Goal: Task Accomplishment & Management: Manage account settings

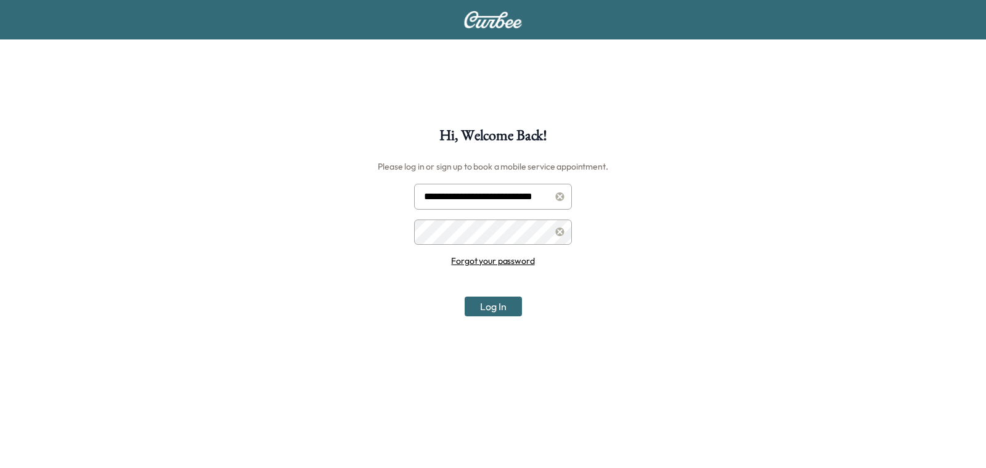
click at [453, 192] on input "**********" at bounding box center [493, 197] width 158 height 26
click at [294, 197] on div "**********" at bounding box center [493, 362] width 986 height 468
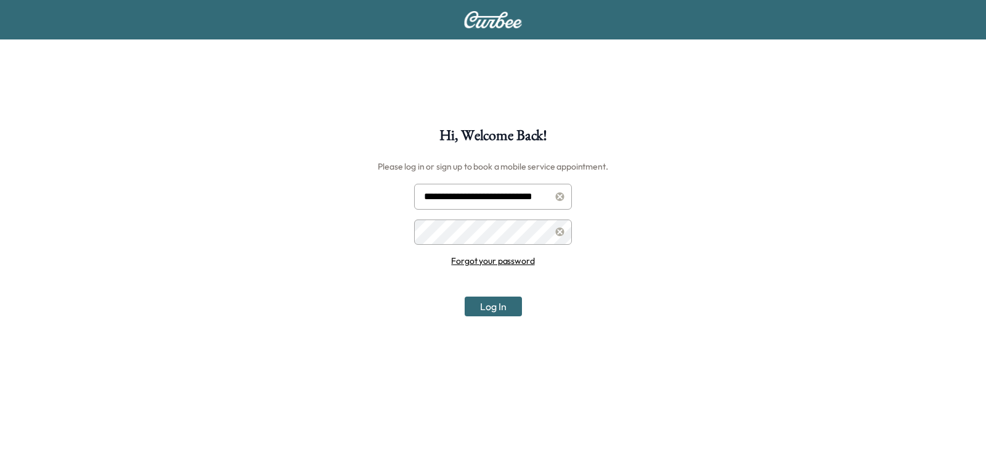
click at [456, 201] on input "**********" at bounding box center [493, 197] width 158 height 26
paste input "**********"
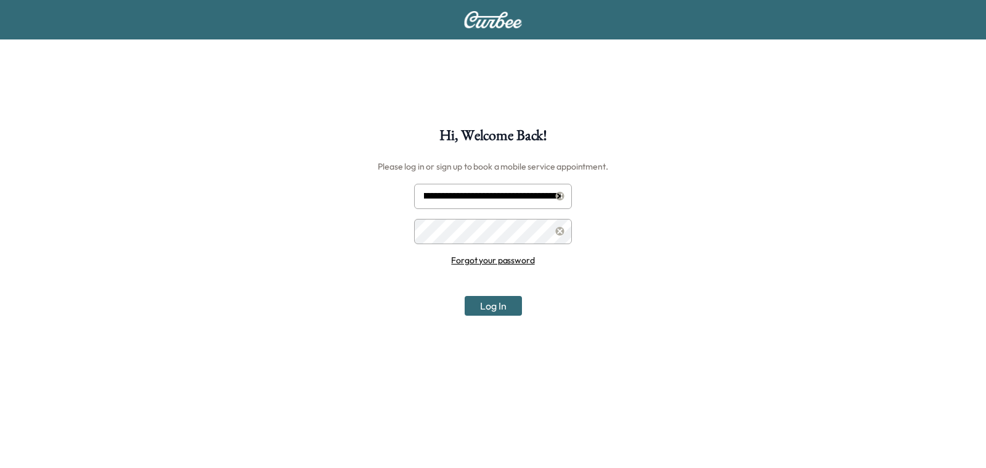
type input "**********"
click at [480, 307] on button "Log In" at bounding box center [492, 306] width 57 height 20
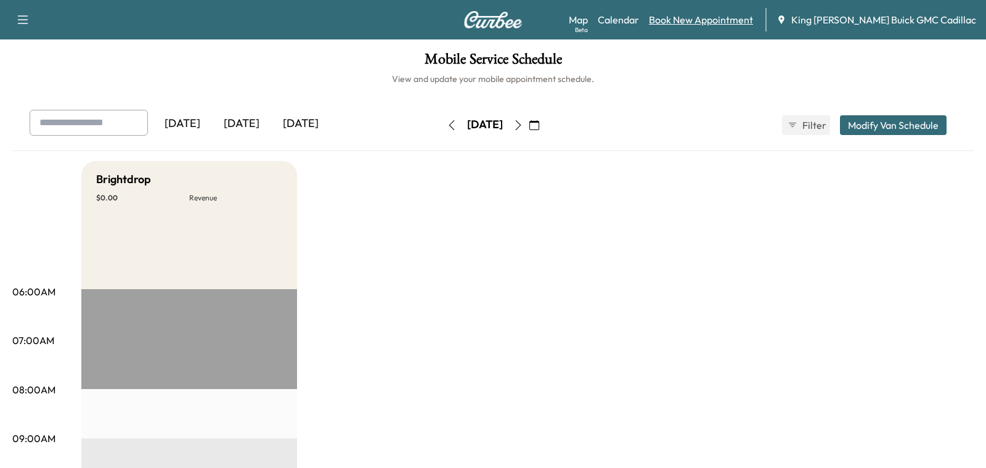
click at [748, 18] on link "Book New Appointment" at bounding box center [701, 19] width 104 height 15
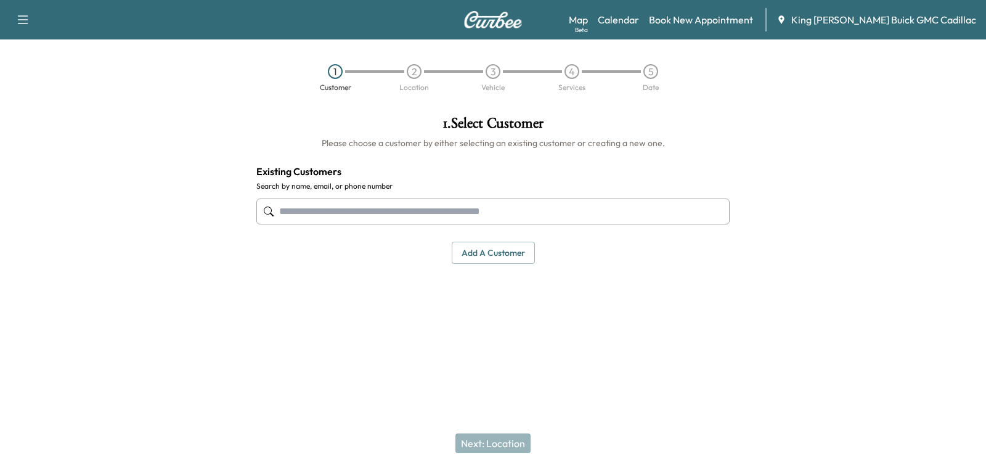
click at [304, 197] on div at bounding box center [492, 211] width 473 height 41
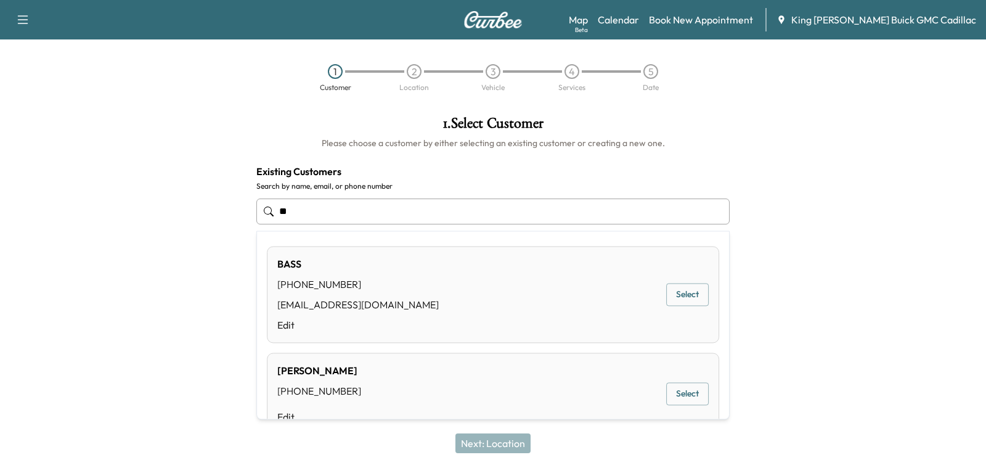
type input "*"
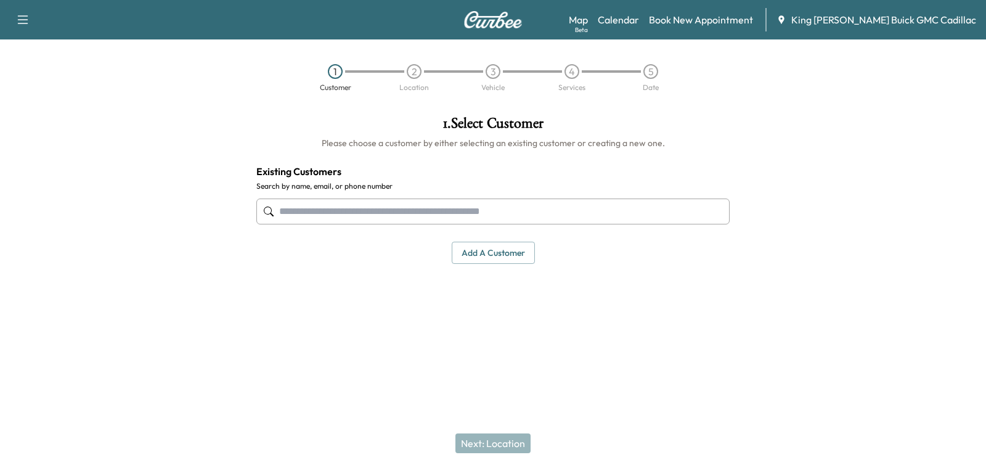
click at [179, 245] on div at bounding box center [123, 223] width 246 height 234
click at [237, 253] on div at bounding box center [123, 223] width 246 height 234
click at [723, 11] on div "Map Beta Calendar Book New Appointment King O'Rourke Buick GMC Cadillac" at bounding box center [772, 19] width 407 height 23
click at [727, 18] on link "Book New Appointment" at bounding box center [701, 19] width 104 height 15
click at [466, 251] on button "Add a customer" at bounding box center [493, 252] width 83 height 23
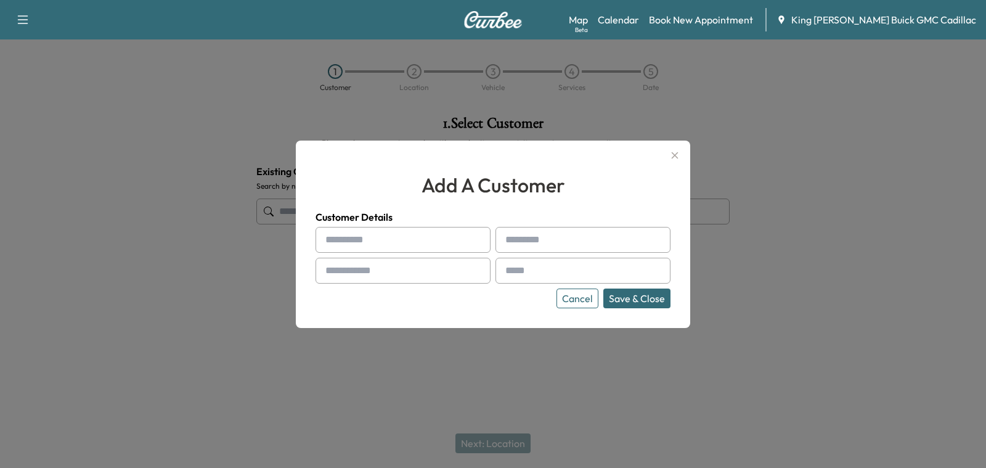
click at [354, 229] on input "text" at bounding box center [402, 240] width 175 height 26
type input "****"
type input "*****"
click at [509, 277] on div at bounding box center [507, 270] width 15 height 15
click at [524, 270] on input "text" at bounding box center [582, 270] width 175 height 26
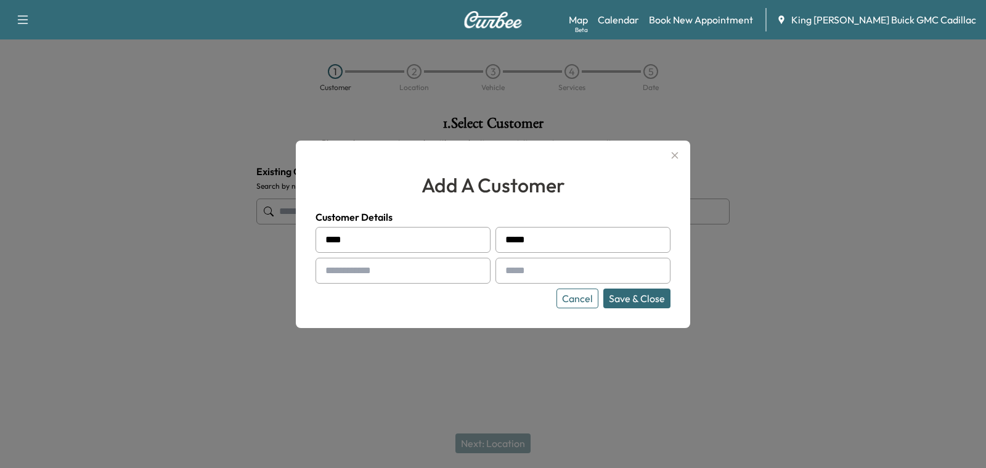
paste input "**********"
type input "**********"
click at [418, 268] on input "text" at bounding box center [402, 270] width 175 height 26
type input "**********"
click at [642, 298] on button "Save & Close" at bounding box center [636, 298] width 67 height 20
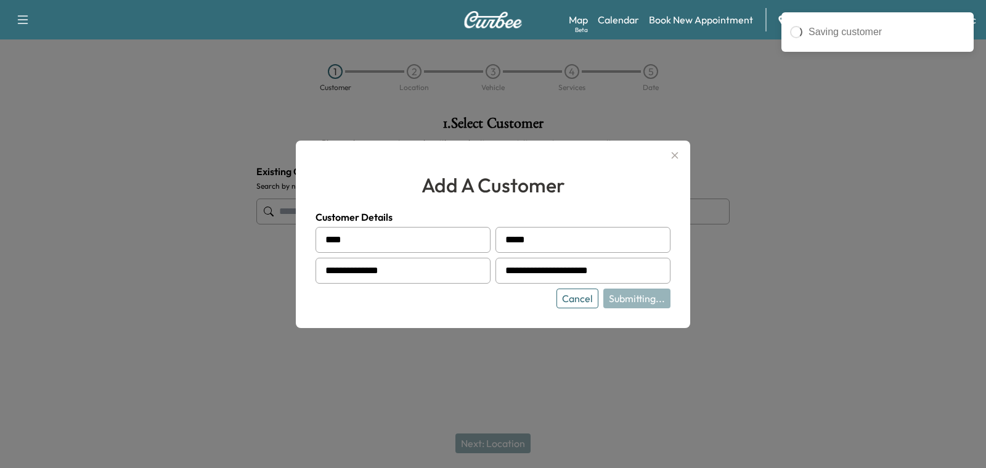
type input "**********"
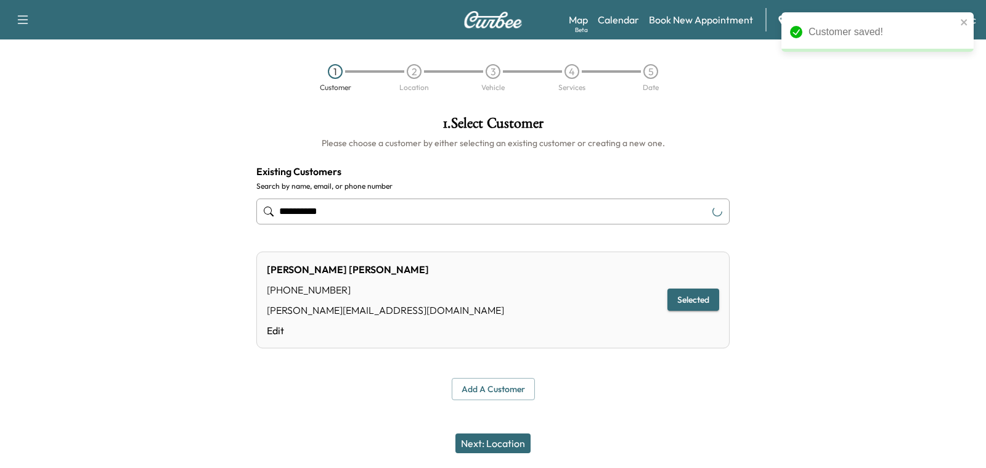
click at [482, 429] on div "Next: Location" at bounding box center [493, 442] width 986 height 49
click at [487, 436] on button "Next: Location" at bounding box center [492, 443] width 75 height 20
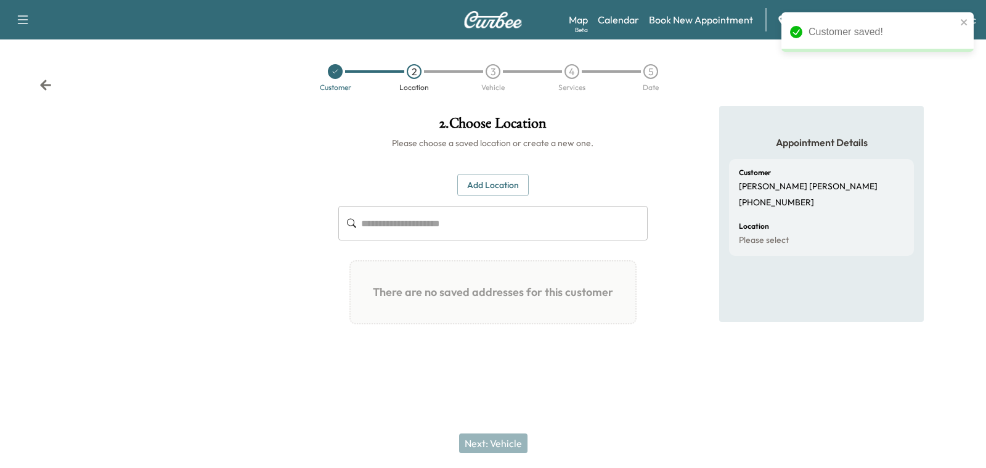
click at [485, 190] on button "Add Location" at bounding box center [492, 185] width 71 height 23
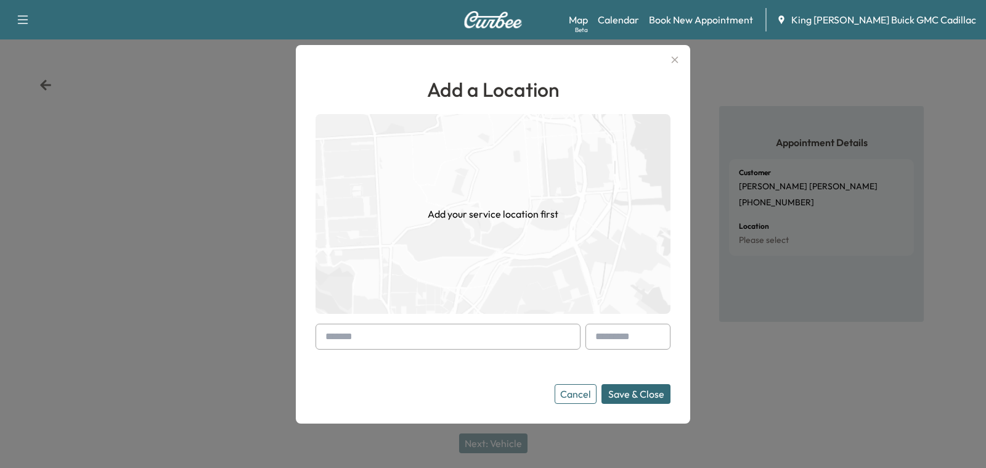
click at [355, 342] on input "text" at bounding box center [447, 336] width 265 height 26
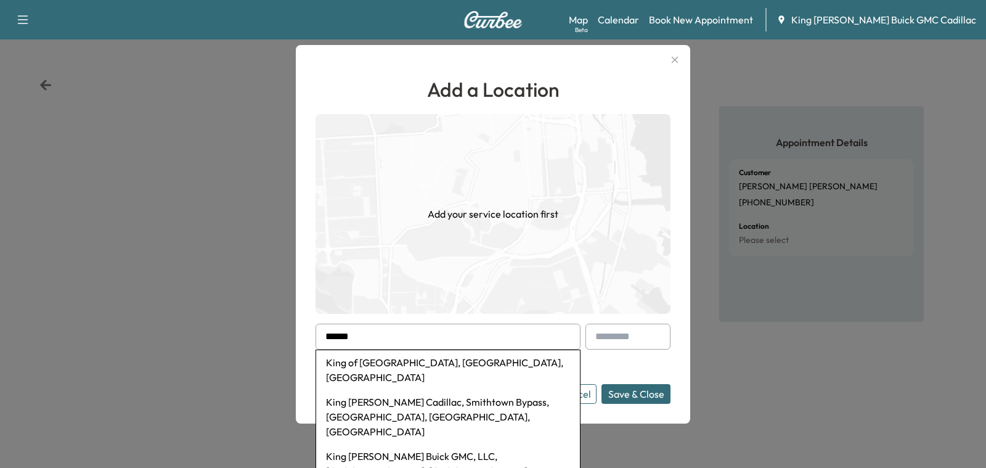
click at [364, 444] on li "King O'Rourke Buick GMC, LLC, Smithtown Bypass, Smithtown, NY, USA" at bounding box center [448, 471] width 264 height 54
type input "**********"
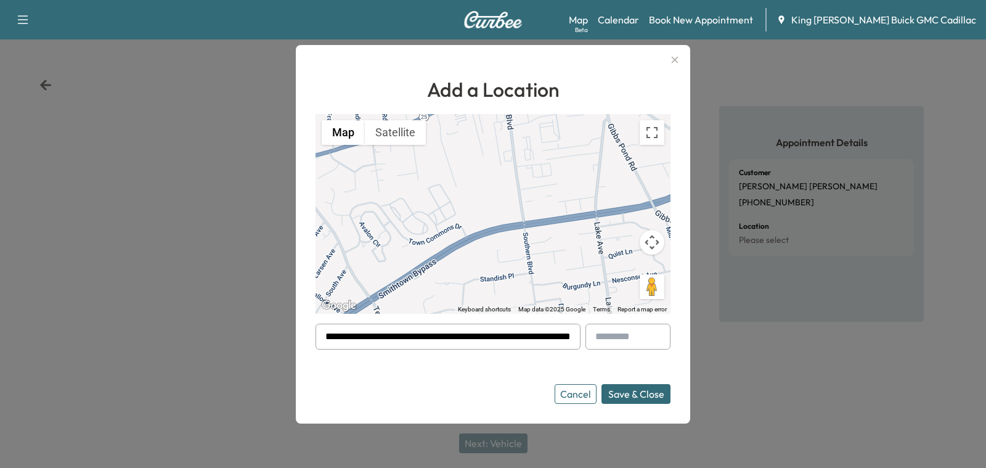
click at [608, 399] on button "Save & Close" at bounding box center [635, 394] width 69 height 20
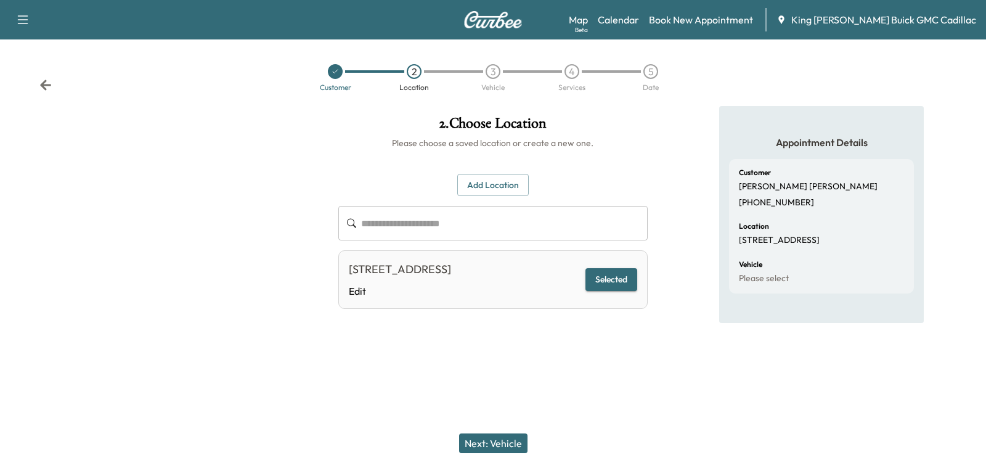
click at [501, 436] on button "Next: Vehicle" at bounding box center [493, 443] width 68 height 20
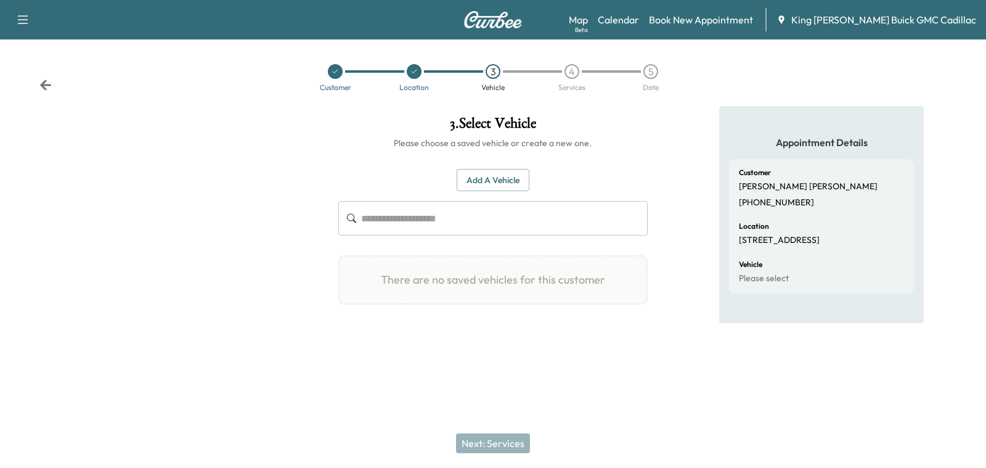
click at [489, 184] on button "Add a Vehicle" at bounding box center [492, 180] width 73 height 23
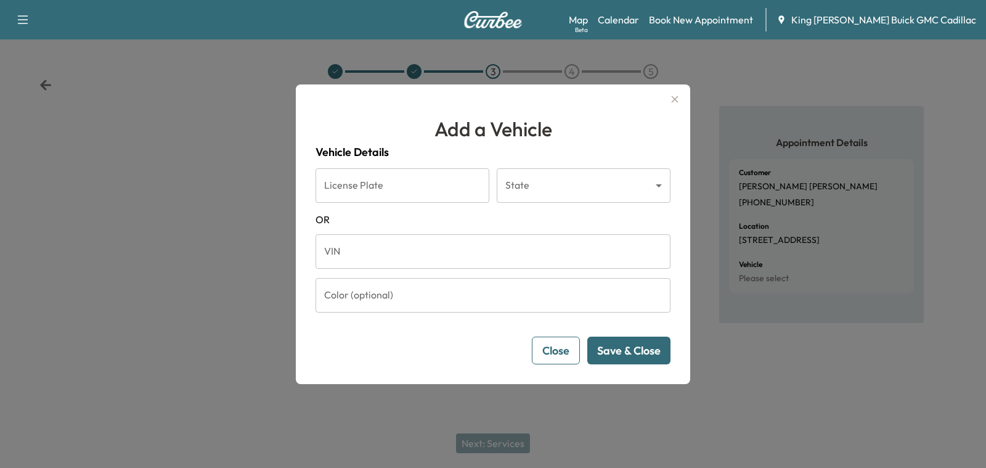
click at [414, 193] on input "License Plate" at bounding box center [402, 185] width 174 height 34
type input "*******"
click at [567, 166] on div "Vehicle Details License Plate ******* License Plate State ​ State OR VIN VIN Co…" at bounding box center [492, 254] width 355 height 221
click at [567, 188] on body "Support Log Out Map Beta Calendar Book New Appointment King O'Rourke Buick GMC …" at bounding box center [493, 234] width 986 height 468
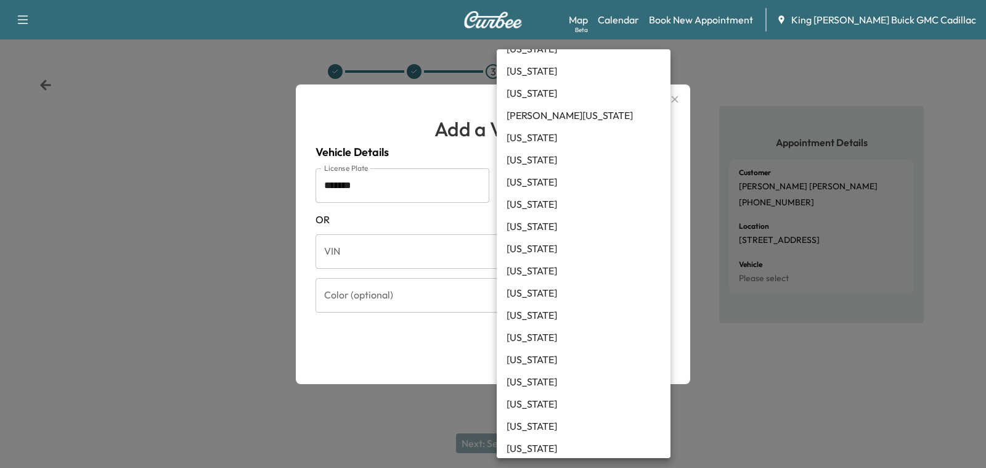
scroll to position [483, 0]
click at [559, 420] on li "North Carolina" at bounding box center [583, 425] width 174 height 22
type input "**"
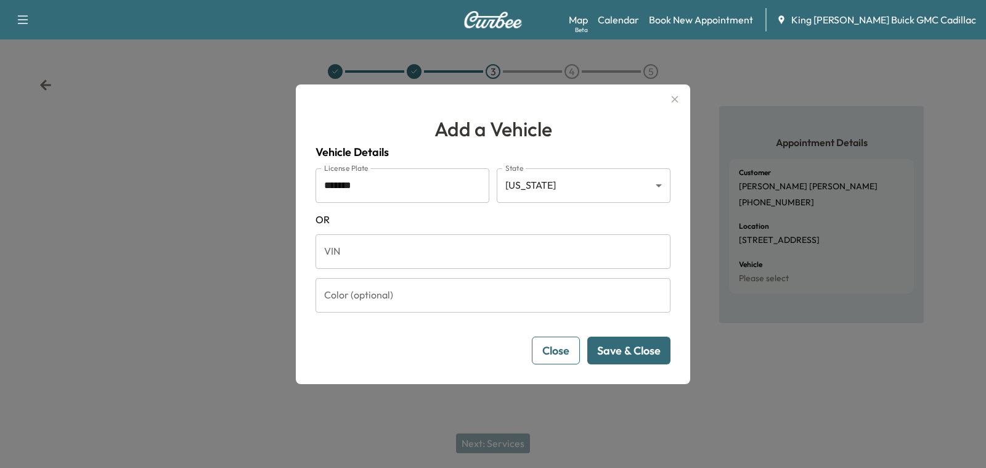
click at [634, 351] on button "Save & Close" at bounding box center [628, 350] width 83 height 28
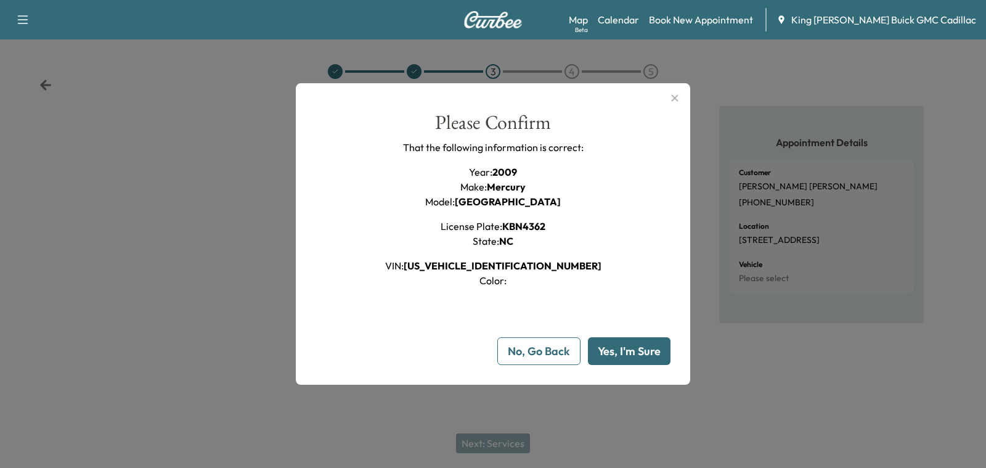
click at [517, 336] on div "Please Confirm That the following information is correct: Year : 2009 Make : Me…" at bounding box center [492, 239] width 355 height 253
click at [526, 349] on button "No, Go Back" at bounding box center [538, 351] width 83 height 28
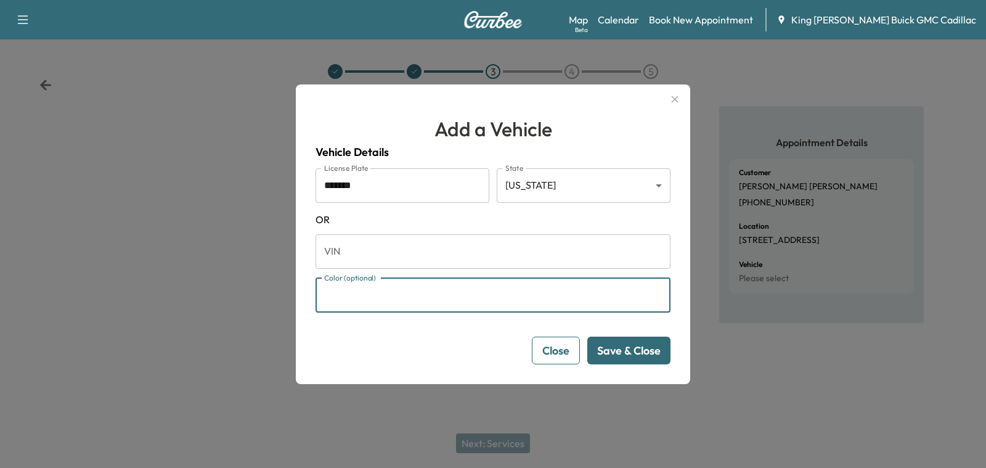
click at [475, 292] on input "Color (optional)" at bounding box center [492, 295] width 355 height 34
type input "******"
click at [612, 341] on button "Save & Close" at bounding box center [628, 350] width 83 height 28
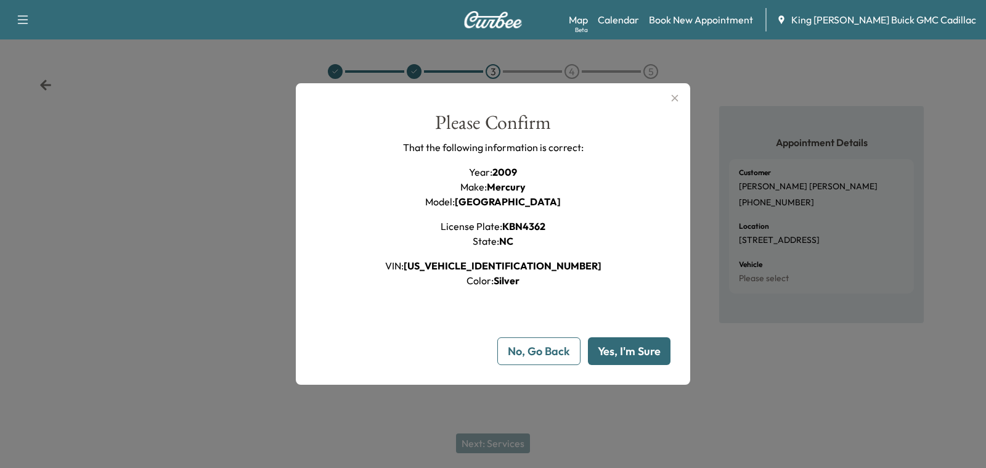
click at [597, 349] on button "Yes, I'm Sure" at bounding box center [629, 351] width 83 height 28
type input "**"
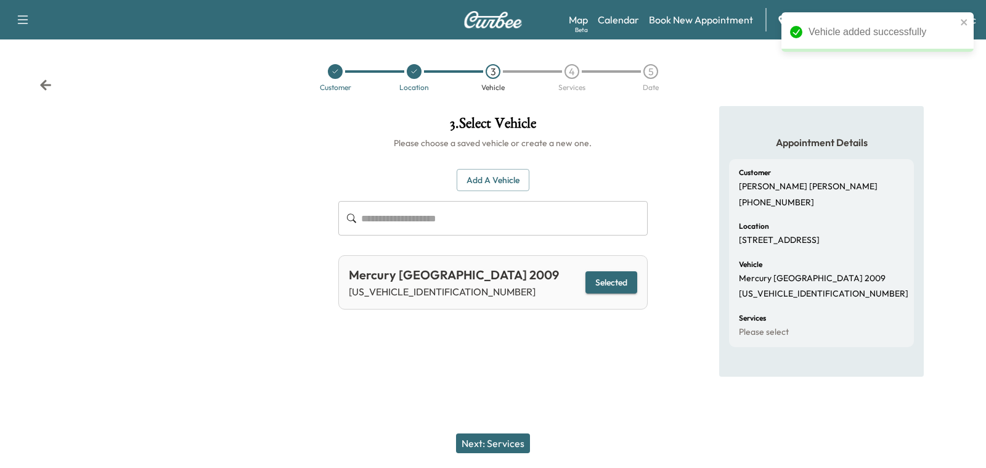
click at [496, 434] on button "Next: Services" at bounding box center [493, 443] width 74 height 20
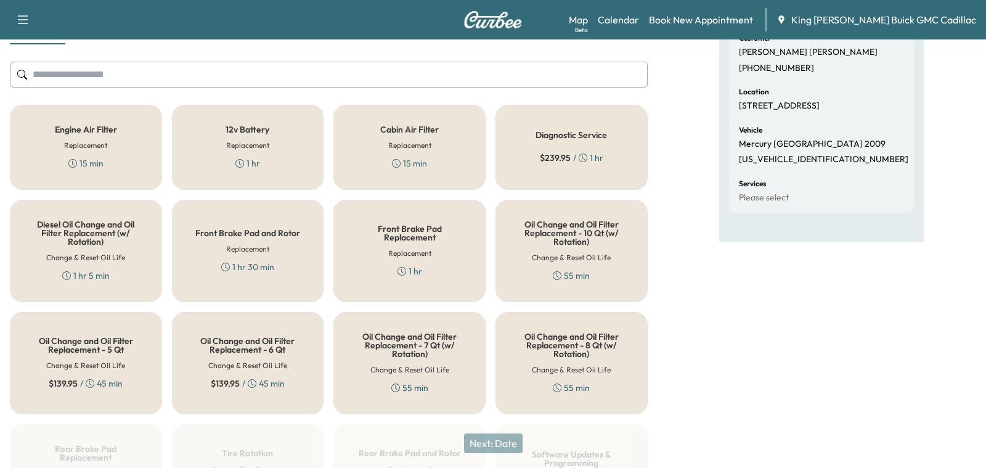
scroll to position [158, 0]
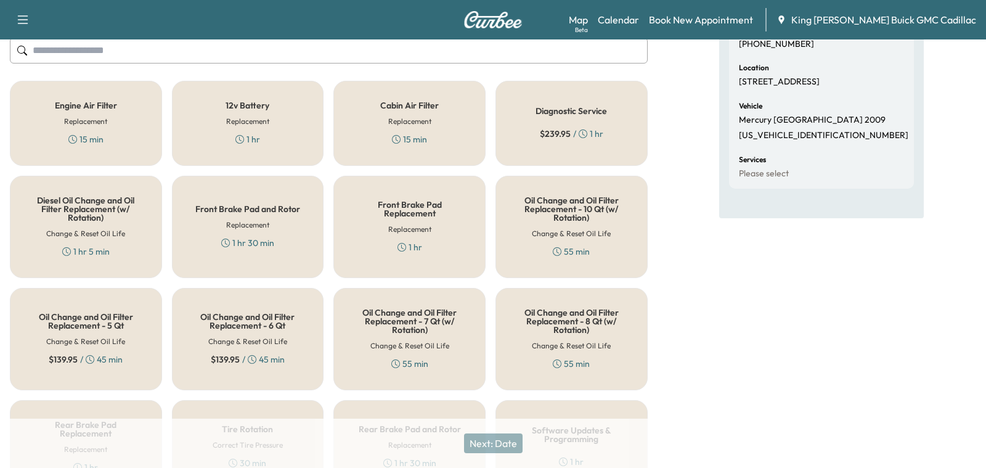
click at [210, 136] on div "12v Battery Replacement 1 hr" at bounding box center [248, 123] width 152 height 85
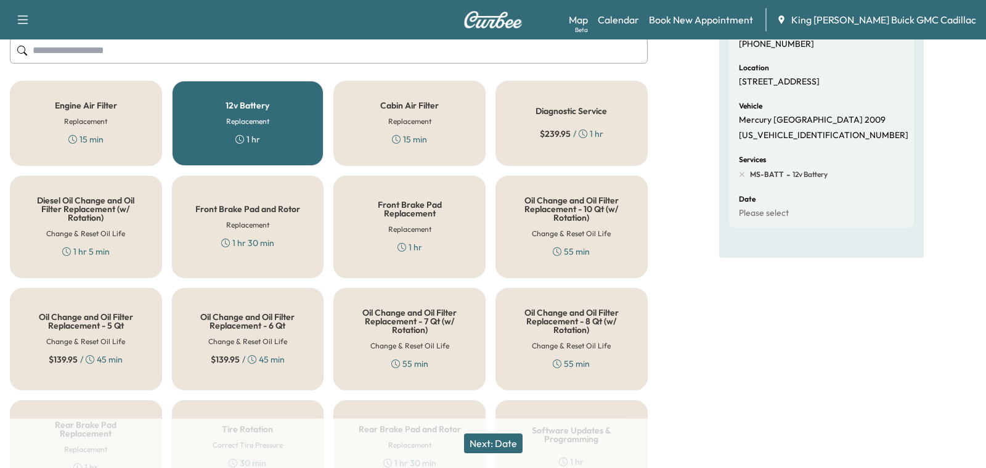
click at [476, 444] on button "Next: Date" at bounding box center [493, 443] width 59 height 20
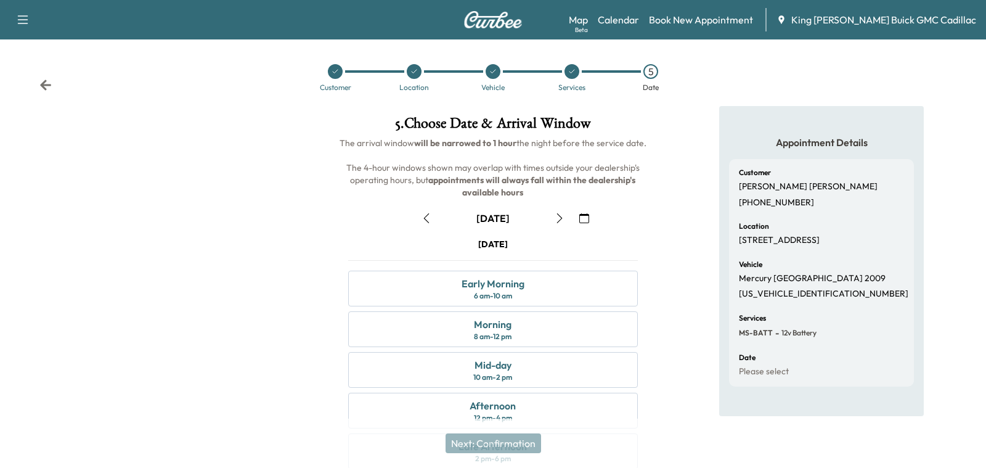
click at [564, 222] on icon "button" at bounding box center [559, 218] width 10 height 10
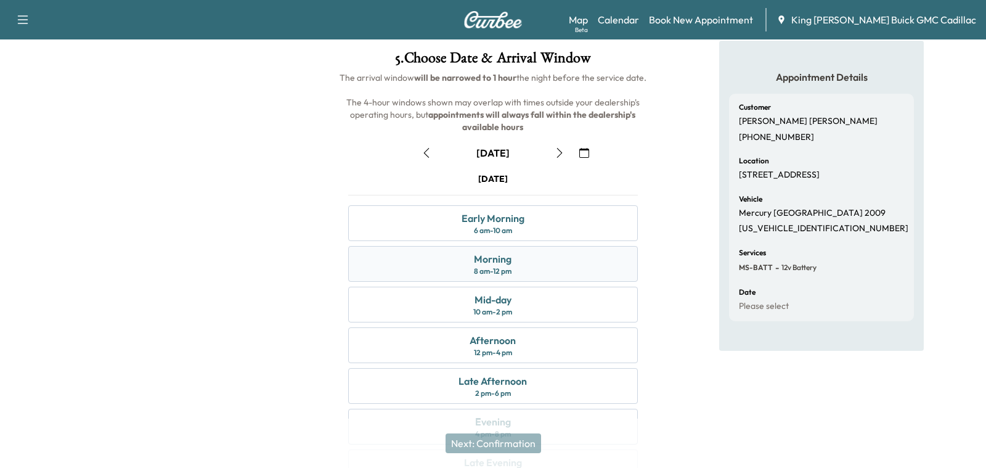
click at [466, 251] on div "Morning 8 am - 12 pm" at bounding box center [492, 264] width 289 height 36
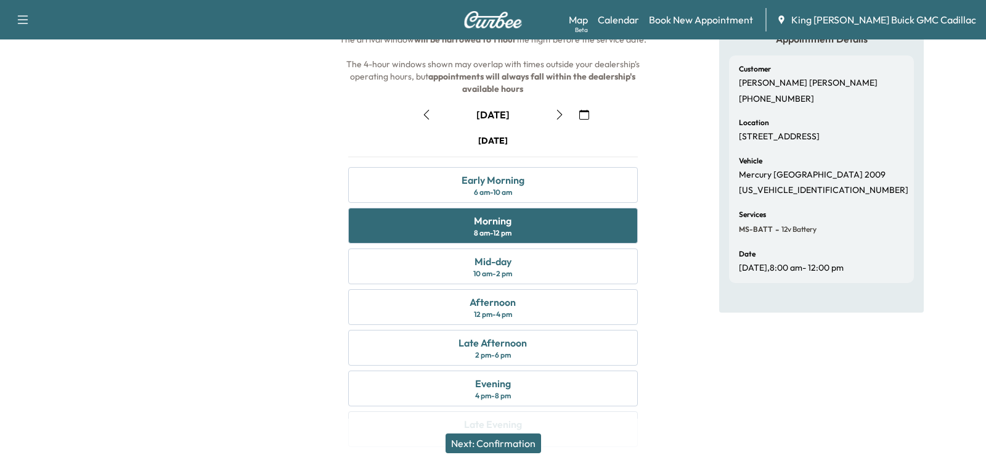
click at [494, 442] on button "Next: Confirmation" at bounding box center [492, 443] width 95 height 20
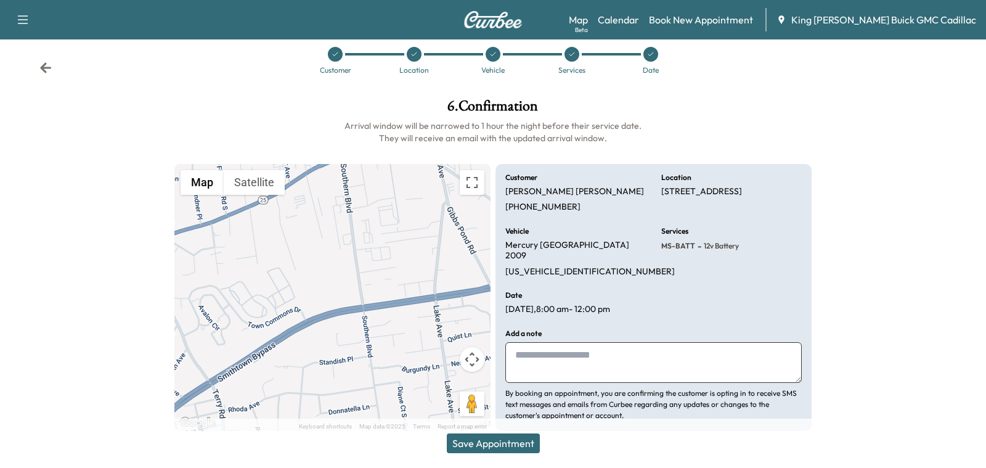
click at [486, 447] on button "Save Appointment" at bounding box center [493, 443] width 93 height 20
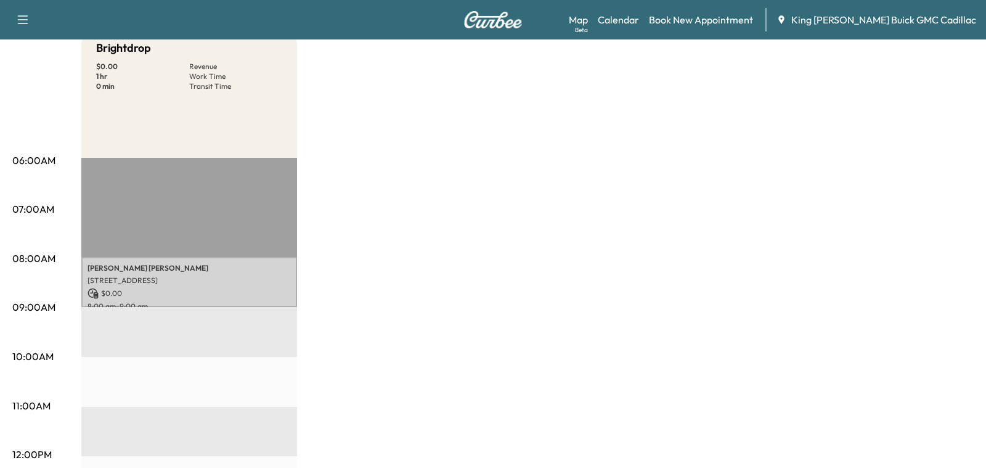
scroll to position [174, 0]
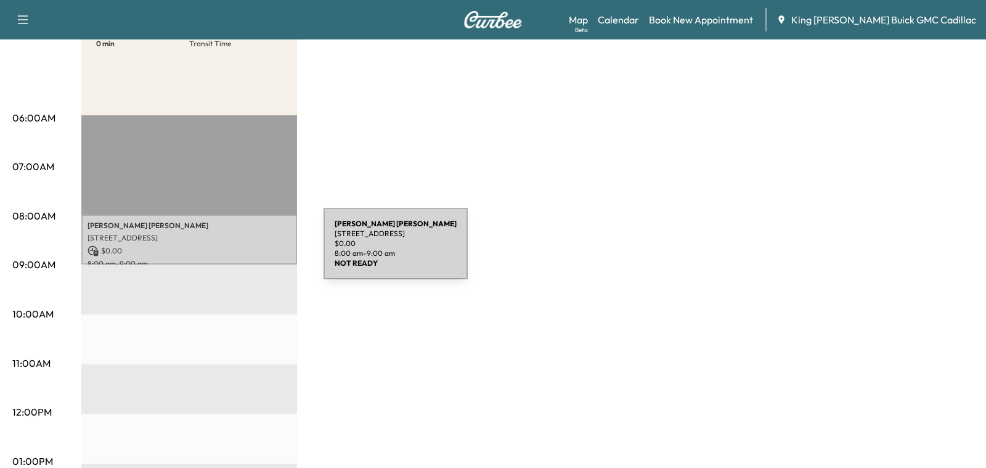
click at [231, 251] on p "$ 0.00" at bounding box center [188, 250] width 203 height 11
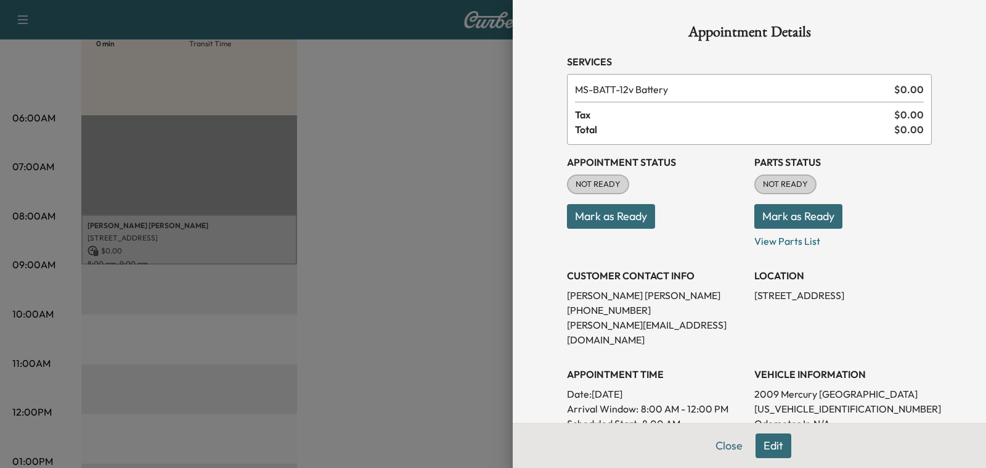
click at [827, 214] on button "Mark as Ready" at bounding box center [798, 216] width 88 height 25
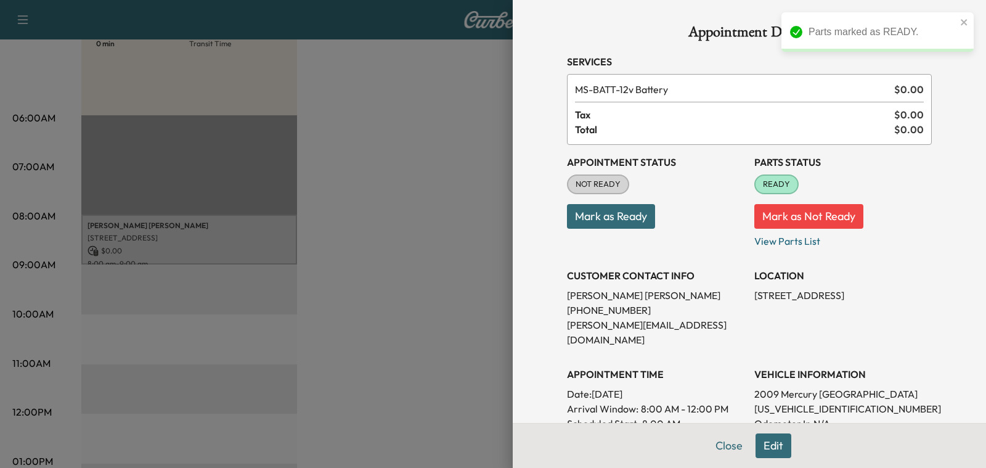
click at [601, 222] on button "Mark as Ready" at bounding box center [611, 216] width 88 height 25
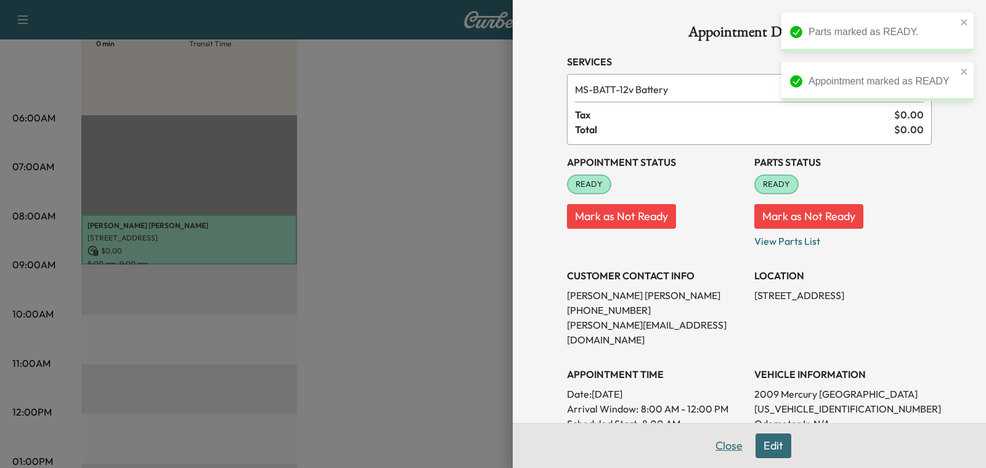
click at [737, 448] on button "Close" at bounding box center [728, 445] width 43 height 25
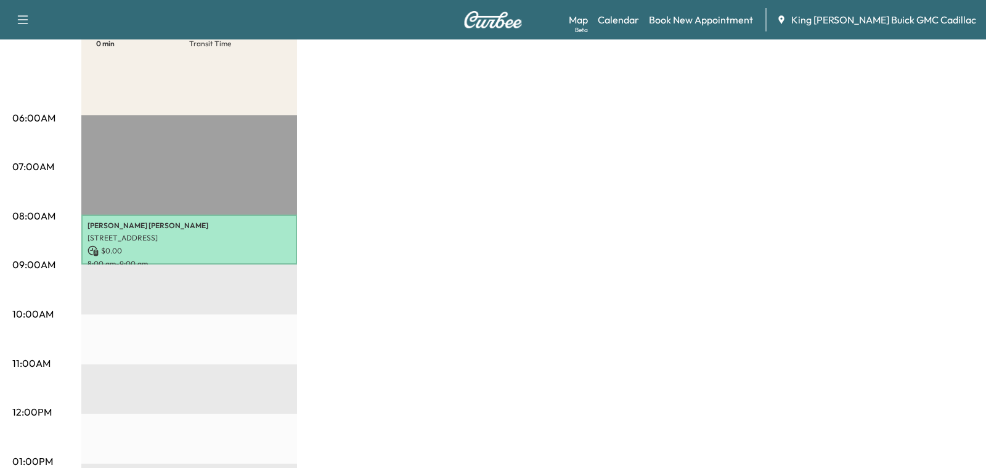
click at [445, 261] on div "Brightdrop $ 0.00 Revenue 1 hr Work Time 0 min Transit Time Erin Amaya 756 Smit…" at bounding box center [527, 449] width 892 height 924
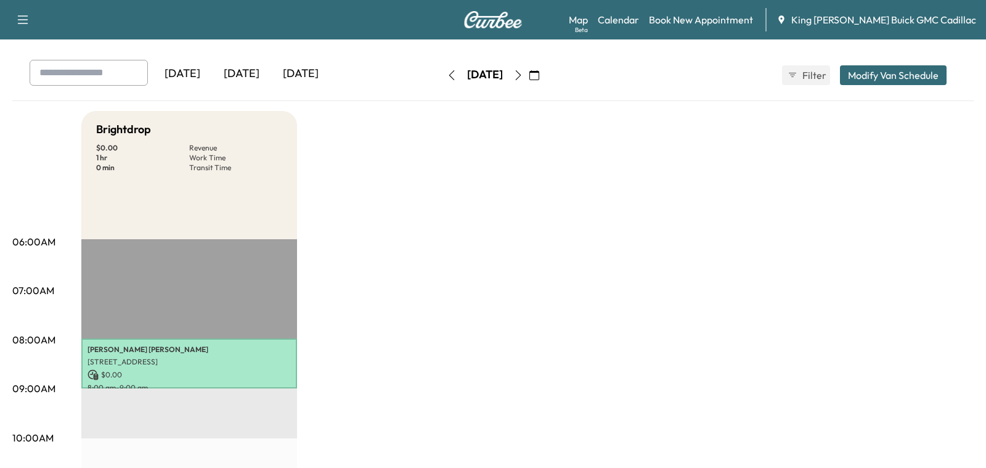
scroll to position [0, 0]
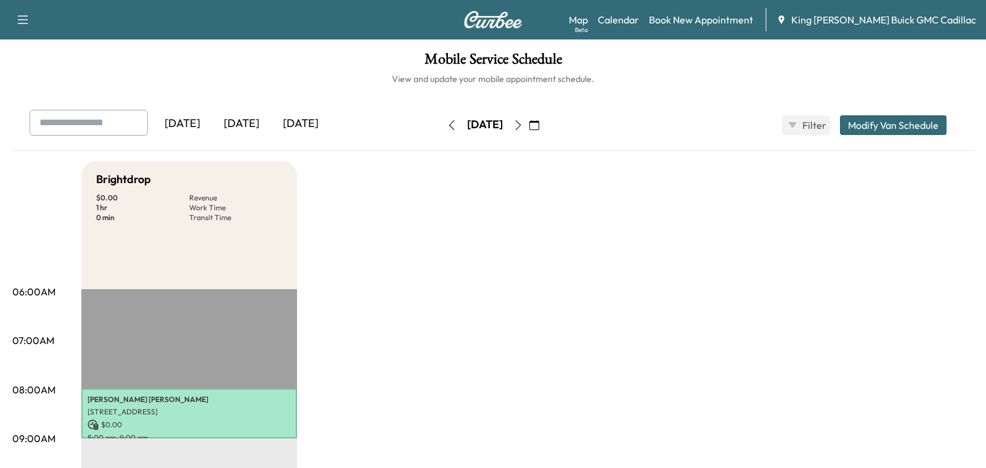
click at [603, 22] on div "Support Log Out Map Beta Calendar Book New Appointment King O'Rourke Buick GMC …" at bounding box center [493, 19] width 986 height 39
click at [588, 22] on link "Map Beta" at bounding box center [578, 19] width 19 height 15
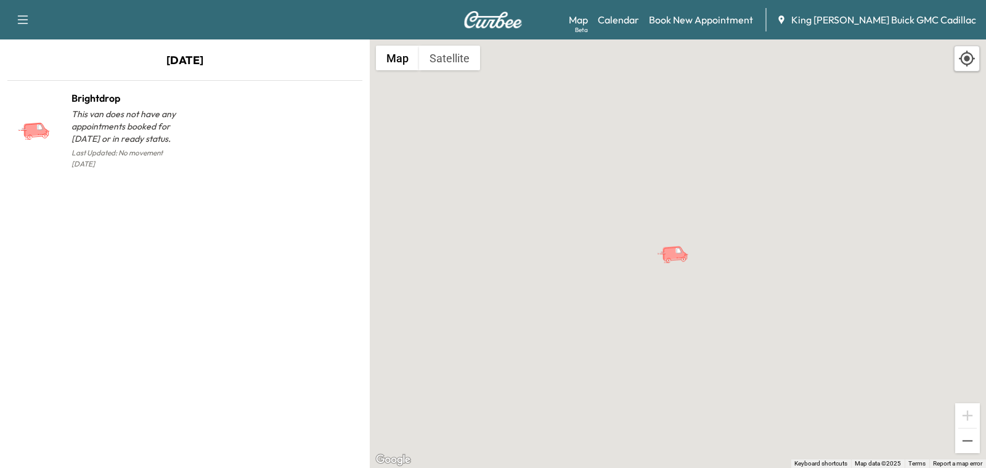
click at [486, 18] on img at bounding box center [492, 19] width 59 height 17
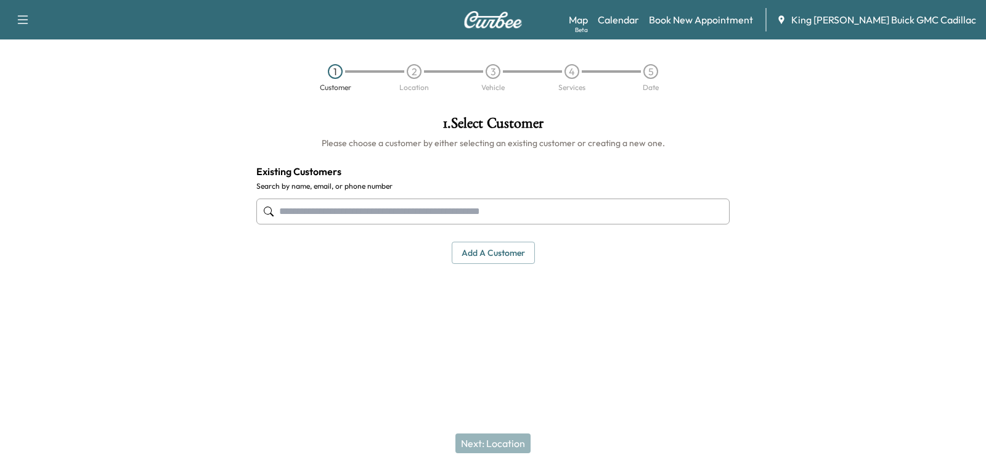
click at [148, 213] on div at bounding box center [123, 223] width 246 height 234
click at [291, 214] on input "text" at bounding box center [492, 211] width 473 height 26
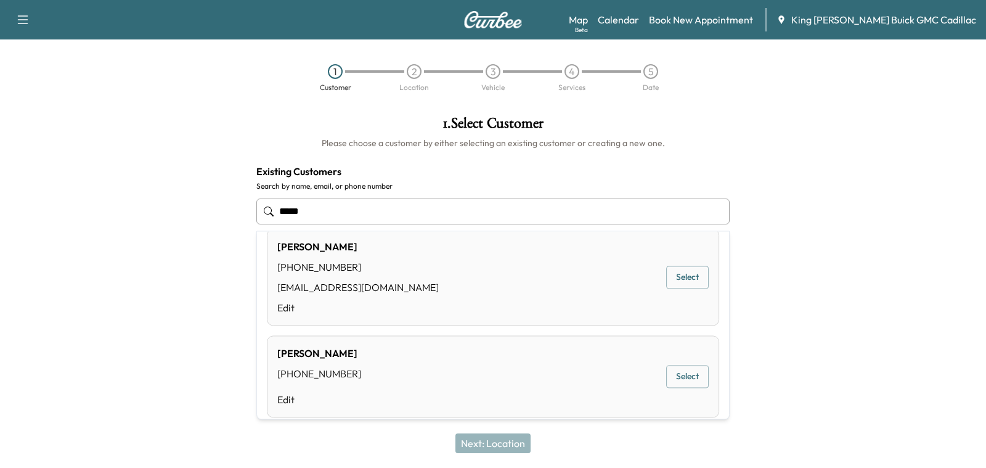
scroll to position [80, 0]
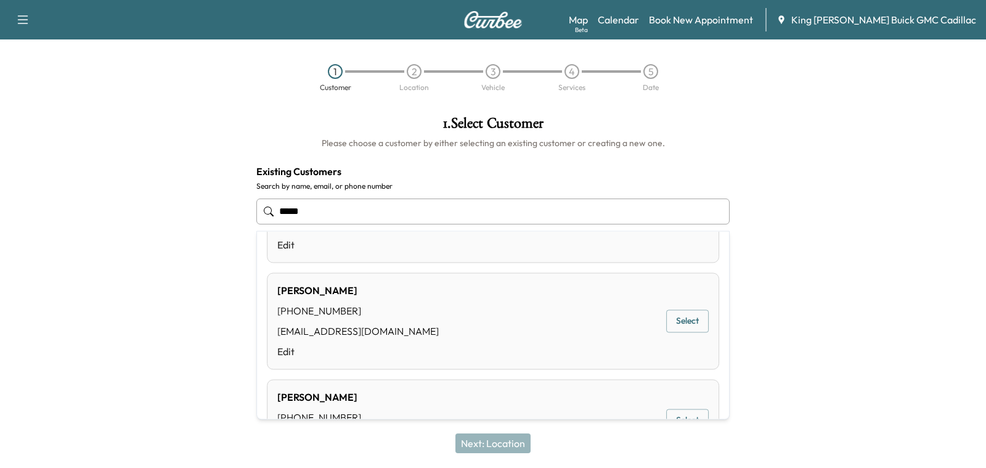
type input "*****"
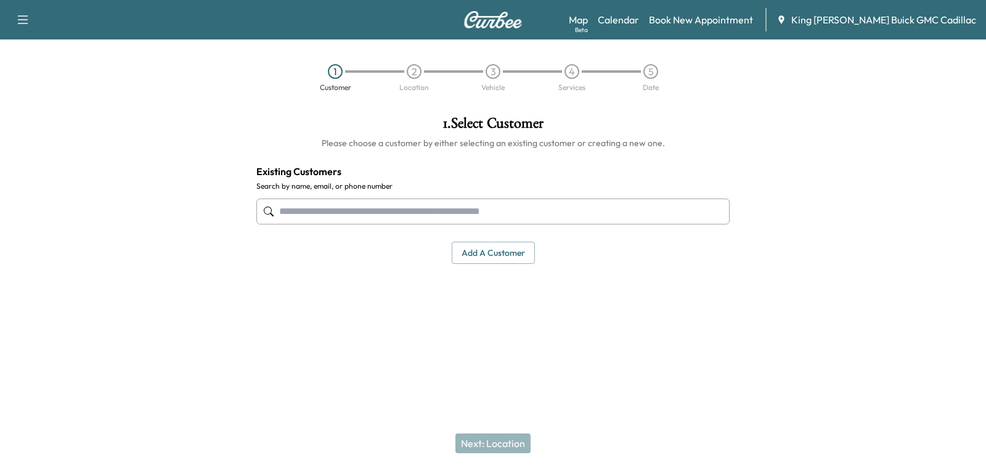
click at [493, 441] on div "Next: Location" at bounding box center [493, 442] width 986 height 49
click at [495, 256] on button "Add a customer" at bounding box center [493, 252] width 83 height 23
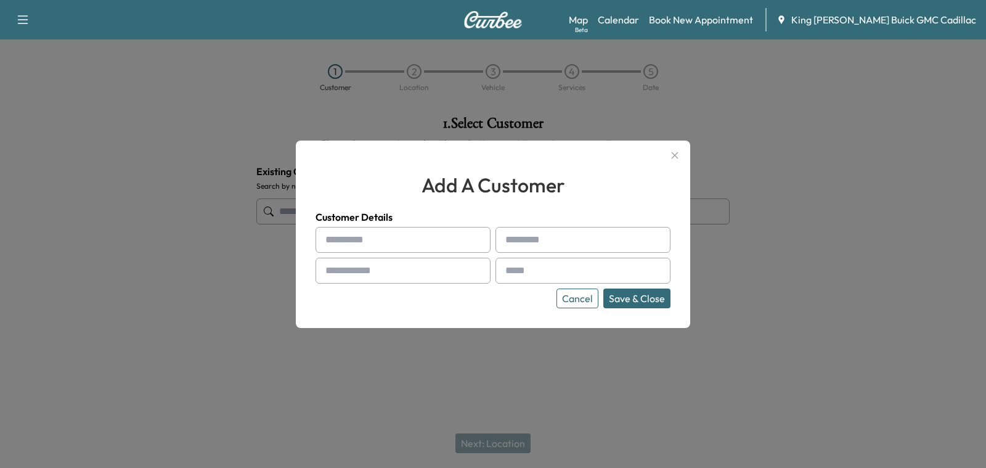
click at [360, 246] on input "text" at bounding box center [402, 240] width 175 height 26
type input "*******"
type input "********"
type input "**********"
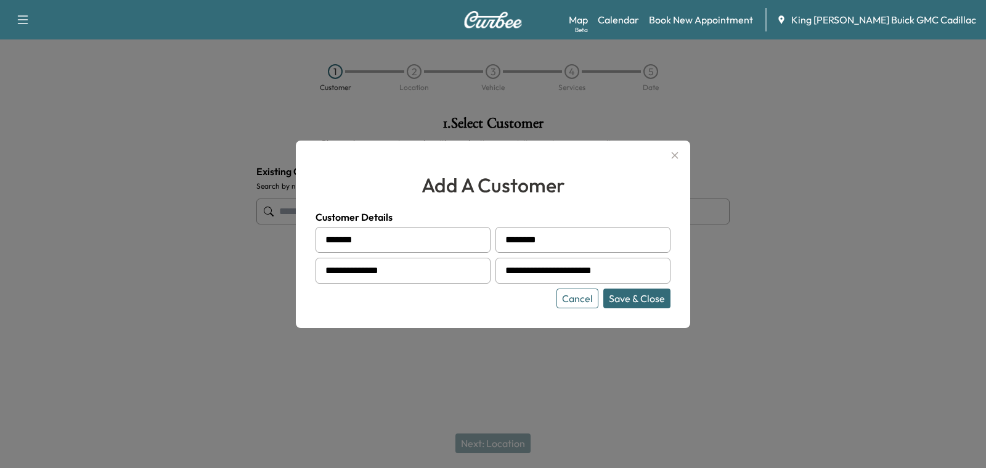
click at [645, 296] on button "Save & Close" at bounding box center [636, 298] width 67 height 20
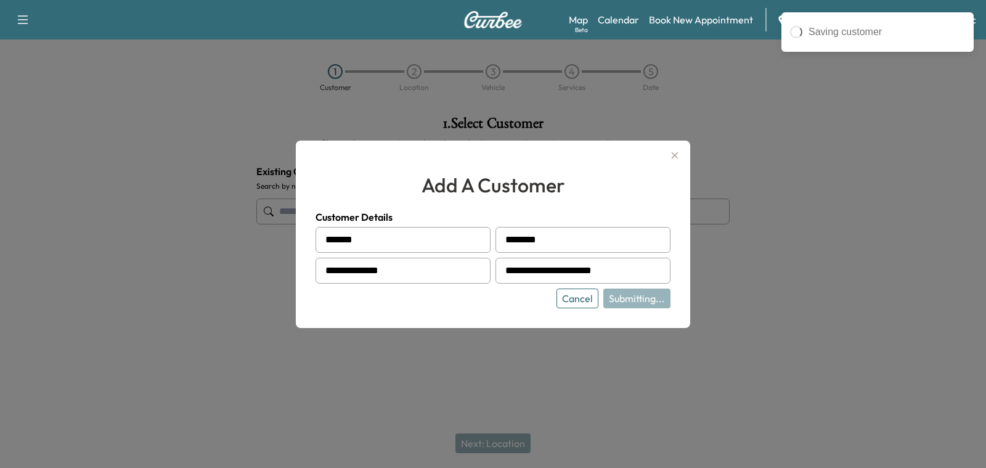
type input "**********"
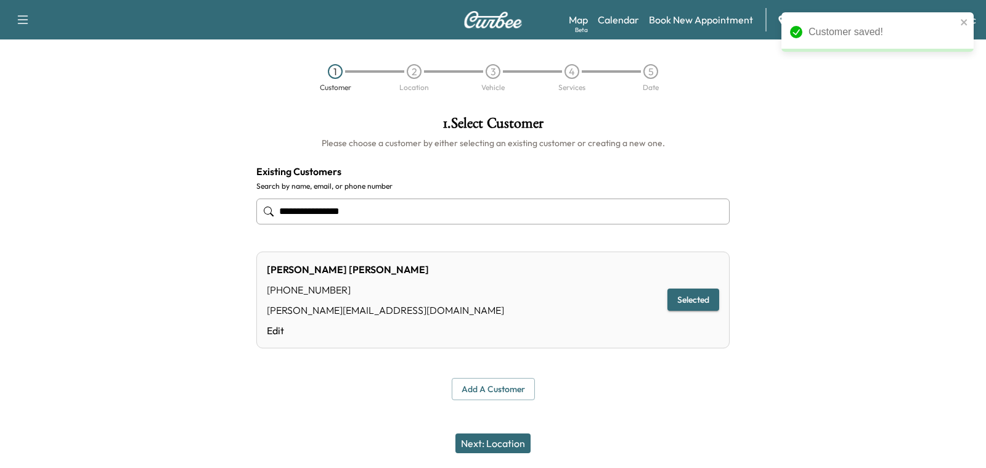
click at [476, 452] on button "Next: Location" at bounding box center [492, 443] width 75 height 20
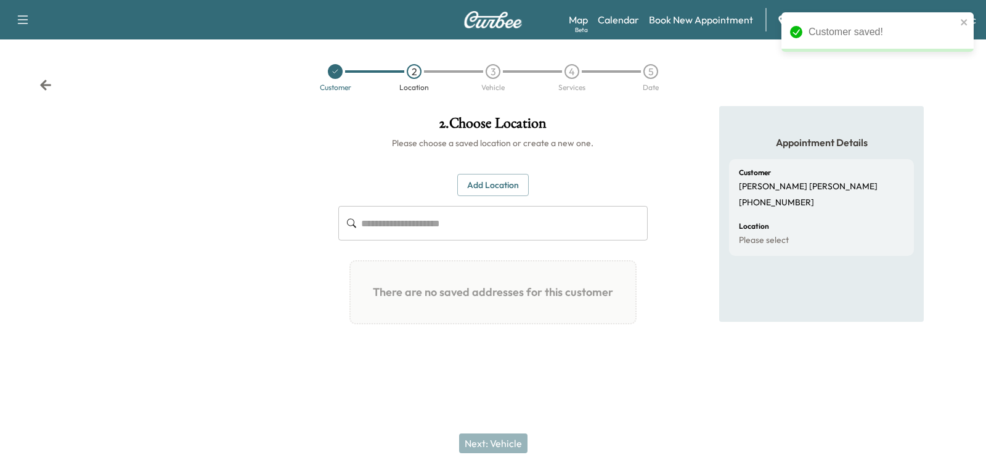
click at [485, 174] on button "Add Location" at bounding box center [492, 185] width 71 height 23
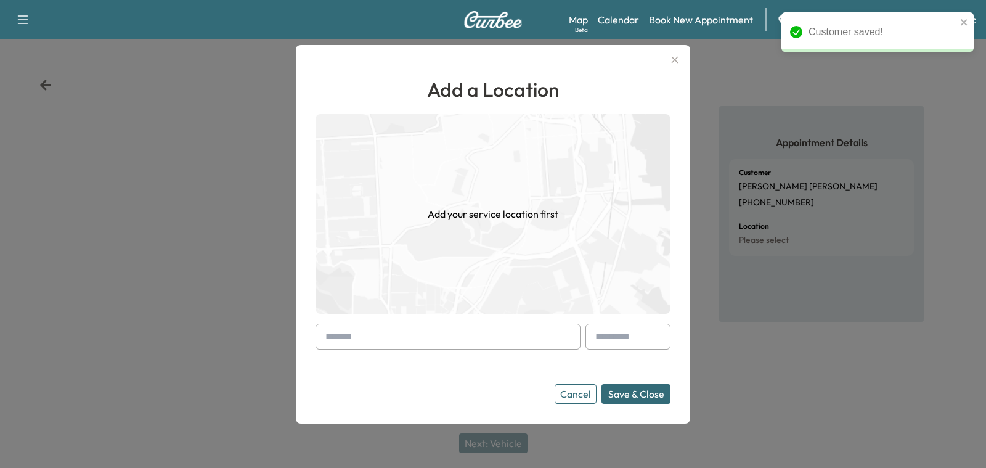
click at [411, 333] on input "text" at bounding box center [447, 336] width 265 height 26
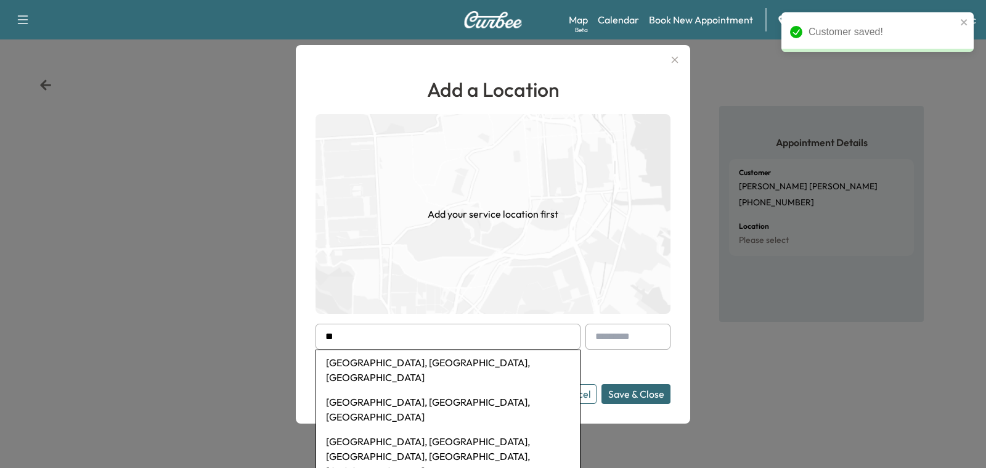
type input "*"
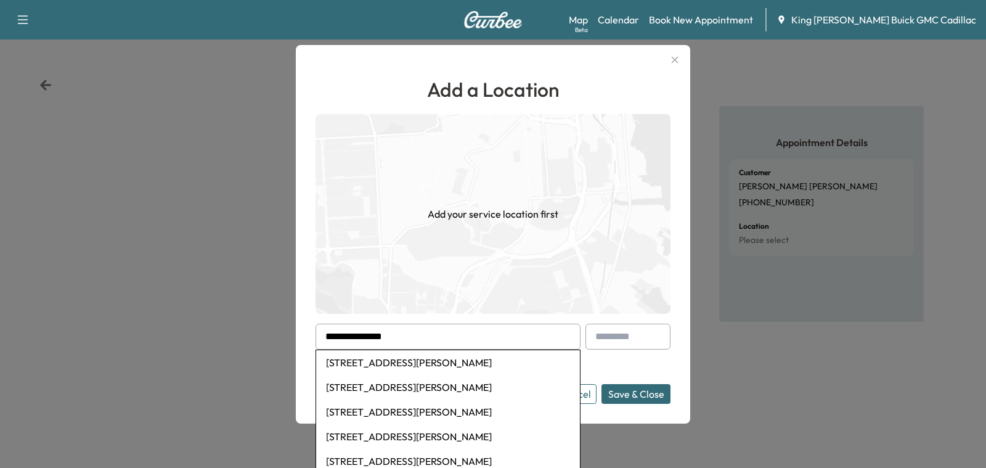
click at [398, 371] on li "89 Freeman Lane, Manorville, NY, USA" at bounding box center [448, 362] width 264 height 25
type input "**********"
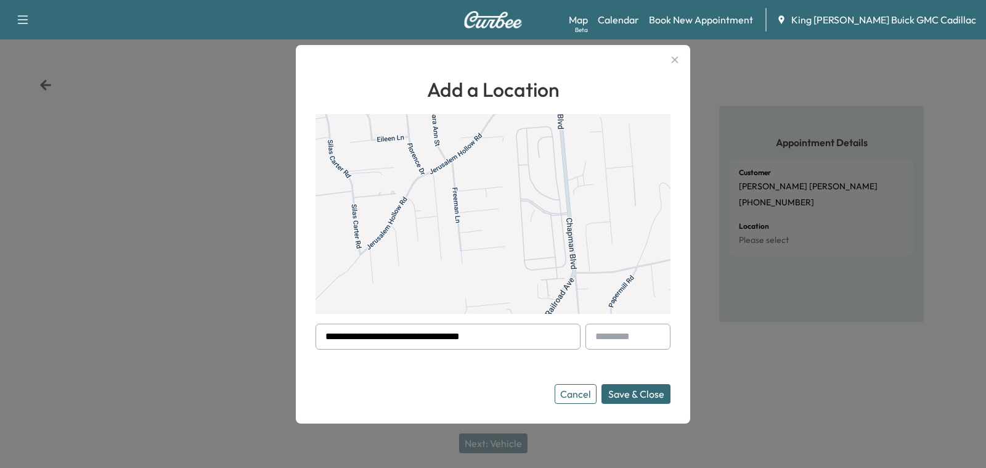
click at [648, 403] on div "**********" at bounding box center [493, 234] width 394 height 378
click at [644, 399] on button "Save & Close" at bounding box center [635, 394] width 69 height 20
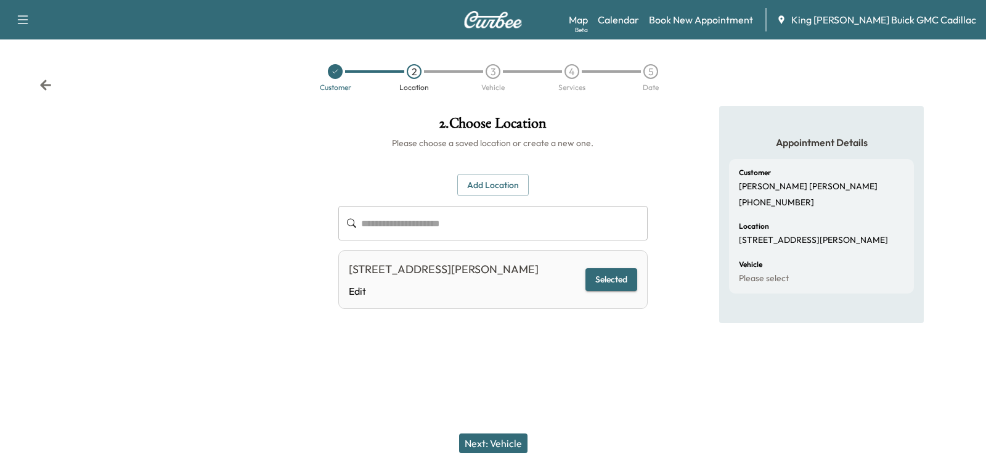
click at [500, 442] on button "Next: Vehicle" at bounding box center [493, 443] width 68 height 20
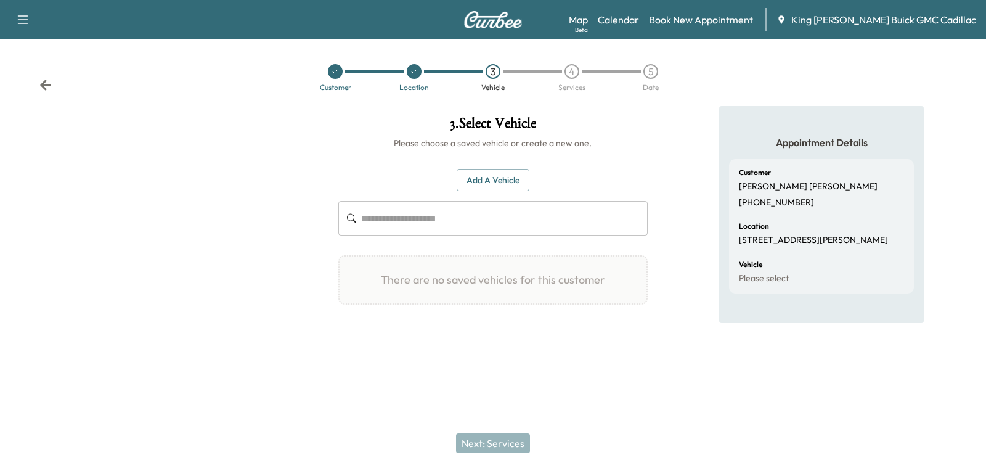
click at [448, 225] on input "text" at bounding box center [504, 218] width 286 height 34
click at [472, 183] on button "Add a Vehicle" at bounding box center [492, 180] width 73 height 23
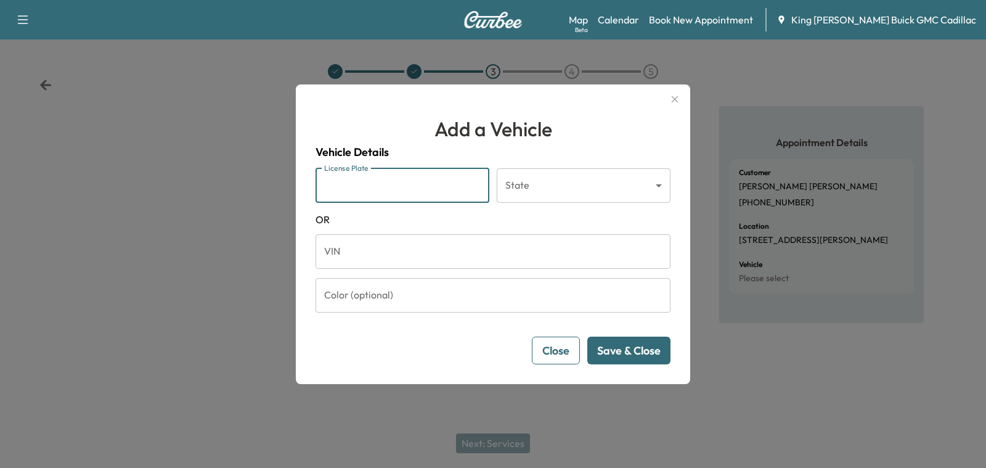
click at [393, 180] on input "License Plate" at bounding box center [402, 185] width 174 height 34
type input "*******"
click at [543, 190] on body "Support Log Out Map Beta Calendar Book New Appointment King O'Rourke Buick GMC …" at bounding box center [493, 234] width 986 height 468
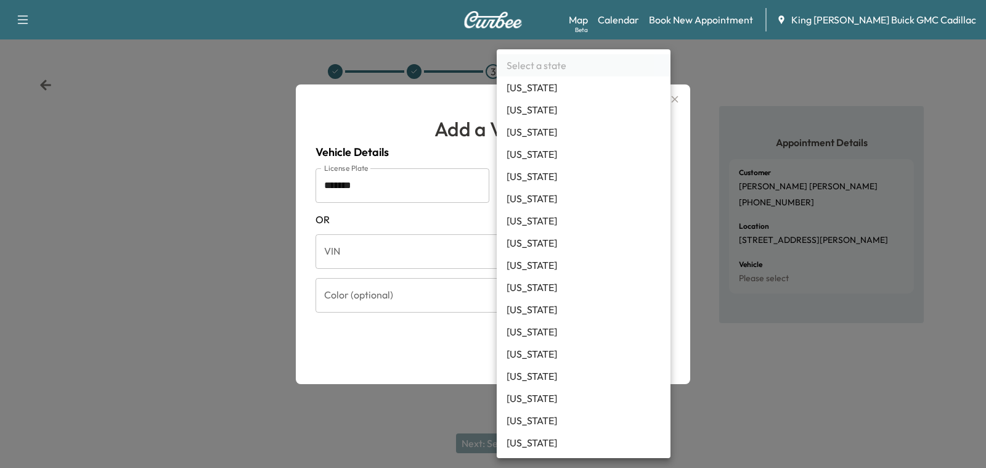
scroll to position [521, 0]
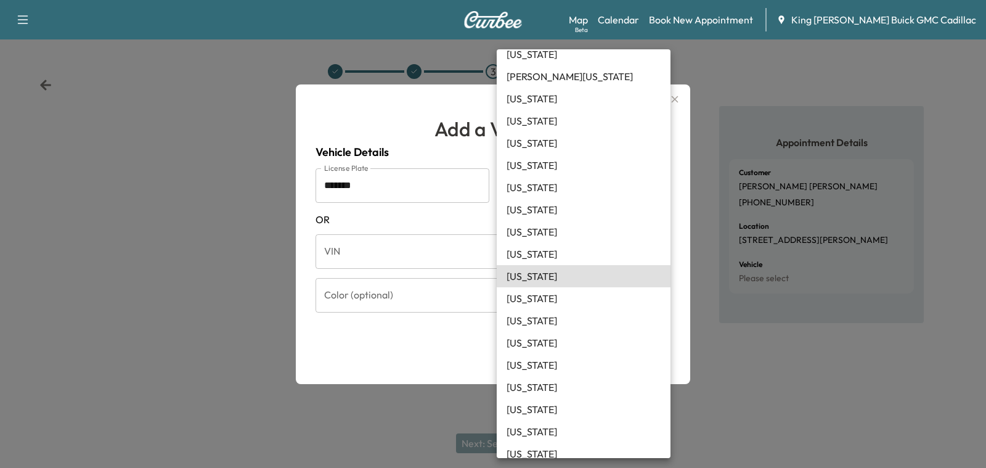
click at [545, 381] on li "North Carolina" at bounding box center [583, 387] width 174 height 22
type input "**"
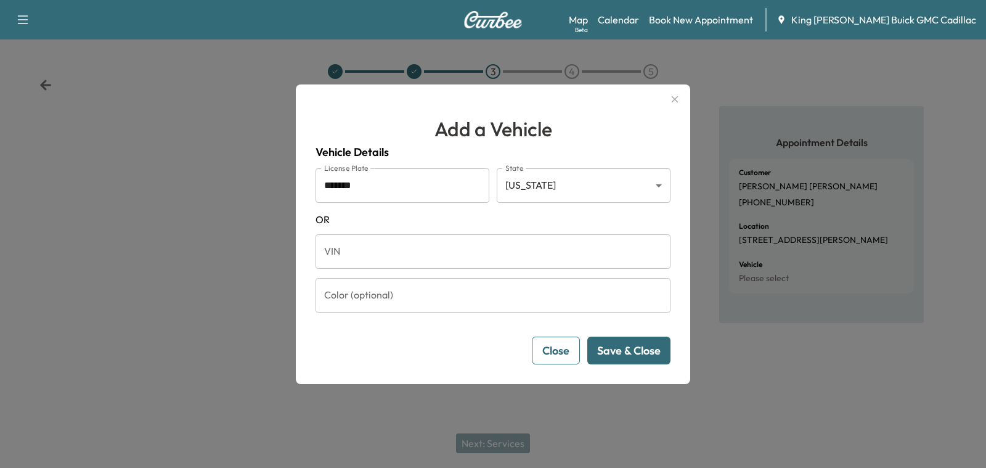
click at [606, 339] on button "Save & Close" at bounding box center [628, 350] width 83 height 28
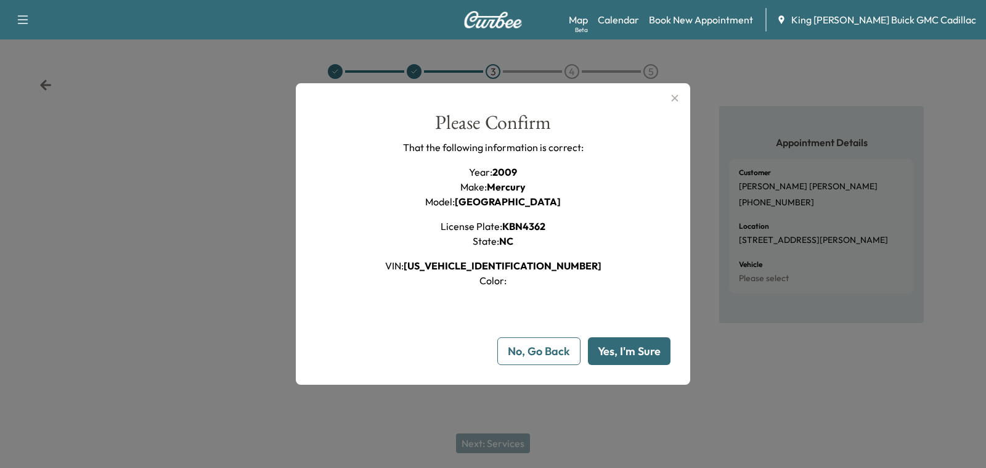
click at [606, 339] on button "Yes, I'm Sure" at bounding box center [629, 351] width 83 height 28
type input "**"
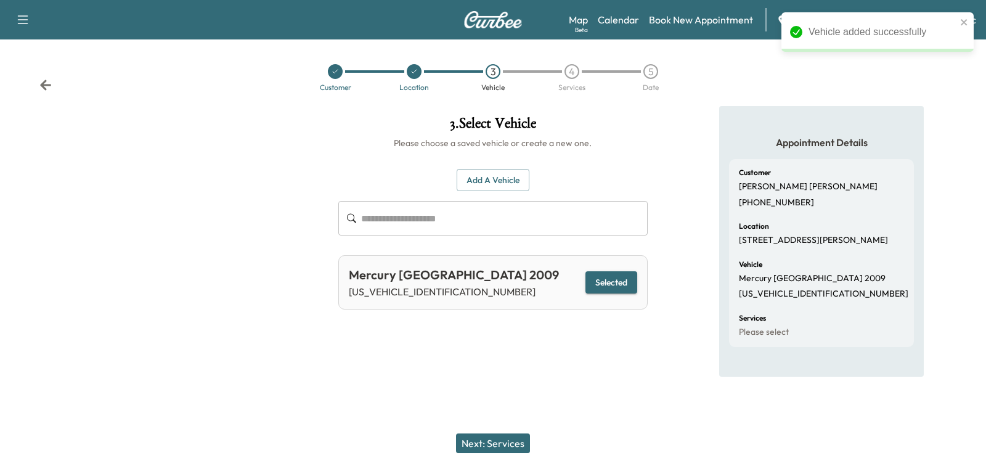
click at [500, 427] on div "Next: Services" at bounding box center [493, 442] width 986 height 49
click at [501, 438] on button "Next: Services" at bounding box center [493, 443] width 74 height 20
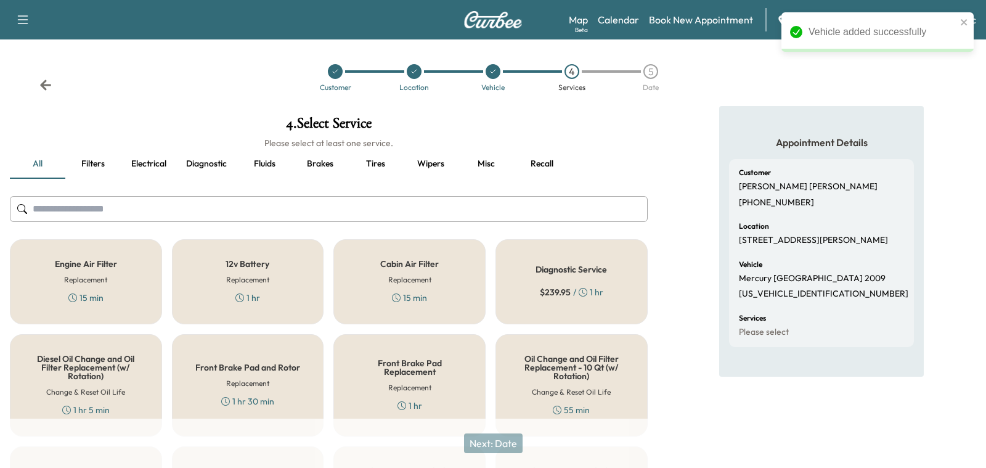
click at [234, 259] on h5 "12v Battery" at bounding box center [247, 263] width 44 height 9
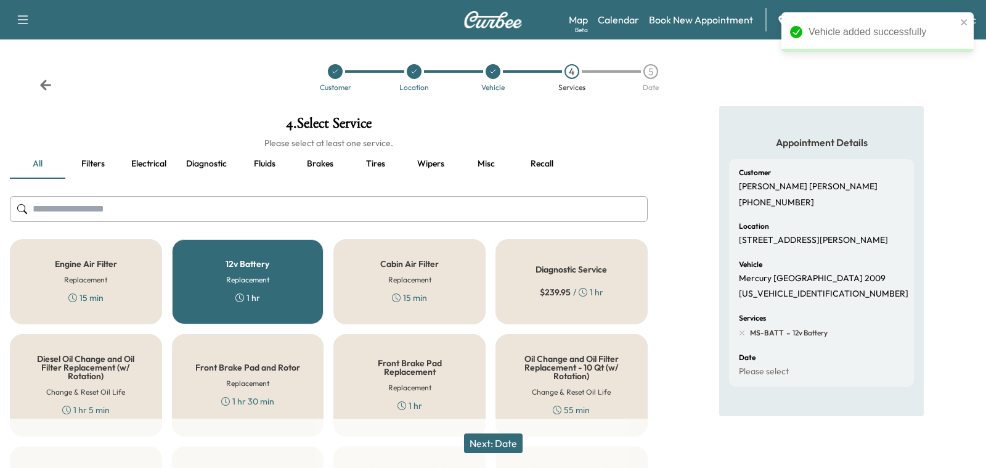
click at [490, 445] on button "Next: Date" at bounding box center [493, 443] width 59 height 20
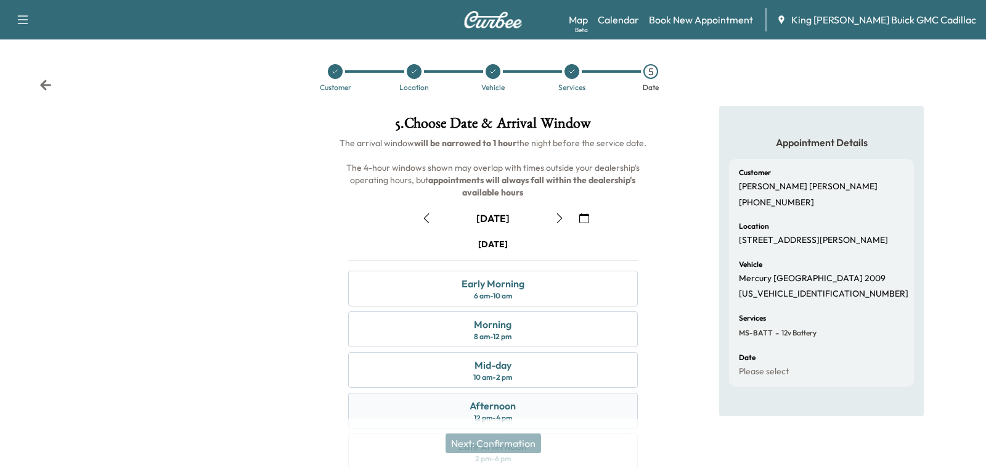
scroll to position [132, 0]
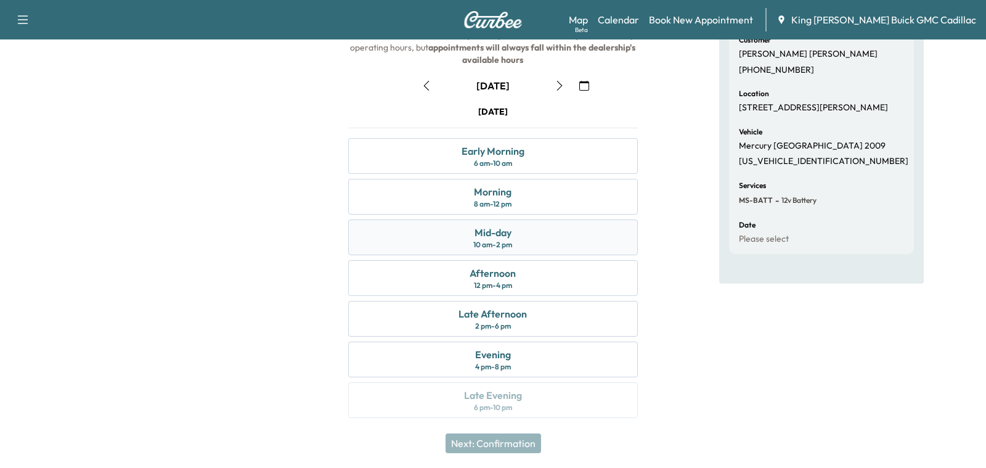
click at [464, 241] on div "Mid-day 10 am - 2 pm" at bounding box center [492, 237] width 289 height 36
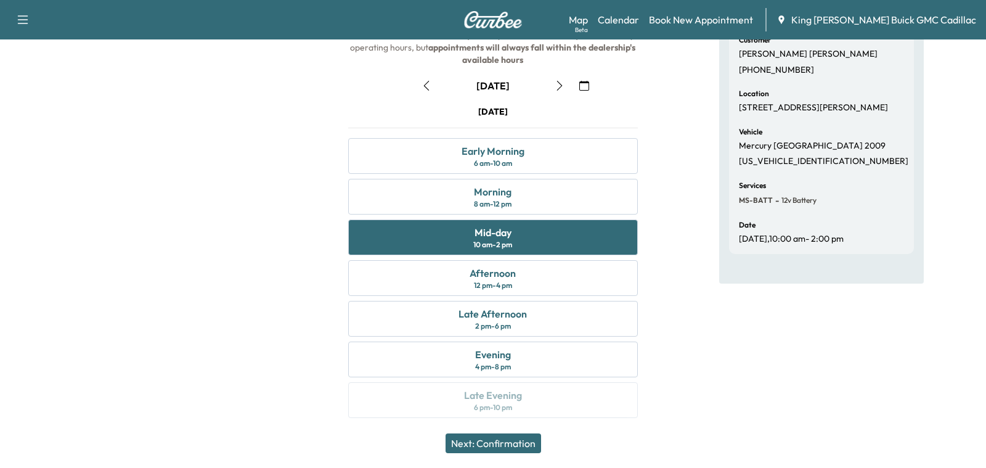
click at [488, 434] on button "Next: Confirmation" at bounding box center [492, 443] width 95 height 20
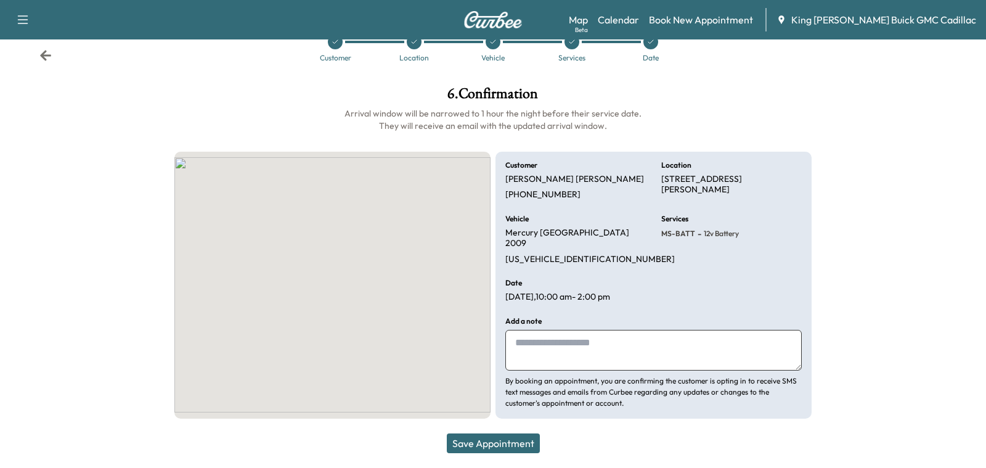
scroll to position [17, 0]
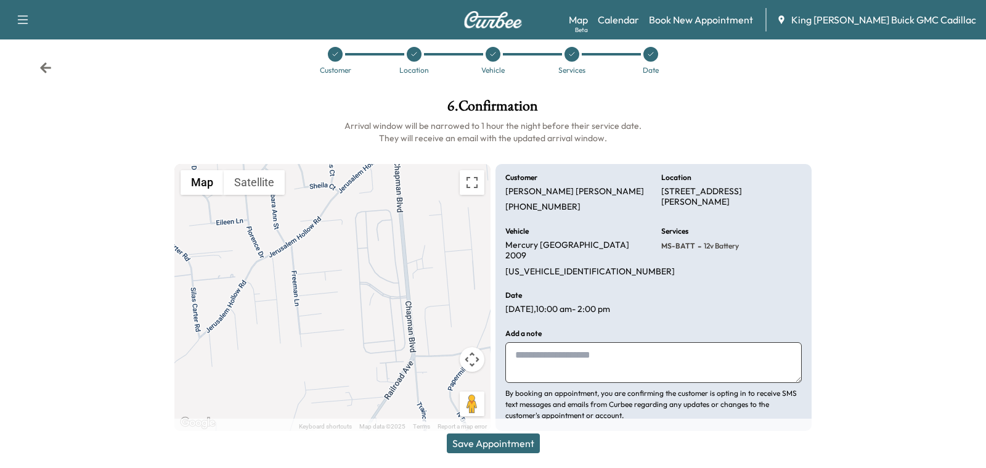
click at [490, 438] on button "Save Appointment" at bounding box center [493, 443] width 93 height 20
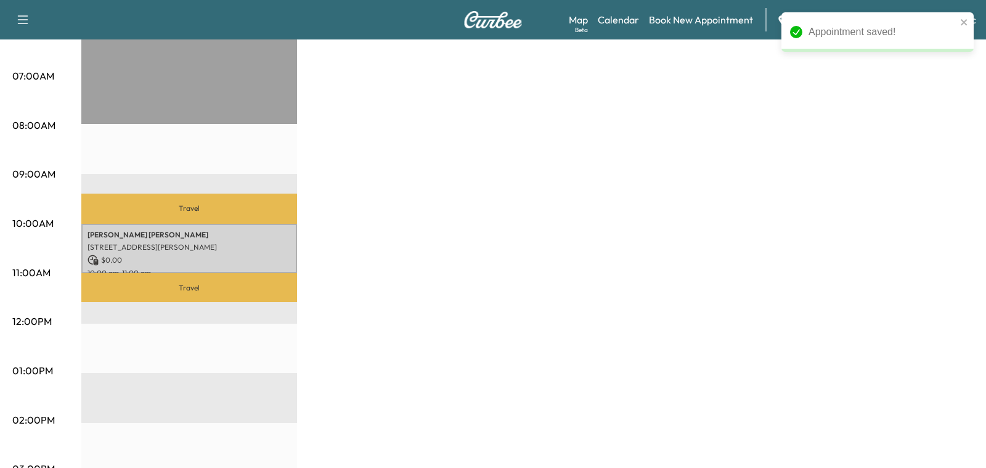
scroll to position [376, 0]
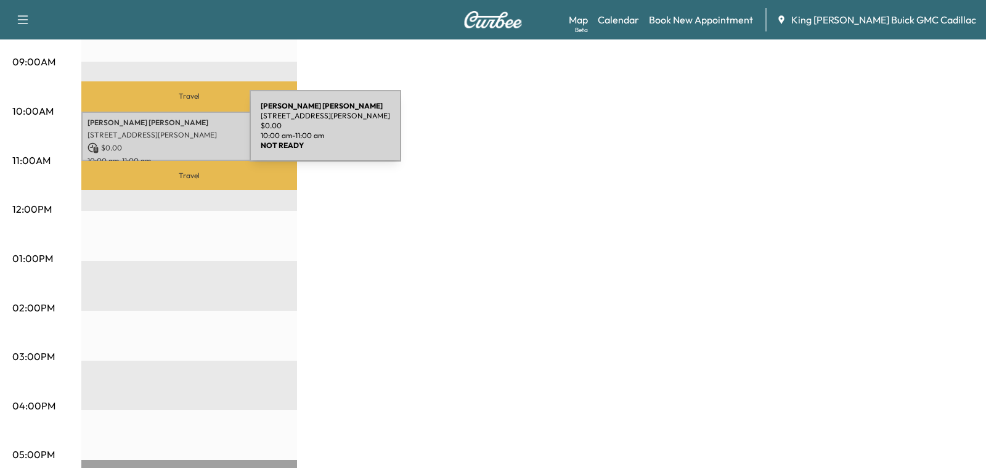
click at [158, 131] on p "89 Freeman Ln, Manorville, NY 11949, USA" at bounding box center [188, 135] width 203 height 10
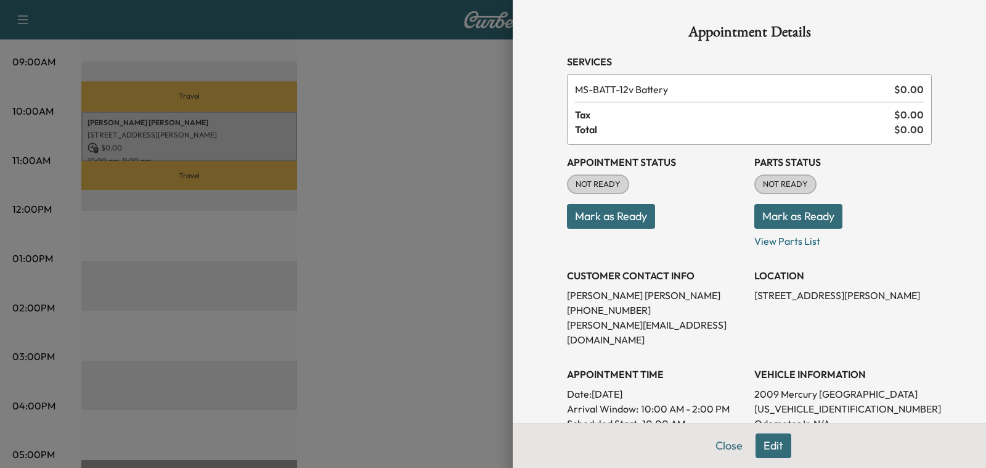
click at [375, 199] on div at bounding box center [493, 234] width 986 height 468
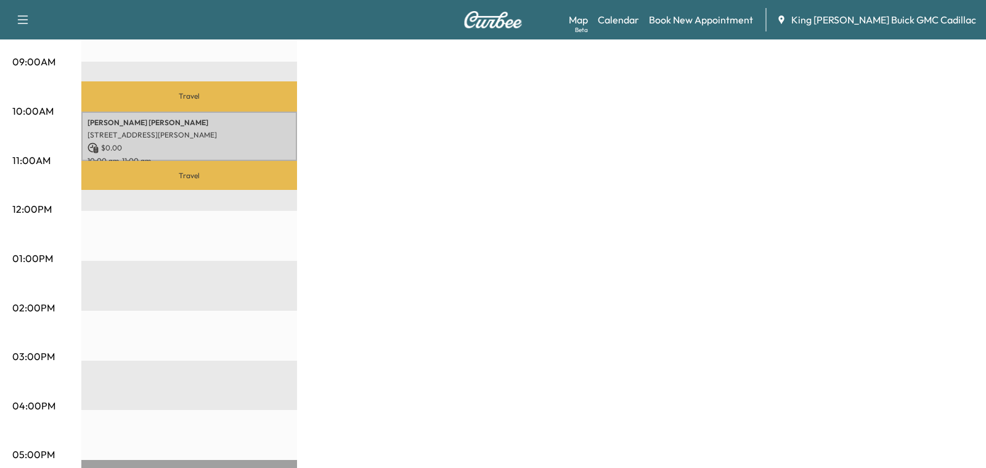
click at [17, 22] on icon "button" at bounding box center [22, 19] width 15 height 15
click at [440, 196] on div "Brightdrop $ 0.00 Revenue 1 hr Work Time 1 hr 11 min Transit Time Travel Barbar…" at bounding box center [527, 246] width 892 height 924
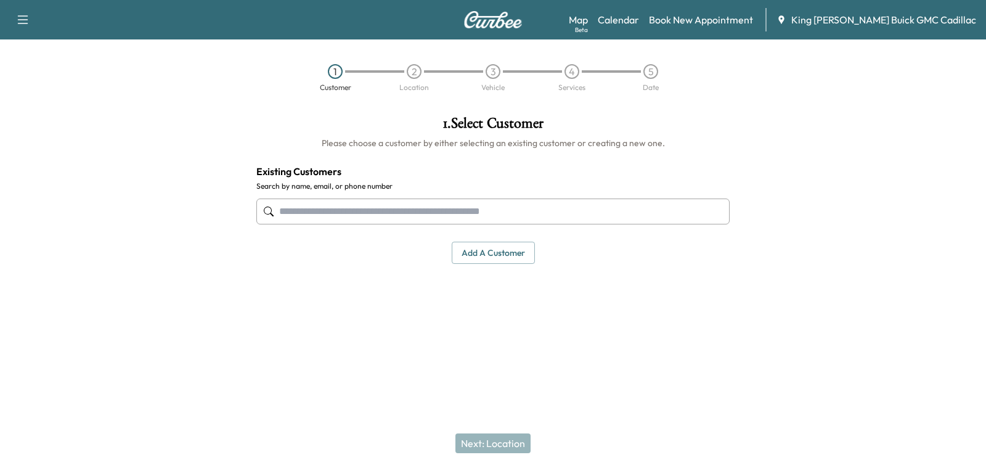
click at [129, 99] on div "1 Customer 2 Location 3 Vehicle 4 Services 5 Date" at bounding box center [493, 77] width 986 height 57
click at [197, 97] on div "1 Customer 2 Location 3 Vehicle 4 Services 5 Date" at bounding box center [493, 77] width 986 height 57
click at [442, 227] on div at bounding box center [492, 211] width 473 height 41
click at [430, 214] on input "text" at bounding box center [492, 211] width 473 height 26
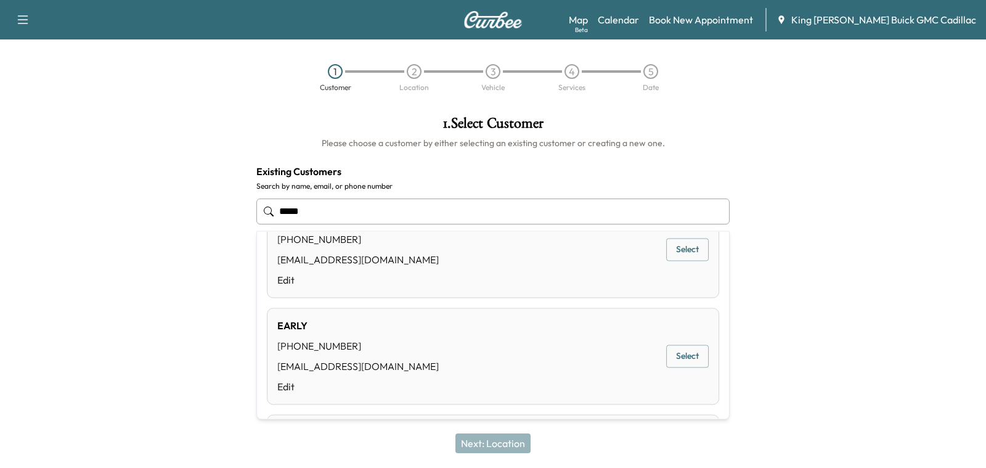
scroll to position [787, 0]
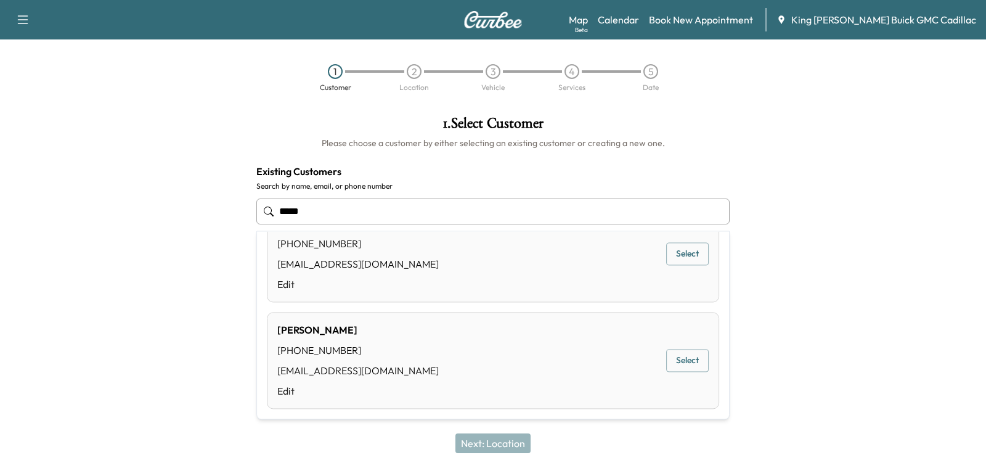
type input "*****"
click at [133, 272] on div at bounding box center [123, 223] width 246 height 234
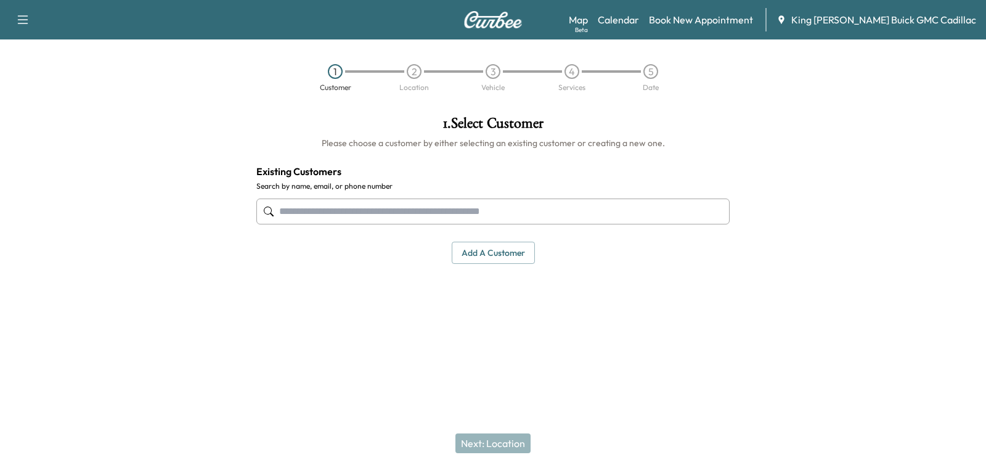
click at [469, 254] on button "Add a customer" at bounding box center [493, 252] width 83 height 23
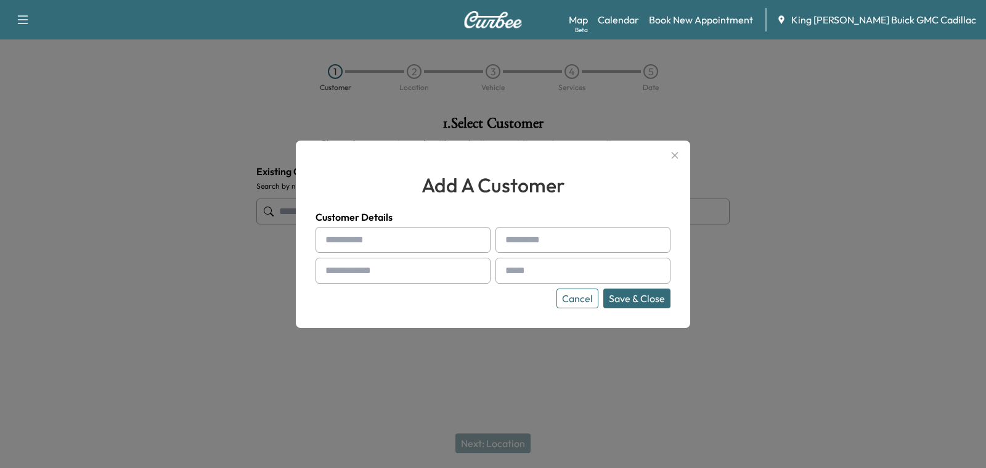
click at [352, 239] on input "text" at bounding box center [402, 240] width 175 height 26
type input "*****"
type input "*********"
click at [408, 264] on input "text" at bounding box center [402, 270] width 175 height 26
type input "**********"
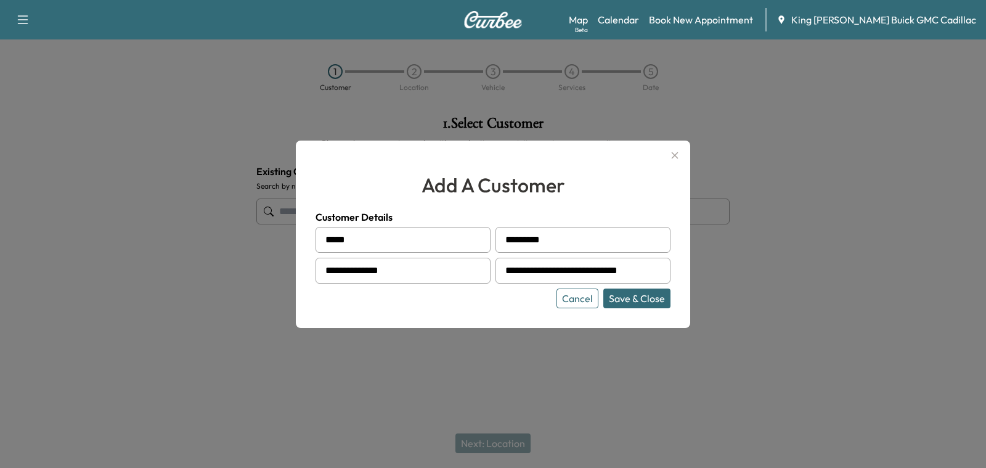
type input "**********"
click at [628, 297] on button "Save & Close" at bounding box center [636, 298] width 67 height 20
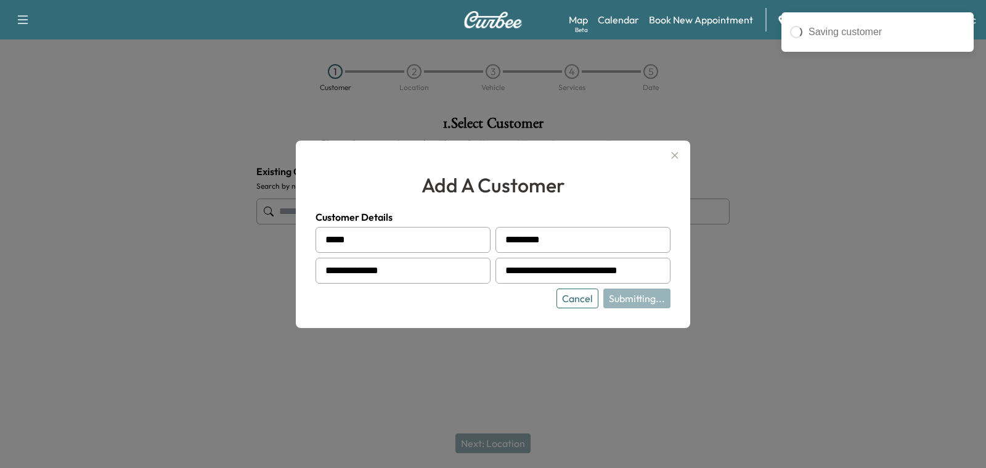
type input "**********"
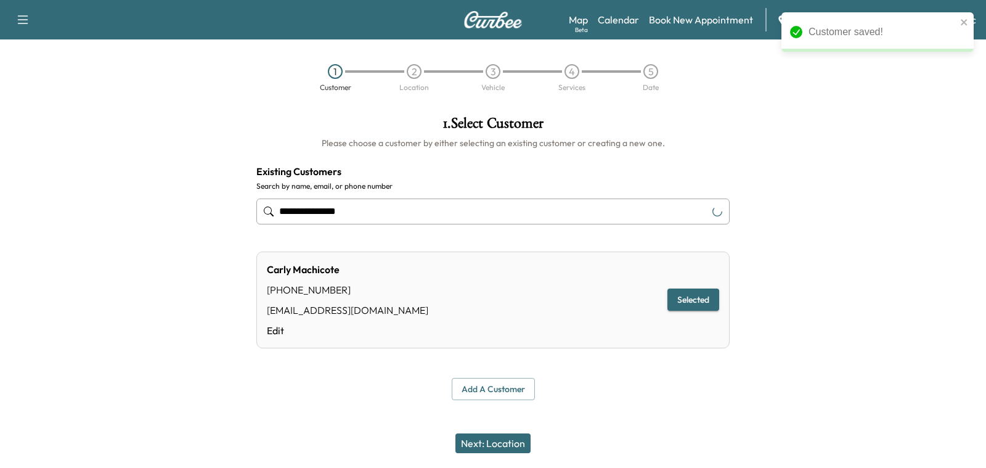
click at [483, 455] on div "Next: Location" at bounding box center [493, 442] width 986 height 49
click at [471, 437] on button "Next: Location" at bounding box center [492, 443] width 75 height 20
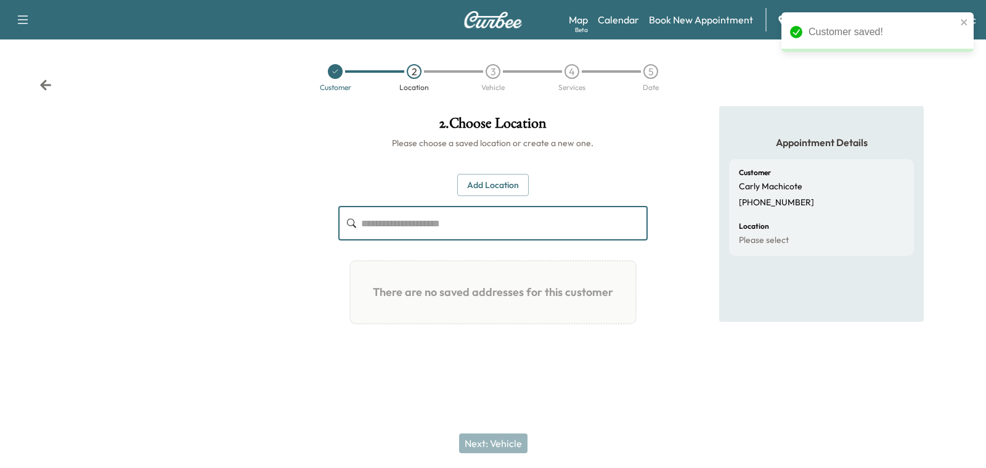
click at [381, 230] on input "text" at bounding box center [504, 223] width 286 height 34
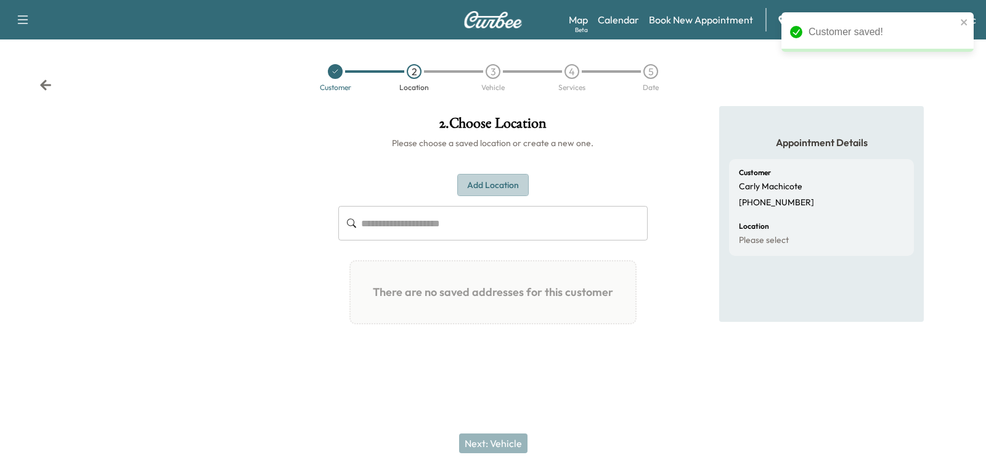
click at [499, 189] on button "Add Location" at bounding box center [492, 185] width 71 height 23
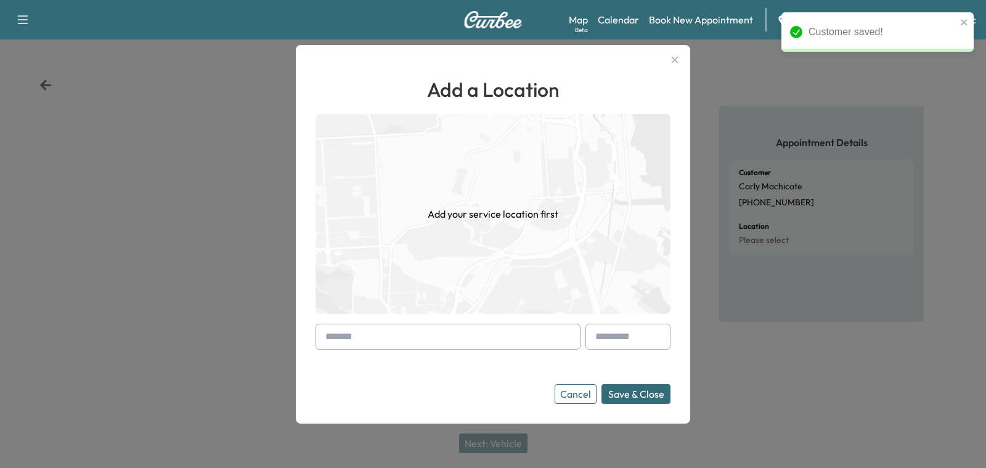
click at [403, 335] on input "text" at bounding box center [447, 336] width 265 height 26
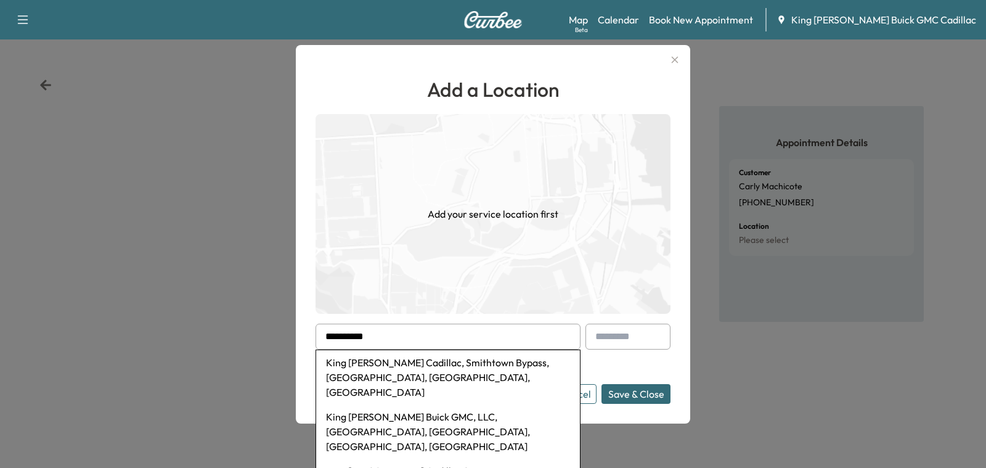
click at [408, 368] on li "King O'Rourke Cadillac, Smithtown Bypass, Smithtown, NY, USA" at bounding box center [448, 377] width 264 height 54
type input "**********"
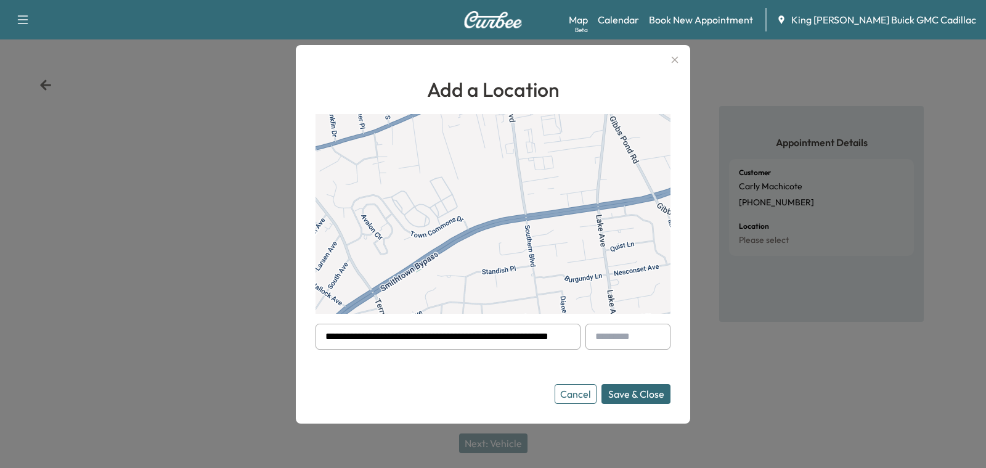
click at [622, 392] on button "Save & Close" at bounding box center [635, 394] width 69 height 20
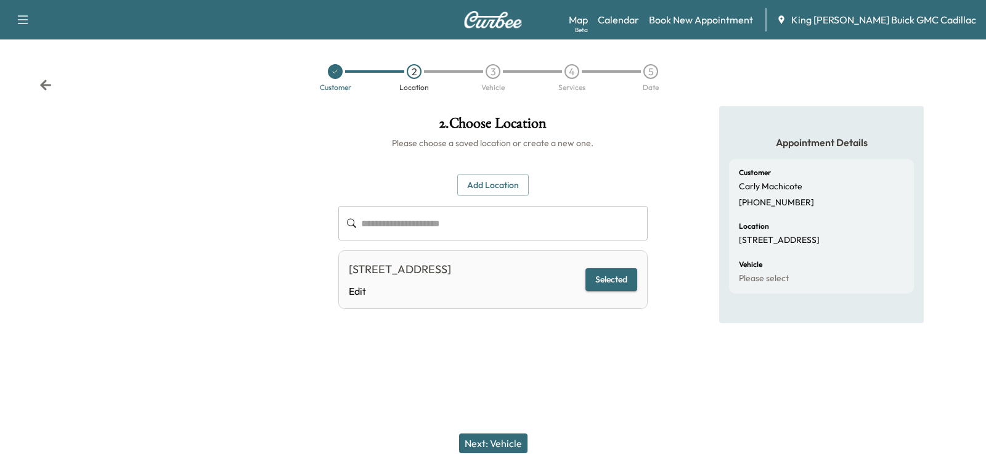
click at [502, 452] on div "Next: Vehicle" at bounding box center [493, 442] width 986 height 49
click at [491, 442] on button "Next: Vehicle" at bounding box center [493, 443] width 68 height 20
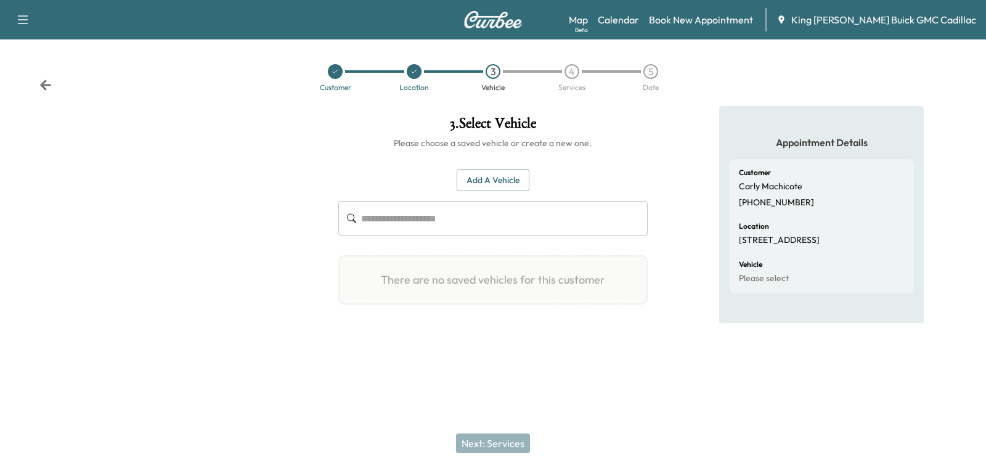
click at [489, 192] on div "Add a Vehicle ​" at bounding box center [492, 202] width 309 height 67
click at [484, 180] on button "Add a Vehicle" at bounding box center [492, 180] width 73 height 23
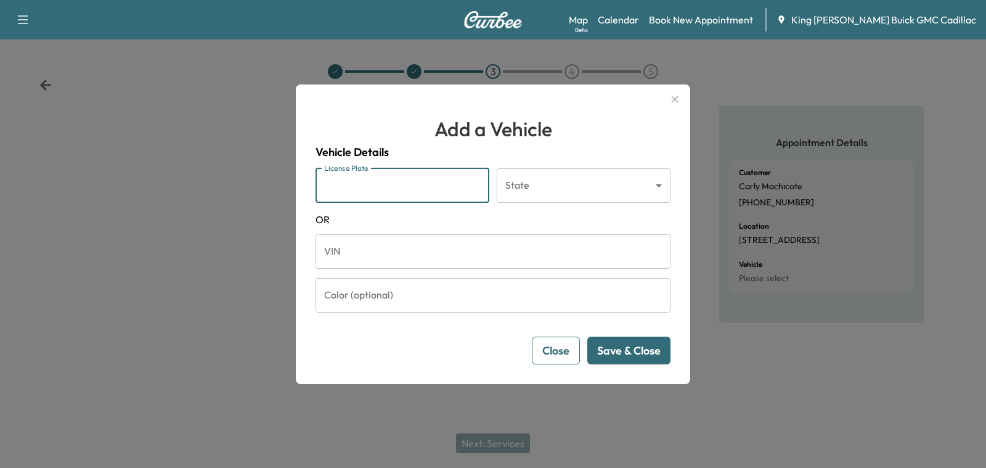
click at [387, 185] on input "License Plate" at bounding box center [402, 185] width 174 height 34
type input "*******"
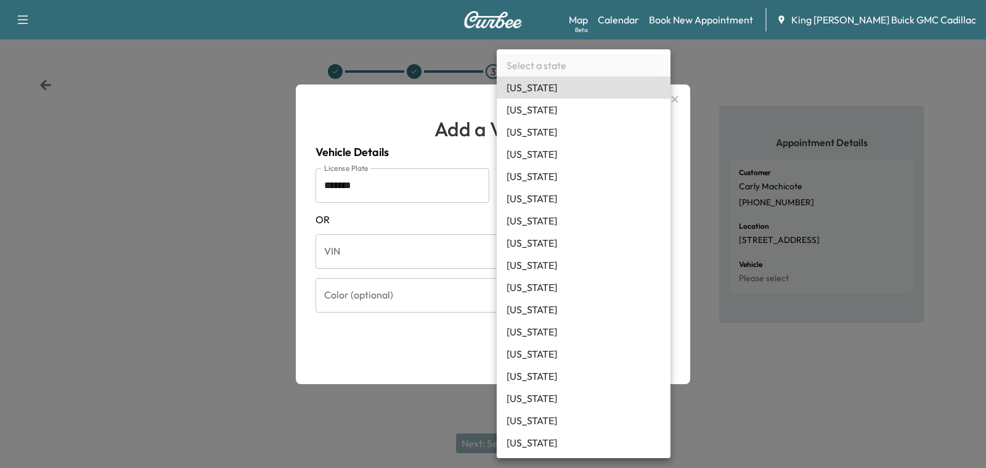
click at [549, 187] on body "Support Log Out Map Beta Calendar Book New Appointment King O'Rourke Buick GMC …" at bounding box center [493, 234] width 986 height 468
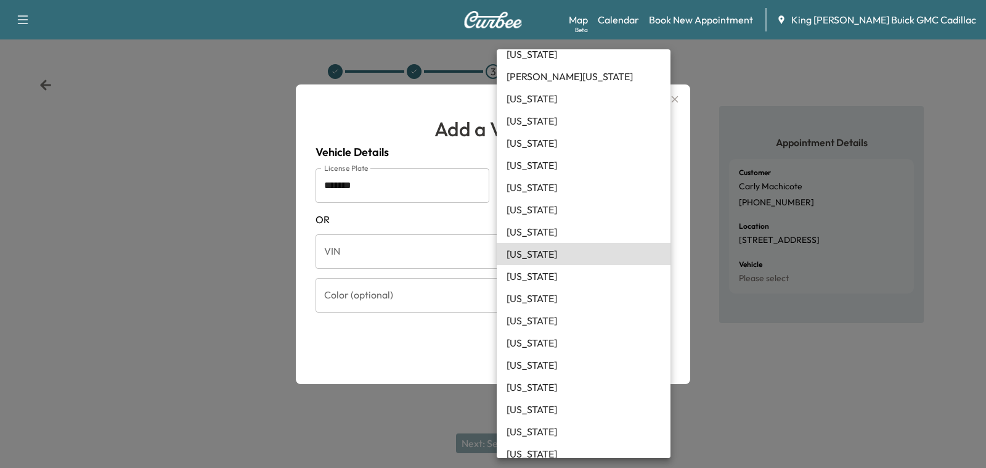
scroll to position [536, 0]
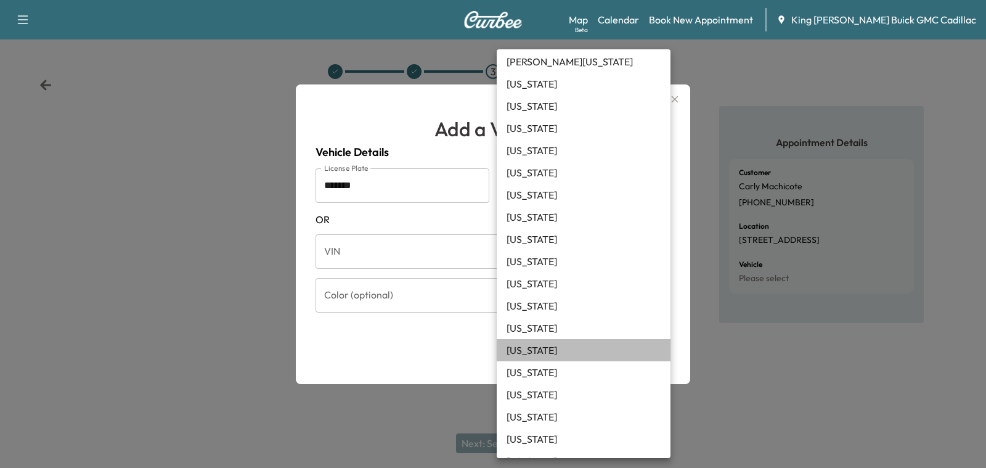
click at [543, 356] on li "New York" at bounding box center [583, 350] width 174 height 22
type input "**"
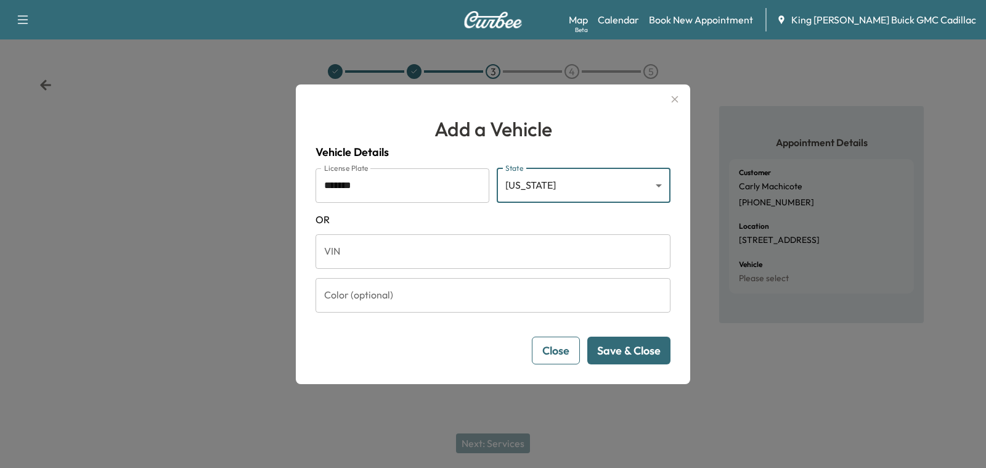
click at [352, 303] on input "Color (optional)" at bounding box center [492, 295] width 355 height 34
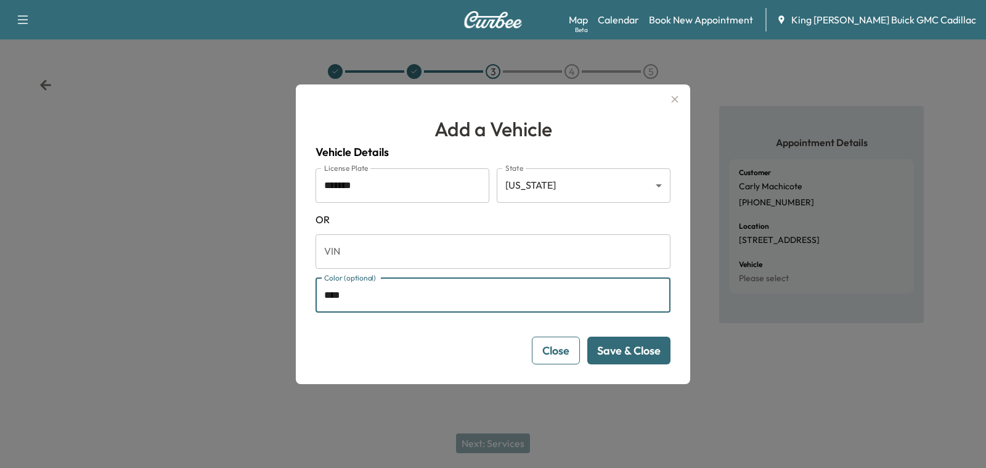
type input "****"
click at [614, 346] on button "Save & Close" at bounding box center [628, 350] width 83 height 28
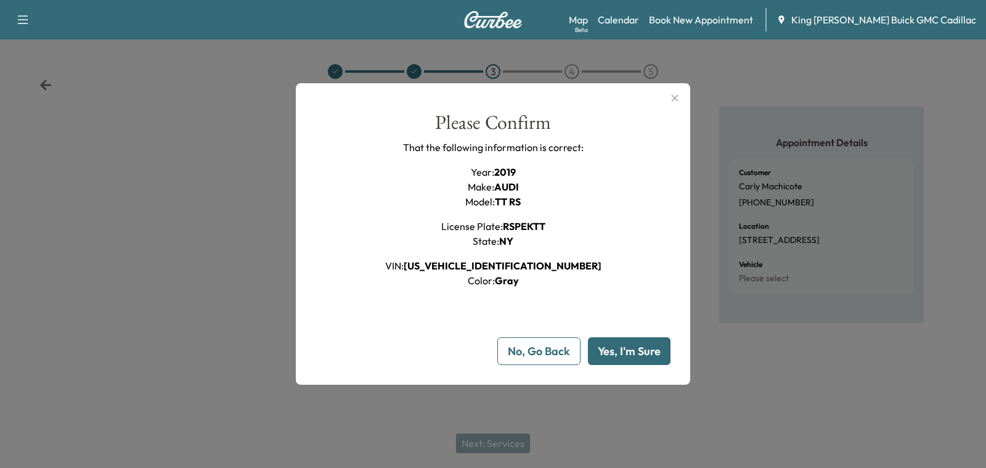
click at [612, 351] on button "Yes, I'm Sure" at bounding box center [629, 351] width 83 height 28
type input "**"
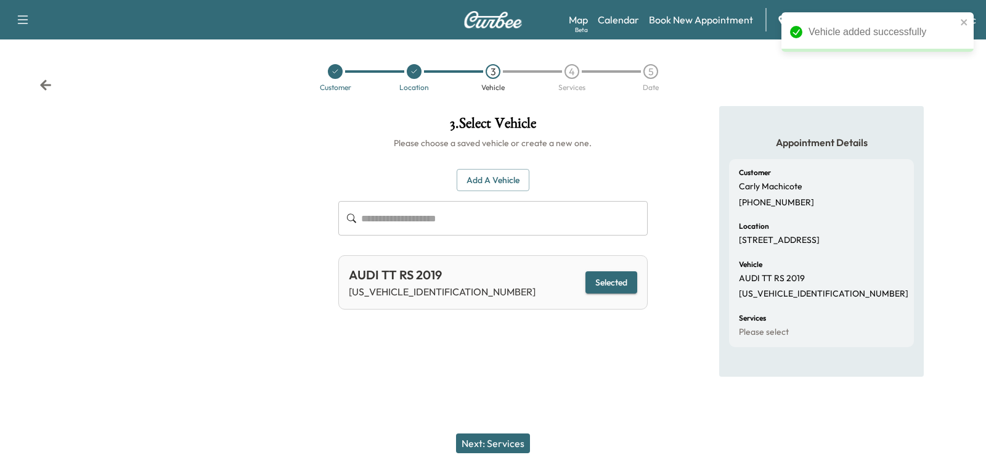
click at [472, 441] on button "Next: Services" at bounding box center [493, 443] width 74 height 20
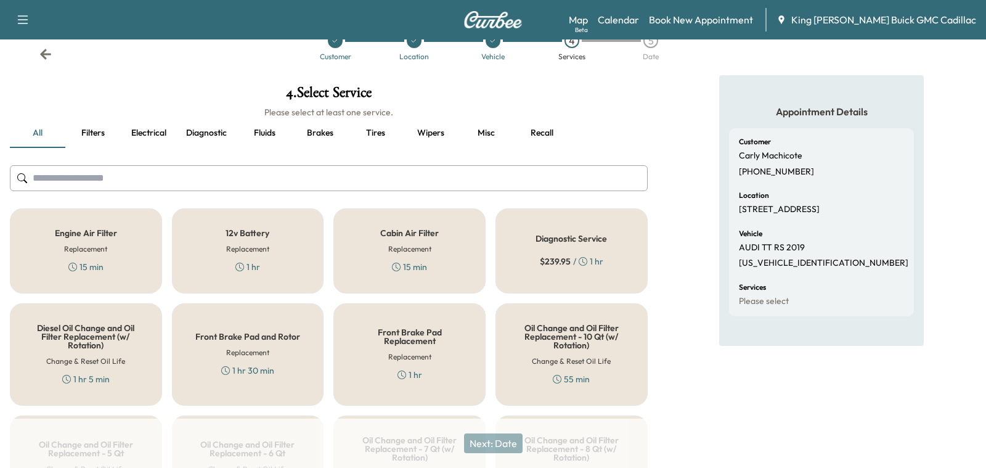
scroll to position [39, 0]
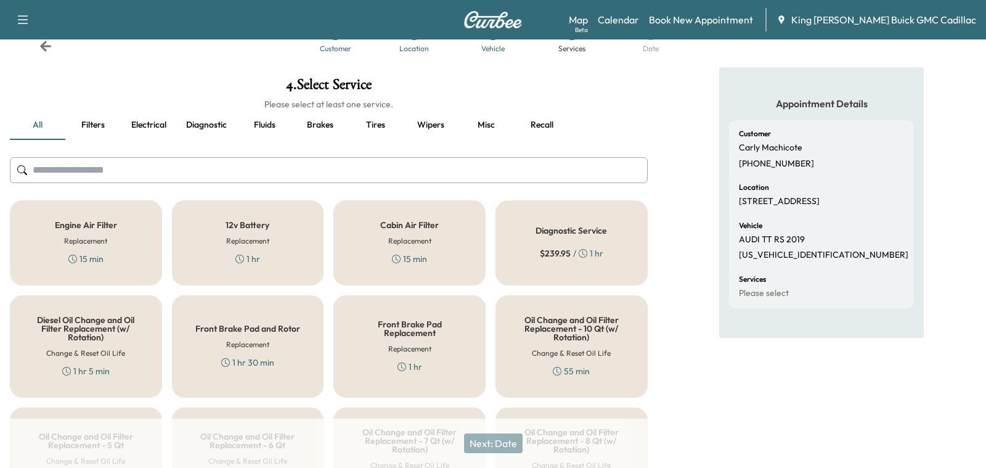
click at [196, 235] on div "12v Battery Replacement 1 hr" at bounding box center [248, 242] width 152 height 85
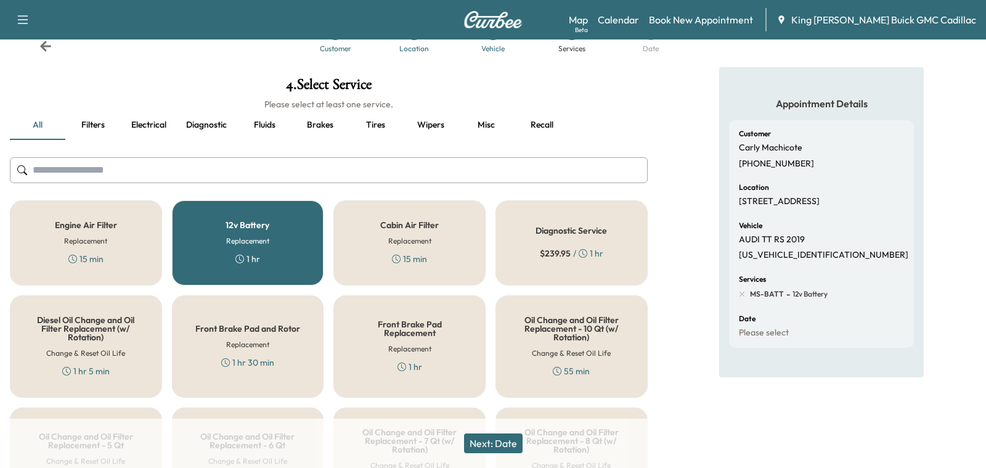
click at [486, 437] on button "Next: Date" at bounding box center [493, 443] width 59 height 20
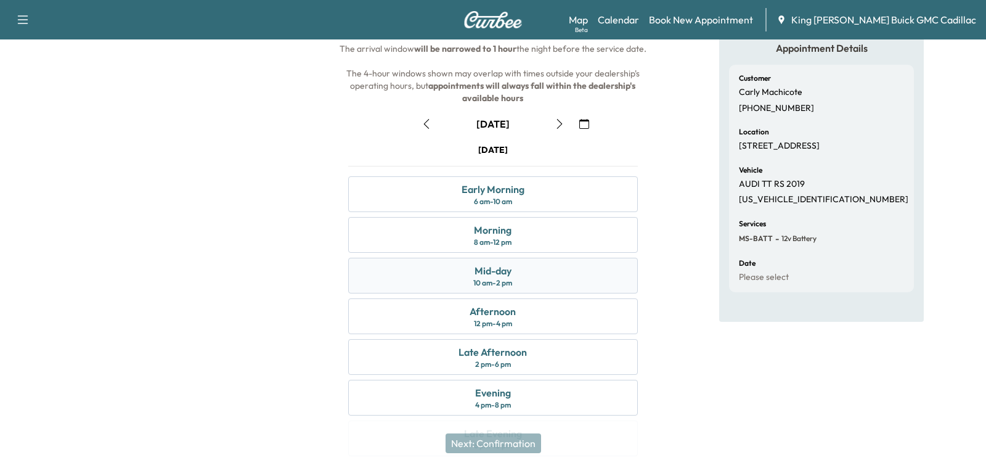
scroll to position [122, 0]
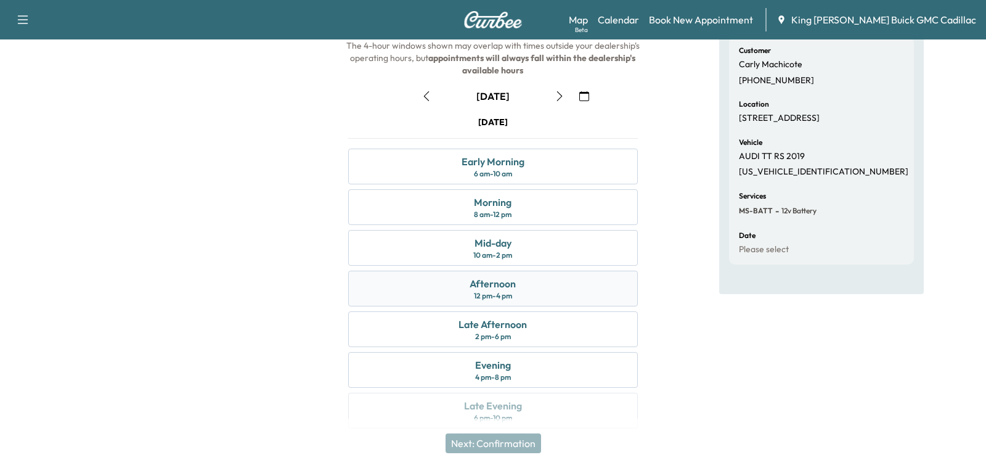
click at [450, 292] on div "Afternoon 12 pm - 4 pm" at bounding box center [492, 288] width 289 height 36
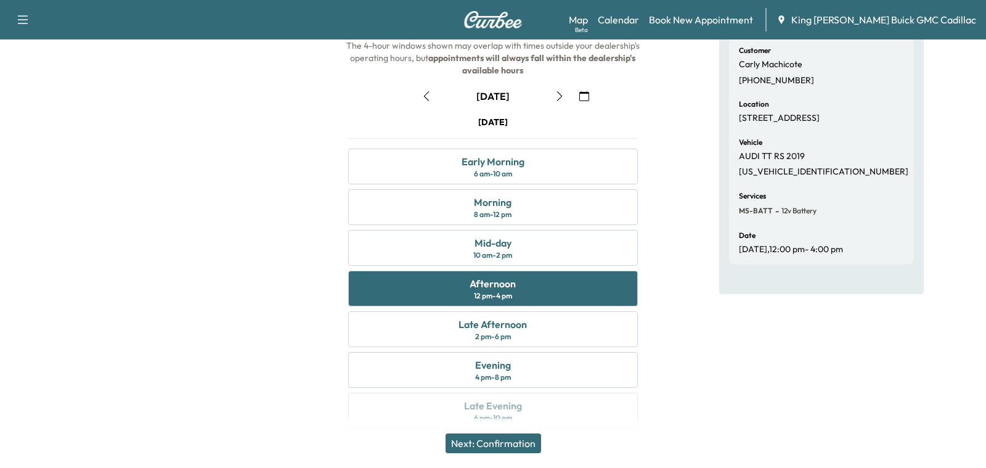
click at [480, 440] on button "Next: Confirmation" at bounding box center [492, 443] width 95 height 20
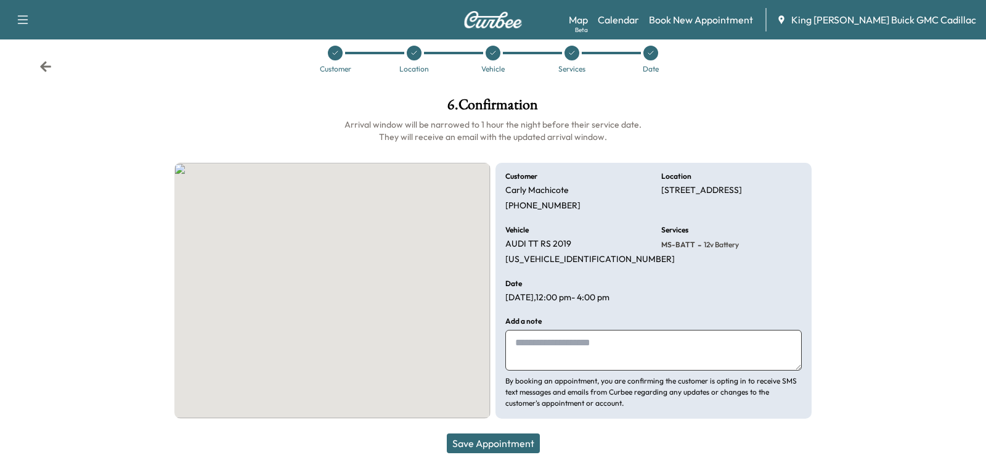
scroll to position [17, 0]
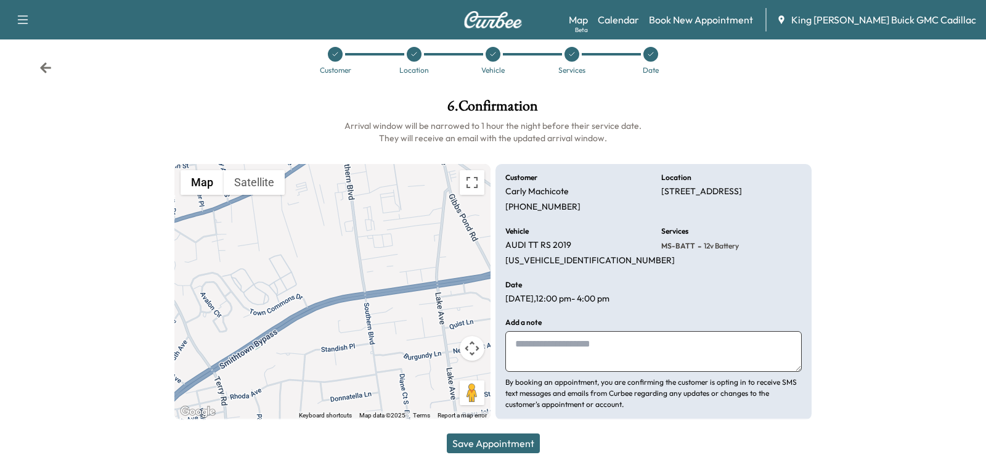
click at [463, 442] on button "Save Appointment" at bounding box center [493, 443] width 93 height 20
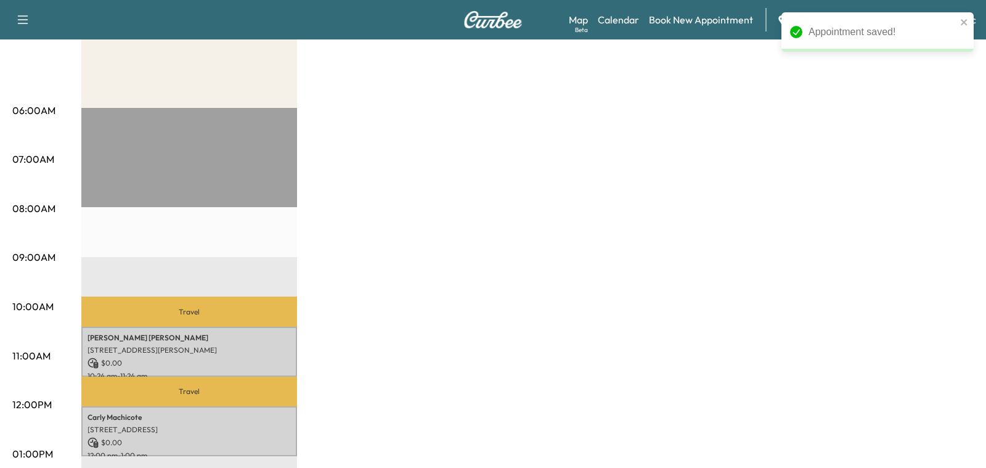
scroll to position [259, 0]
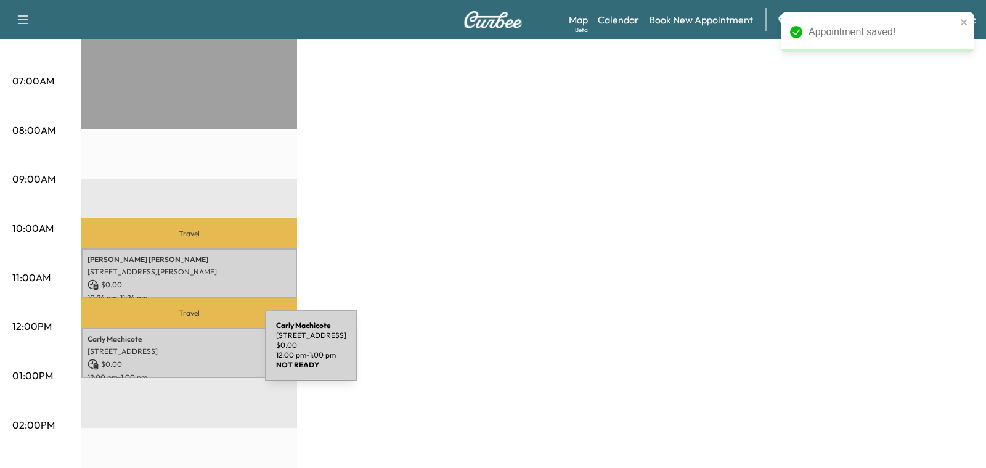
click at [172, 352] on p "756 Smithtown Bypass #101, Smithtown, NY 11787, USA" at bounding box center [188, 351] width 203 height 10
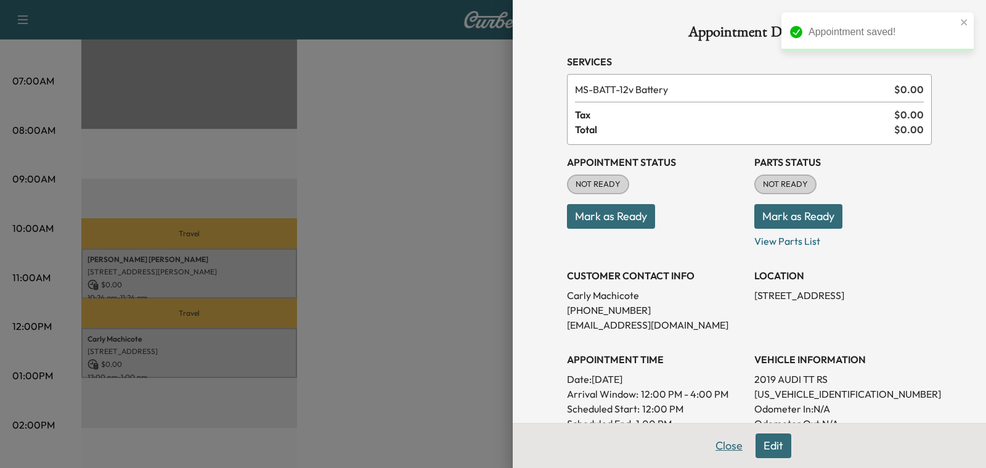
click at [726, 450] on button "Close" at bounding box center [728, 445] width 43 height 25
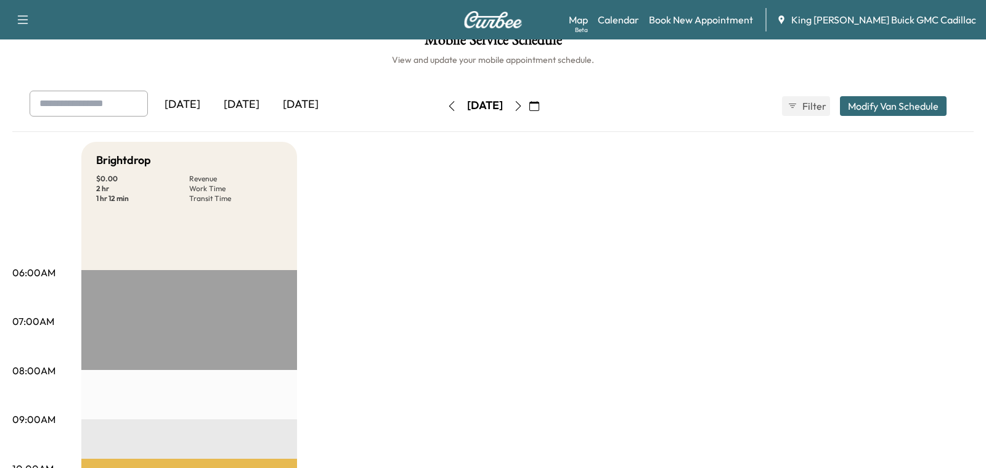
scroll to position [0, 0]
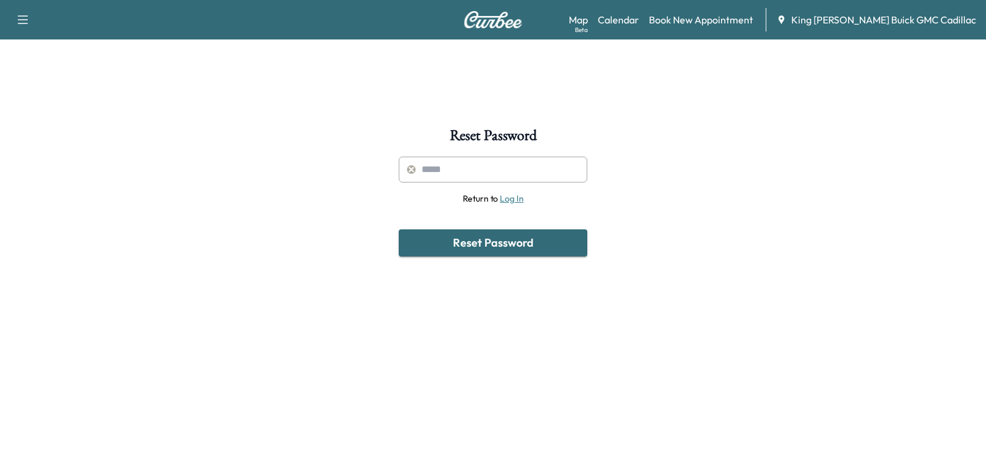
click at [440, 182] on div "Return to Log In Reset Password" at bounding box center [493, 206] width 188 height 100
click at [440, 171] on input "text" at bounding box center [493, 169] width 188 height 26
click at [639, 23] on link "Calendar" at bounding box center [618, 19] width 41 height 15
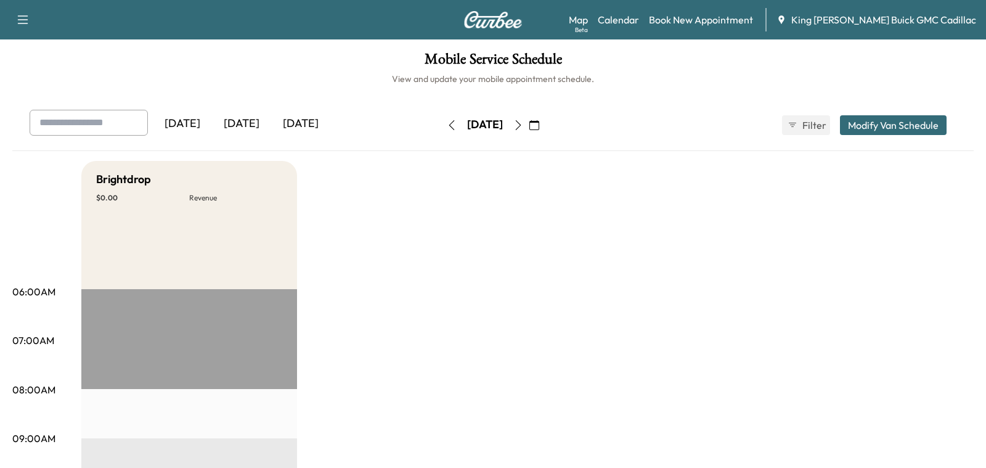
click at [523, 127] on icon "button" at bounding box center [518, 125] width 10 height 10
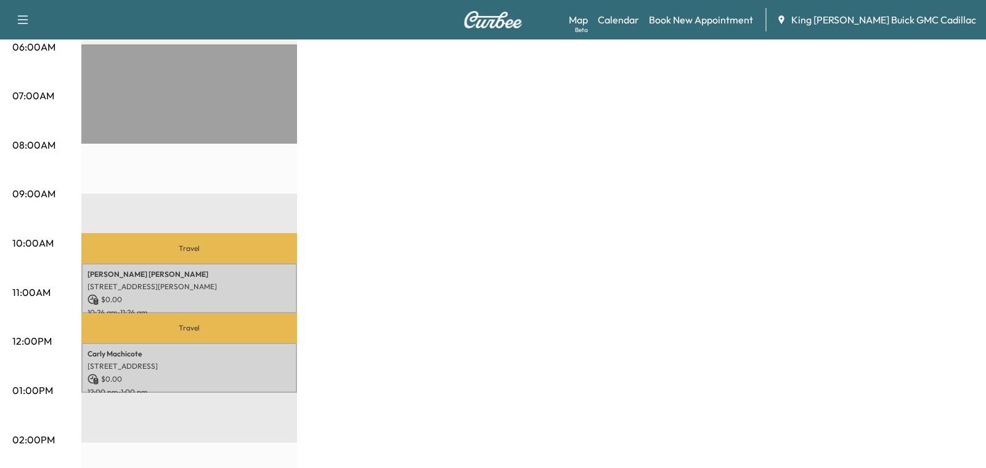
scroll to position [269, 0]
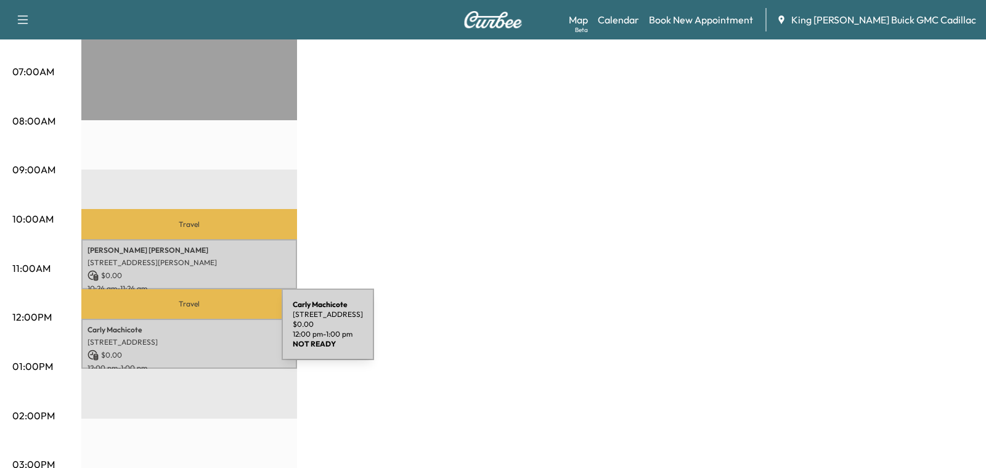
click at [189, 331] on p "Carly Machicote" at bounding box center [188, 330] width 203 height 10
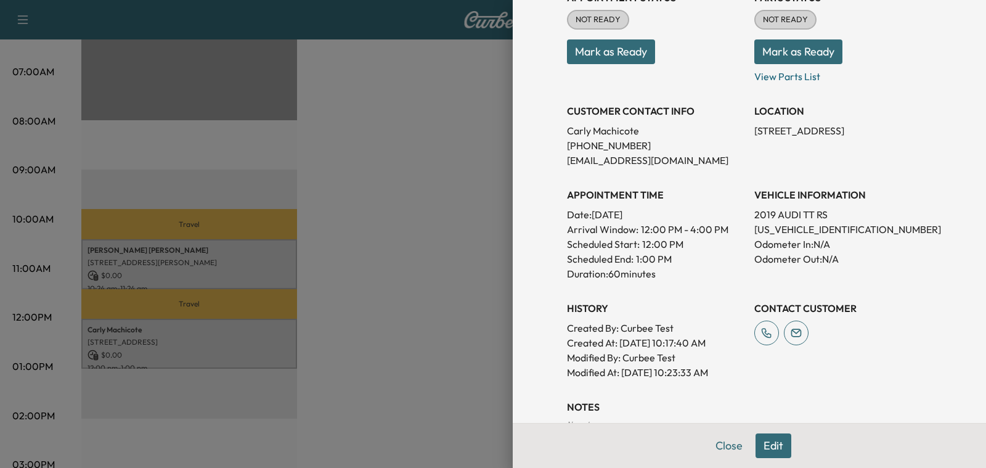
scroll to position [243, 0]
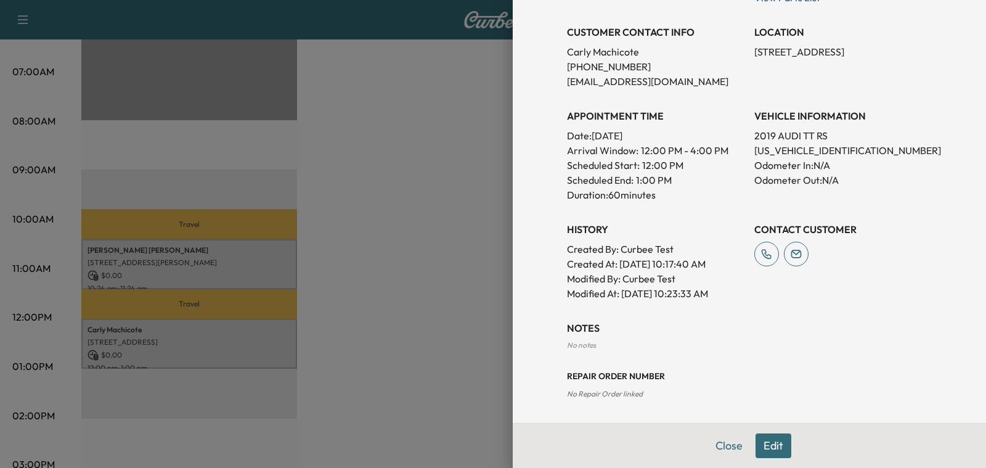
click at [768, 445] on button "Edit" at bounding box center [773, 445] width 36 height 25
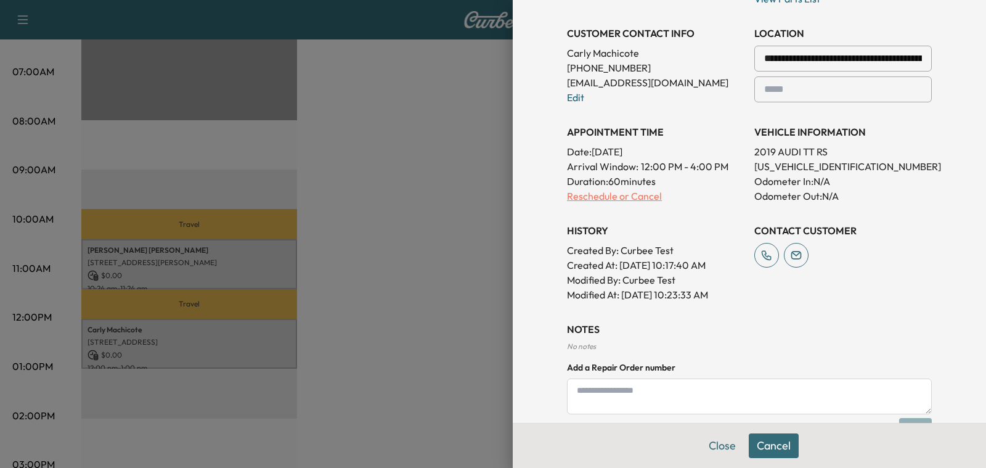
click at [617, 193] on p "Reschedule or Cancel" at bounding box center [655, 195] width 177 height 15
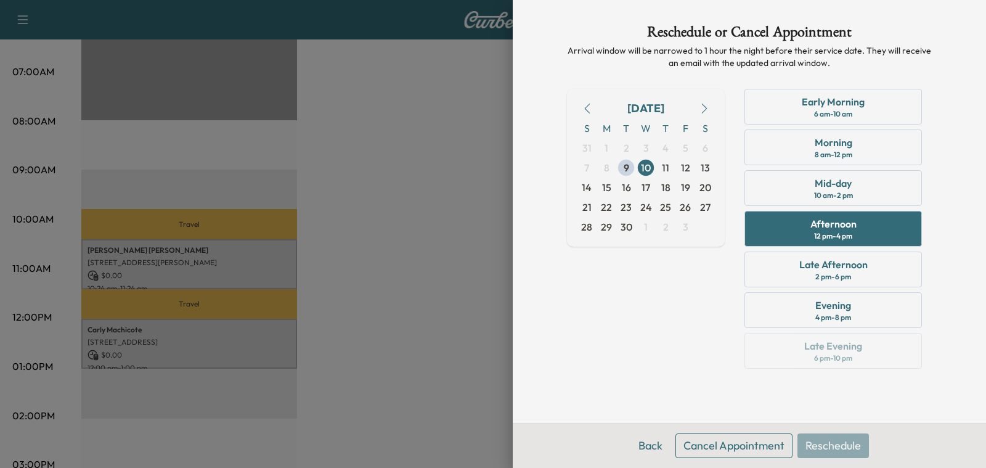
click at [744, 434] on button "Cancel Appointment" at bounding box center [733, 445] width 117 height 25
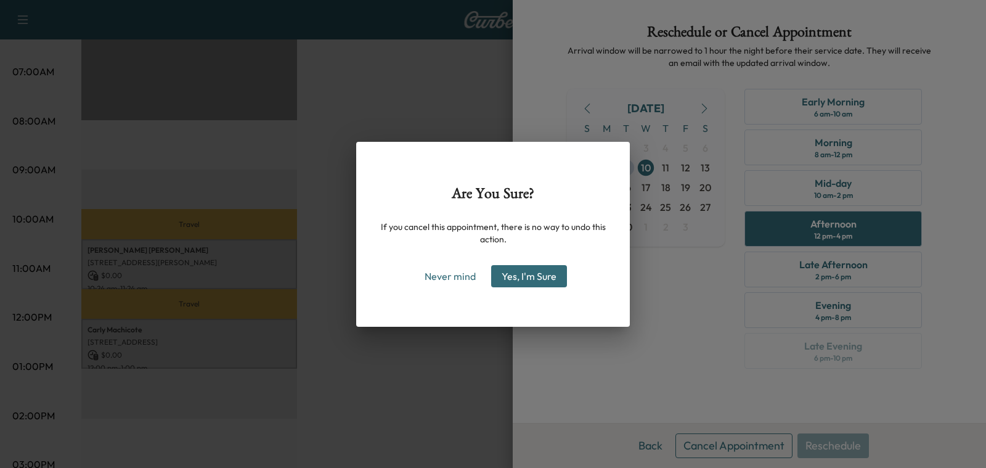
click at [505, 280] on button "Yes, I'm Sure" at bounding box center [529, 276] width 76 height 22
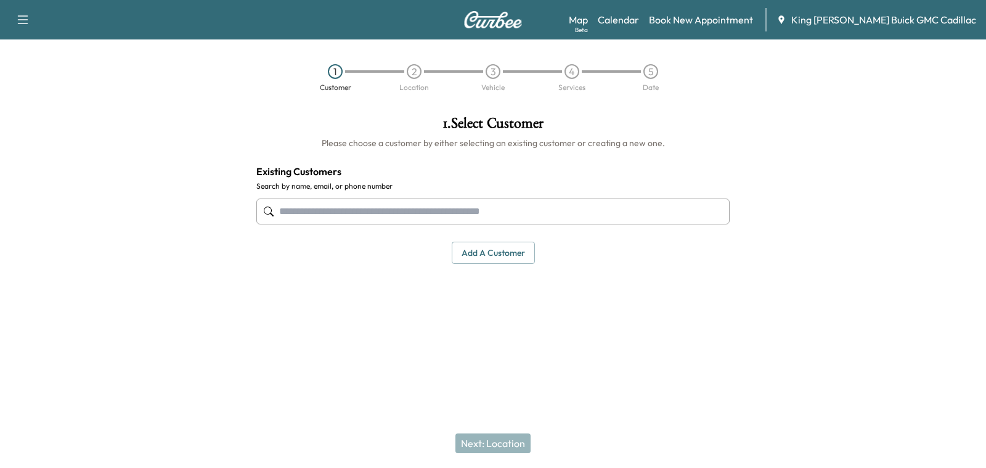
click at [603, 23] on div "Support Log Out Map Beta Calendar Book New Appointment King [PERSON_NAME] Buick…" at bounding box center [493, 19] width 986 height 39
click at [588, 23] on link "Map Beta" at bounding box center [578, 19] width 19 height 15
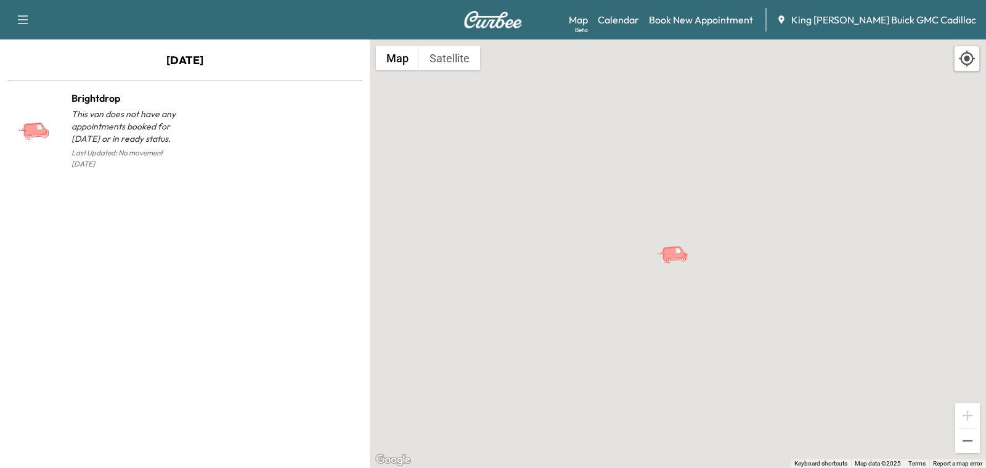
click at [720, 27] on div "Map Beta Calendar Book New Appointment King [PERSON_NAME] Buick GMC Cadillac" at bounding box center [772, 19] width 407 height 23
click at [639, 26] on link "Calendar" at bounding box center [618, 19] width 41 height 15
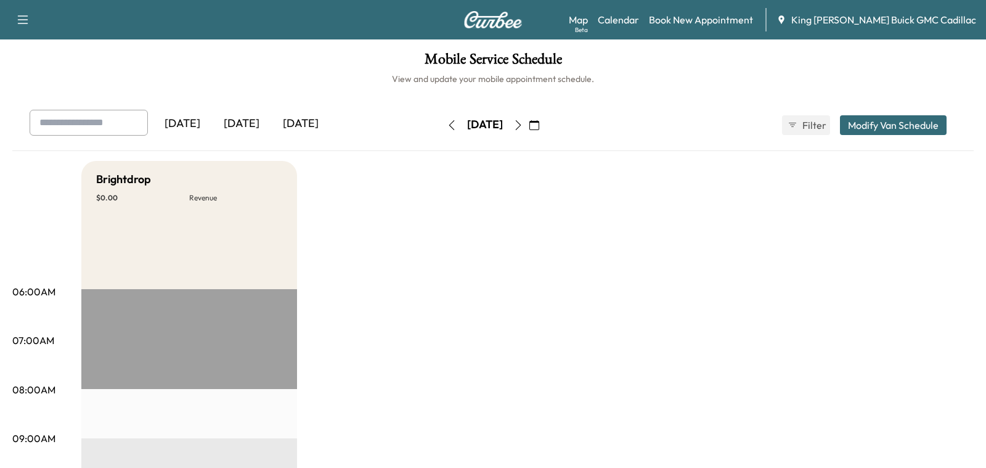
click at [545, 129] on button "button" at bounding box center [534, 125] width 21 height 20
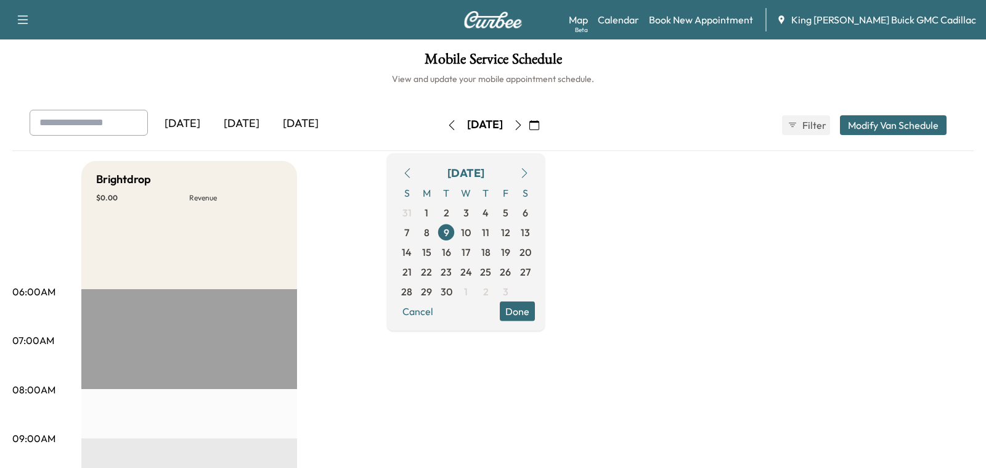
click at [523, 129] on icon "button" at bounding box center [518, 125] width 10 height 10
click at [529, 132] on div "Wednesday, September 10" at bounding box center [484, 125] width 87 height 20
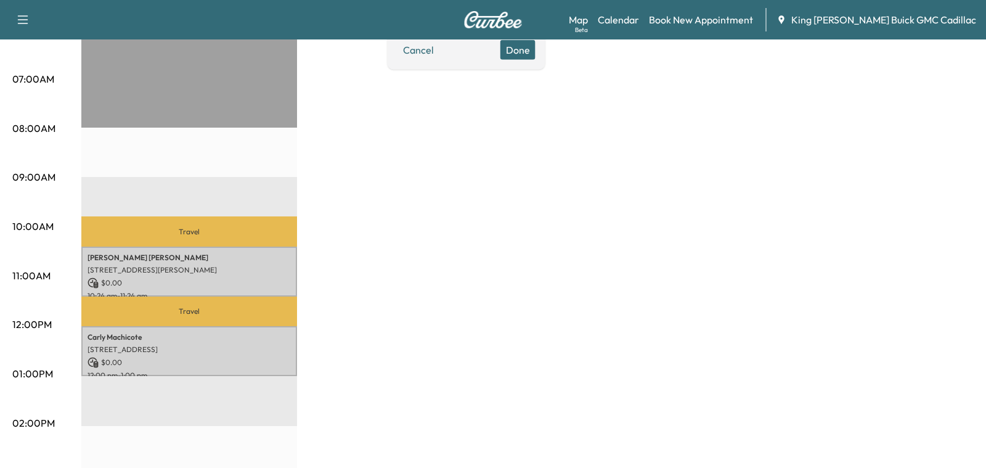
scroll to position [374, 0]
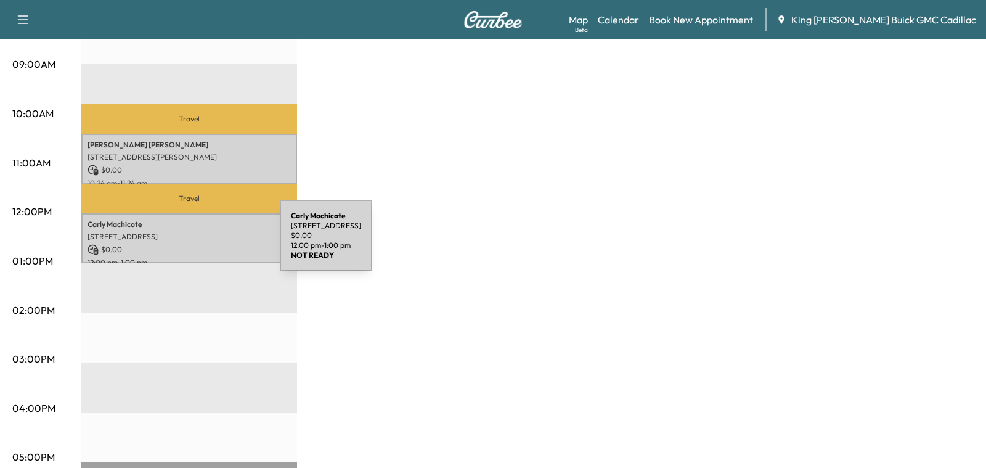
click at [187, 244] on p "$ 0.00" at bounding box center [188, 249] width 203 height 11
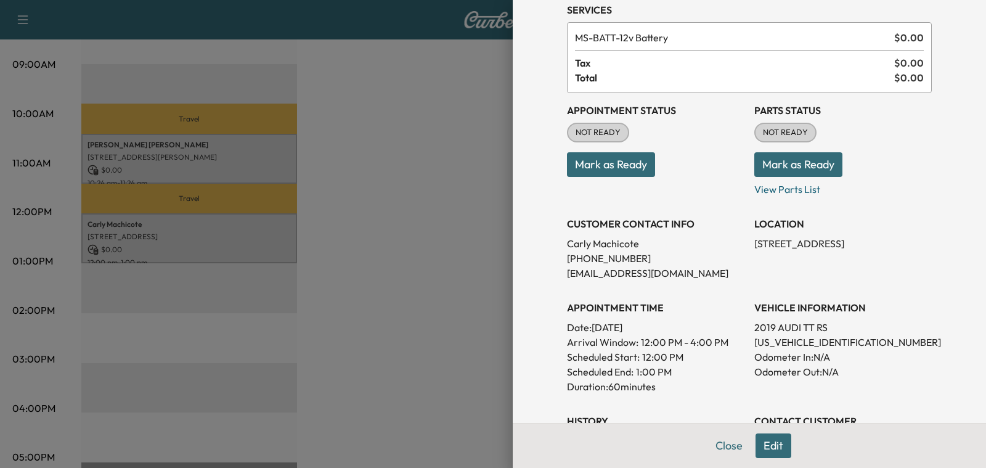
scroll to position [62, 0]
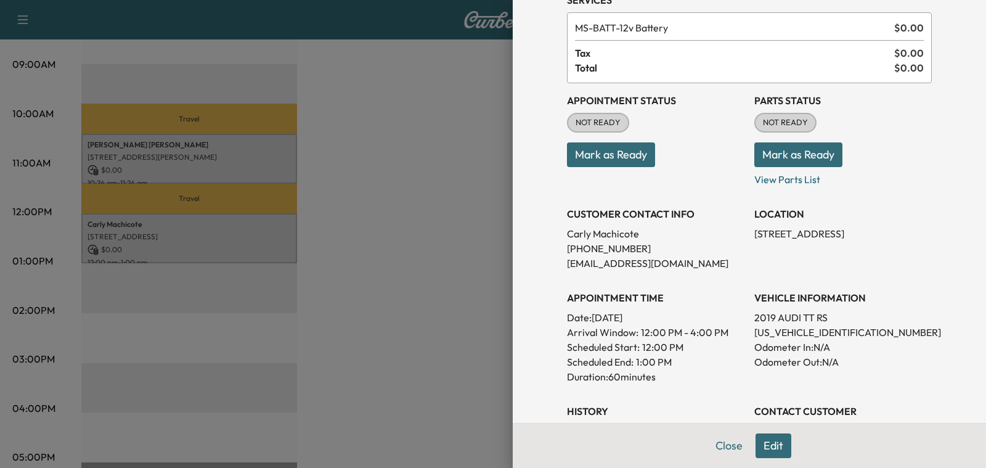
click at [785, 444] on button "Edit" at bounding box center [773, 445] width 36 height 25
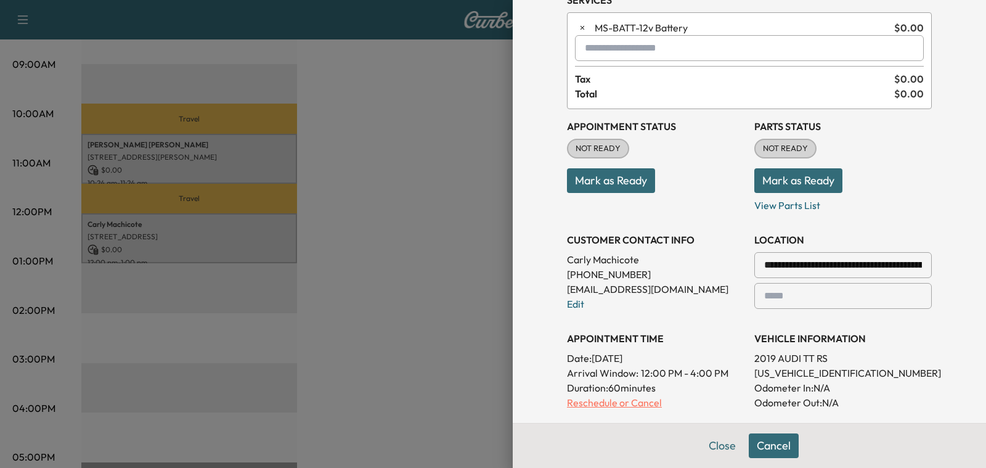
click at [612, 400] on p "Reschedule or Cancel" at bounding box center [655, 402] width 177 height 15
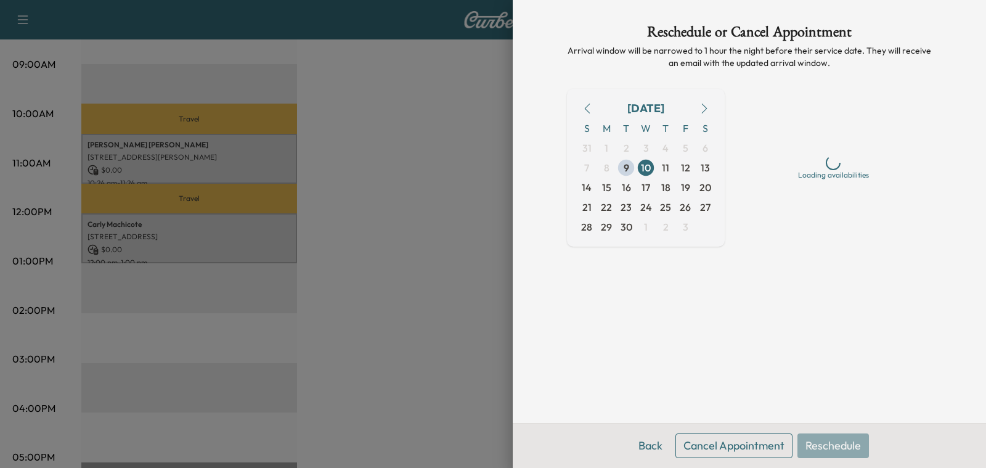
scroll to position [0, 0]
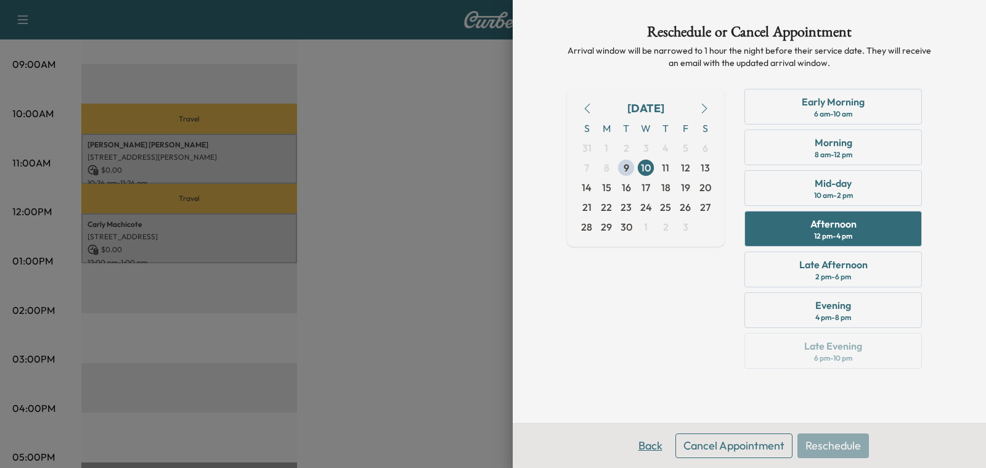
click at [658, 448] on button "Back" at bounding box center [650, 445] width 40 height 25
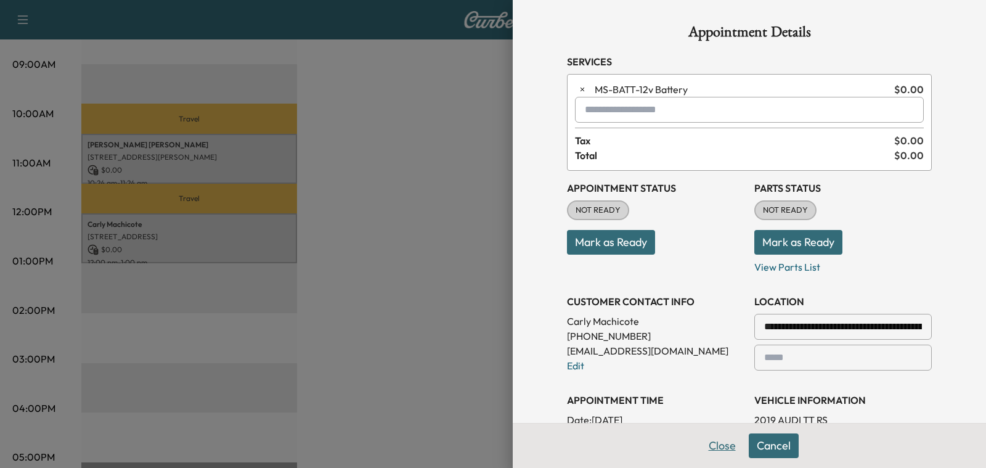
click at [713, 452] on button "Close" at bounding box center [721, 445] width 43 height 25
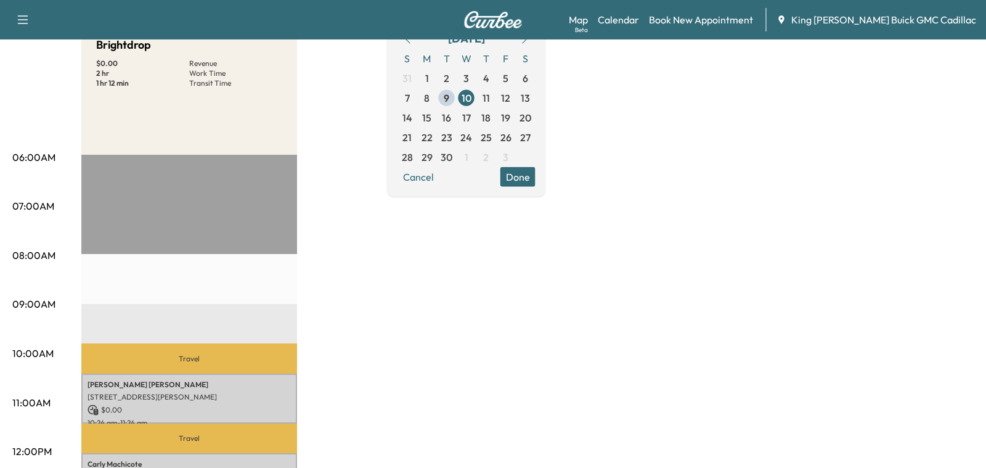
scroll to position [185, 0]
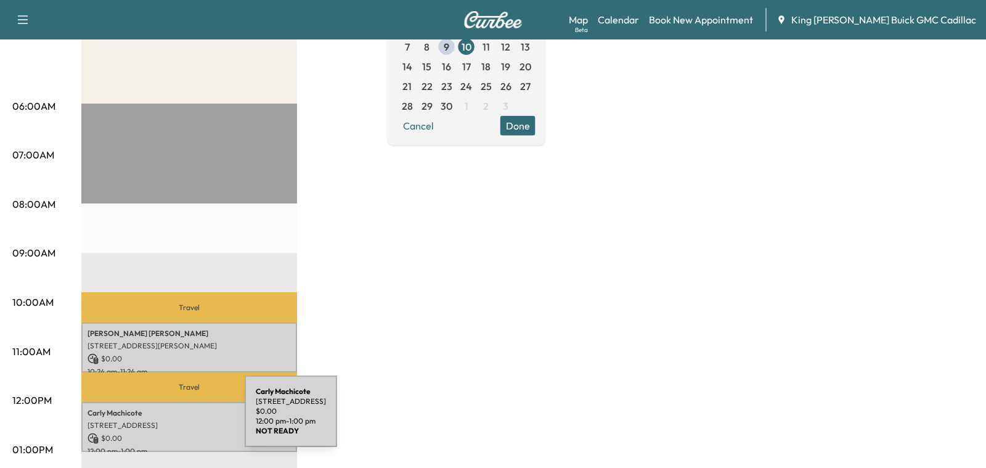
click at [152, 420] on p "756 Smithtown Bypass #101, Smithtown, NY 11787, USA" at bounding box center [188, 425] width 203 height 10
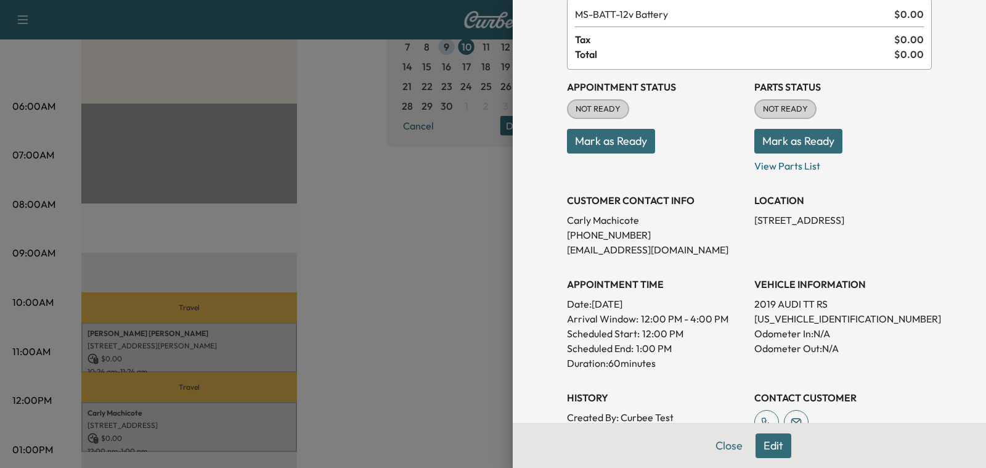
scroll to position [80, 0]
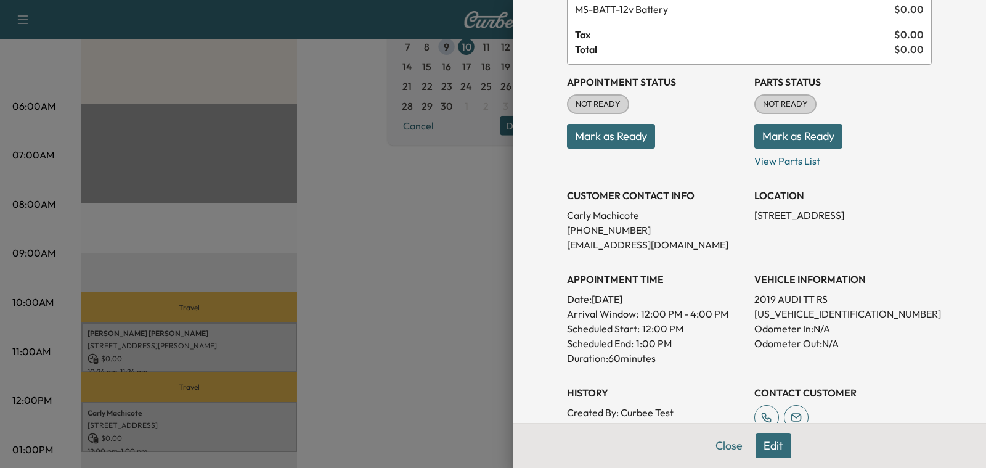
click at [761, 442] on button "Edit" at bounding box center [773, 445] width 36 height 25
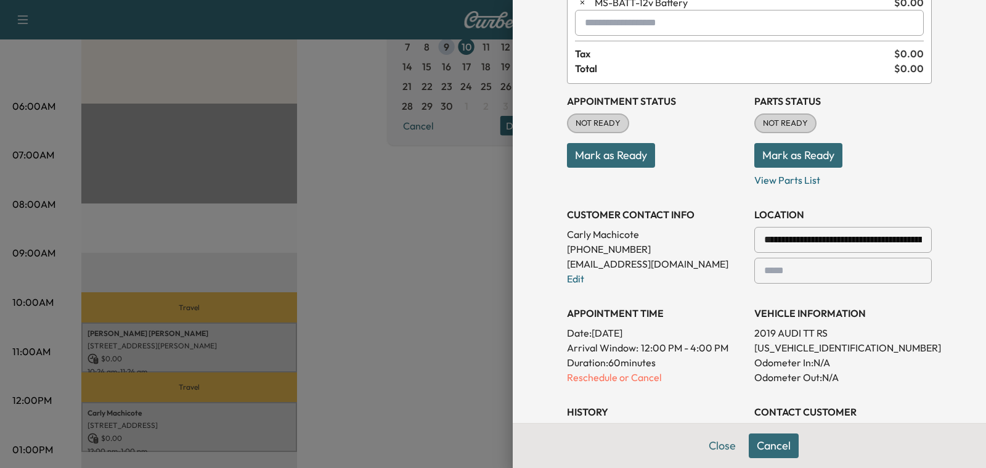
scroll to position [87, 0]
click at [572, 275] on link "Edit" at bounding box center [575, 278] width 17 height 12
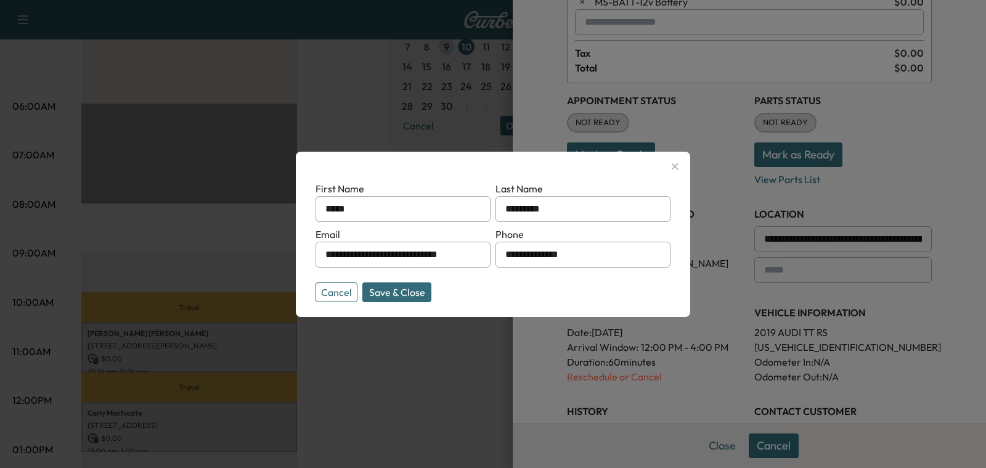
click at [348, 257] on input "**********" at bounding box center [402, 254] width 175 height 26
type input "**********"
click at [410, 291] on button "Save & Close" at bounding box center [396, 292] width 69 height 20
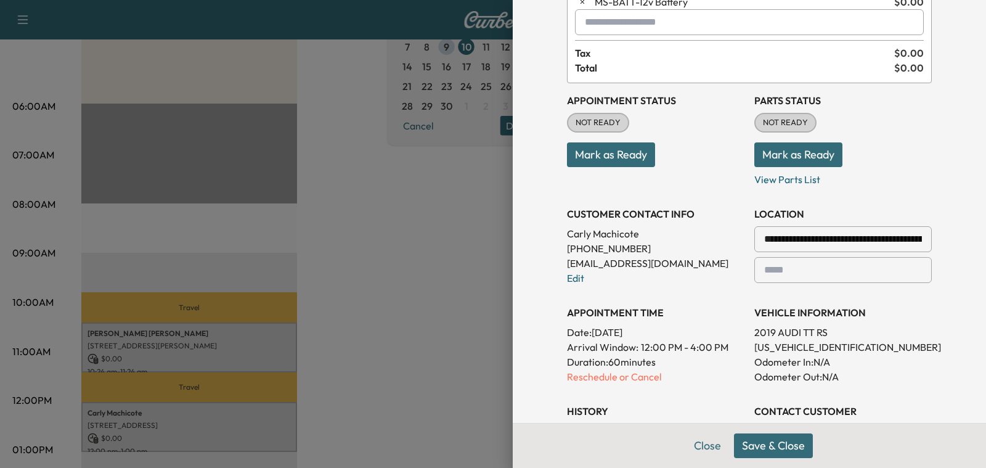
click at [764, 450] on button "Save & Close" at bounding box center [773, 445] width 79 height 25
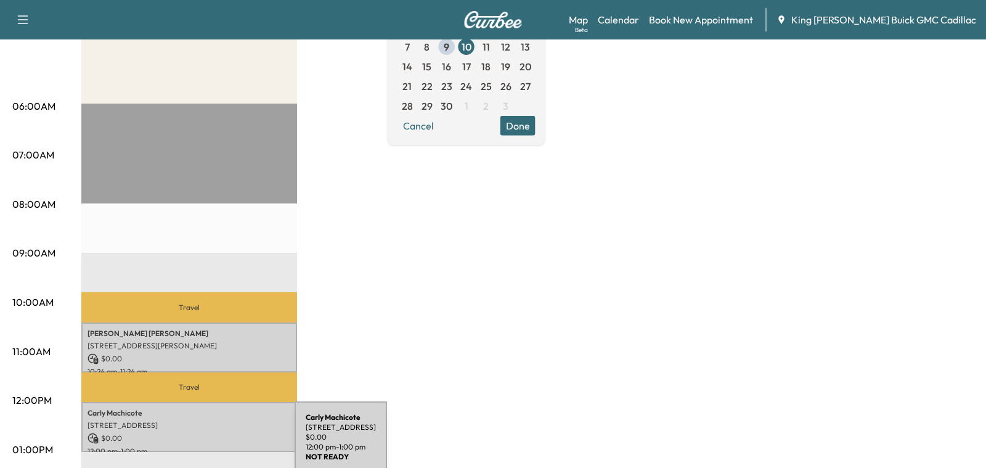
click at [202, 444] on div "Carly Machicote 756 Smithtown Bypass #101, Smithtown, NY 11787, USA $ 0.00 12:0…" at bounding box center [189, 427] width 216 height 50
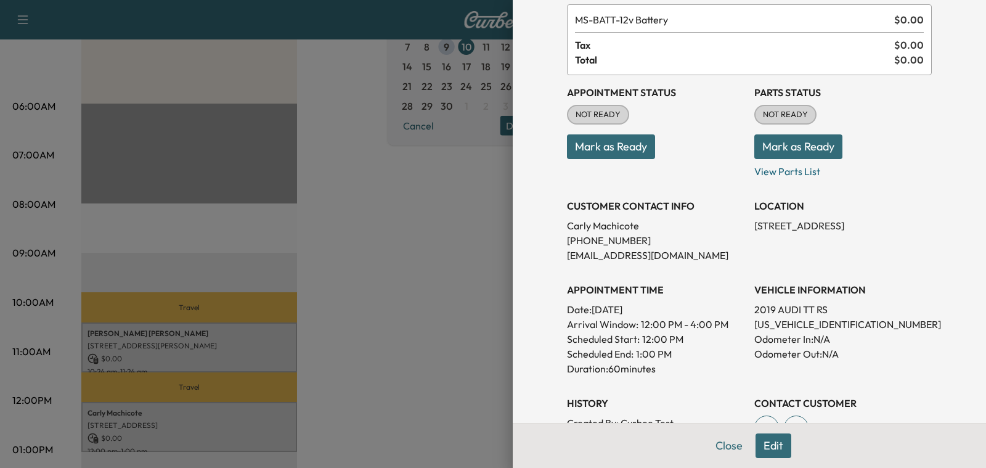
scroll to position [78, 0]
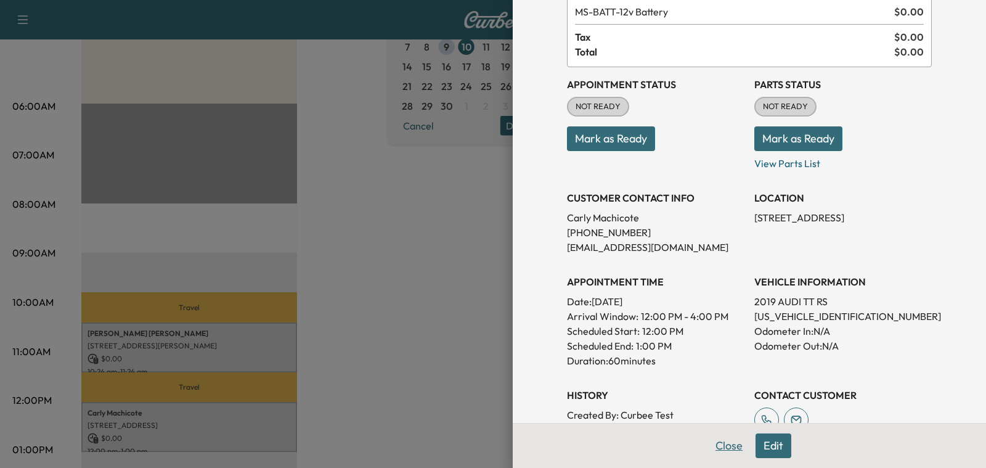
click at [736, 450] on button "Close" at bounding box center [728, 445] width 43 height 25
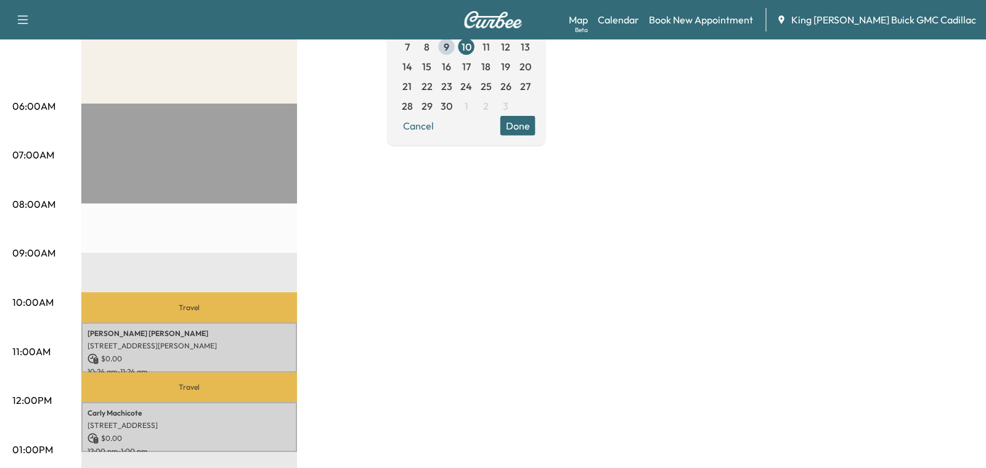
click at [545, 136] on div "September 2025 S M T W T F S 31 1 2 3 4 5 6 7 8 9 10 11 12 13 14 15 16 17 18 19…" at bounding box center [466, 55] width 158 height 177
click at [535, 124] on button "Done" at bounding box center [517, 125] width 35 height 20
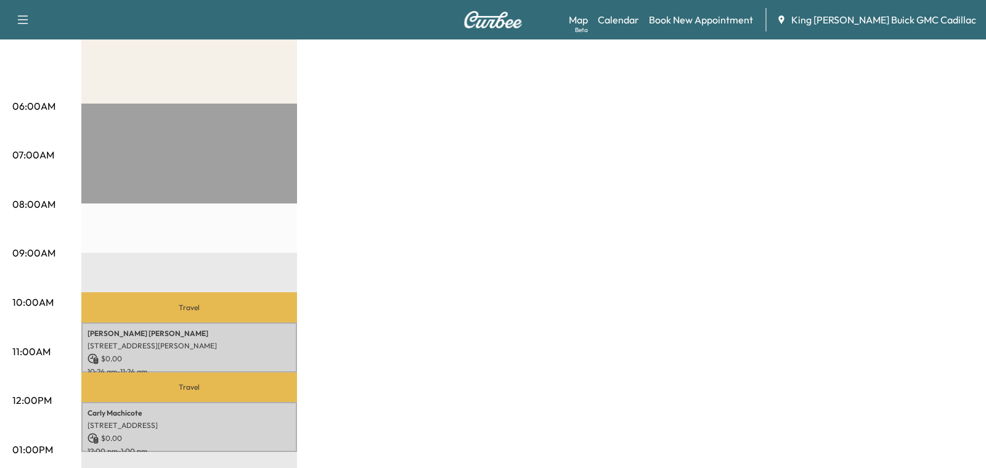
click at [564, 120] on div "Brightdrop $ 0.00 Revenue 2 hr Work Time 1 hr 12 min Transit Time Travel Barbar…" at bounding box center [527, 437] width 892 height 924
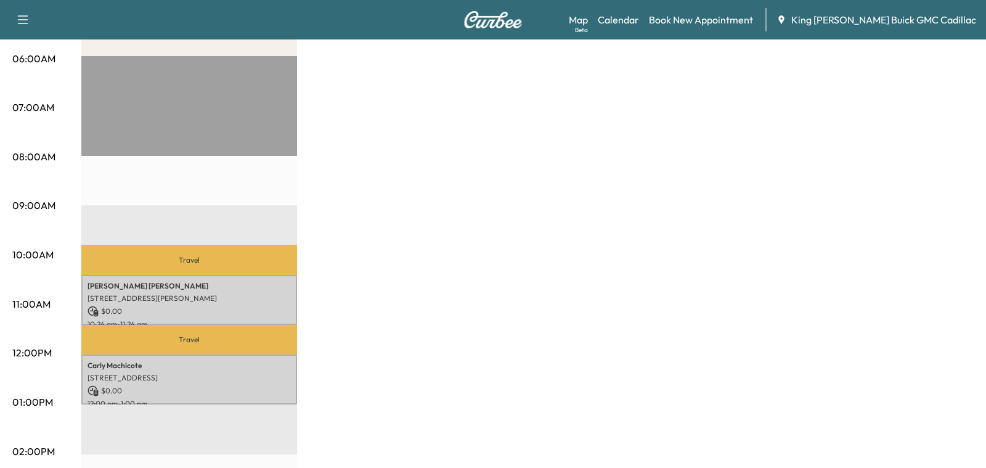
scroll to position [235, 0]
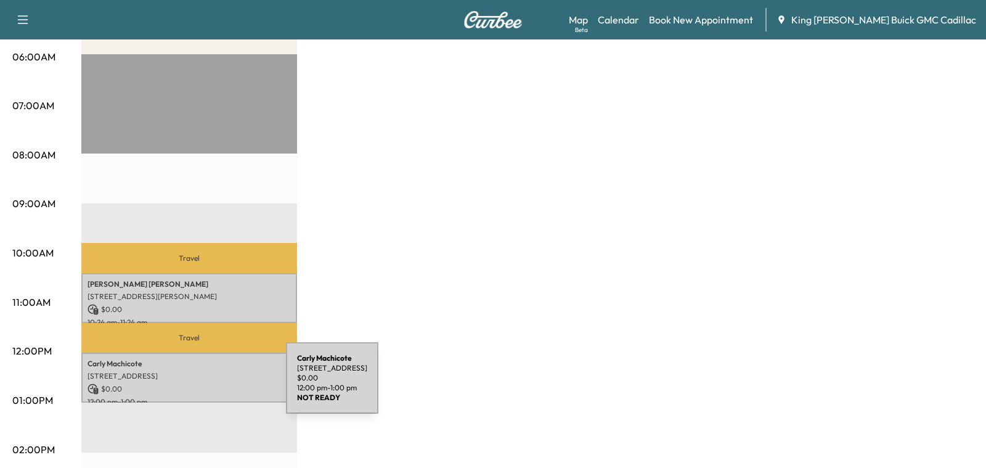
click at [193, 385] on p "$ 0.00" at bounding box center [188, 388] width 203 height 11
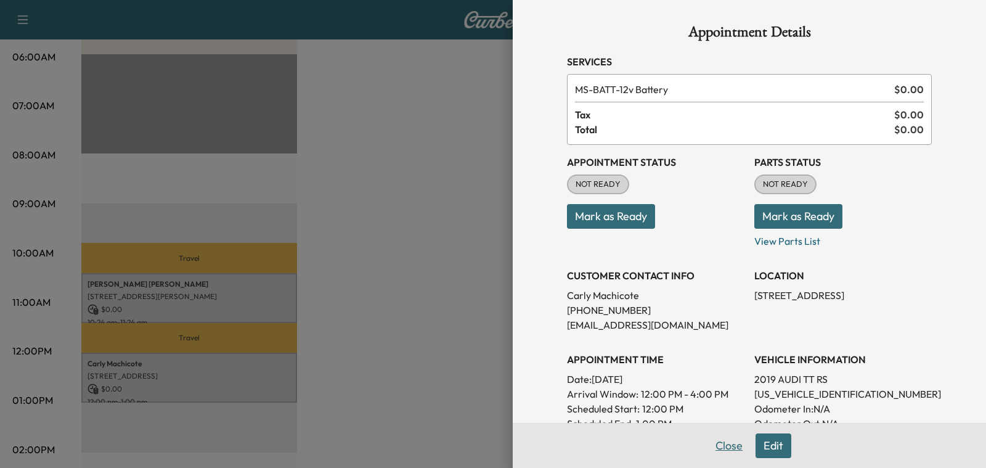
click at [732, 448] on button "Close" at bounding box center [728, 445] width 43 height 25
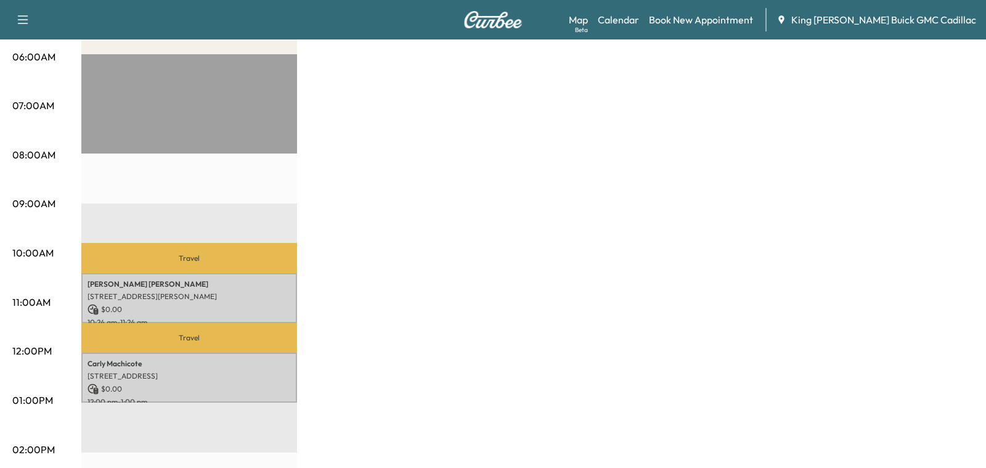
scroll to position [0, 0]
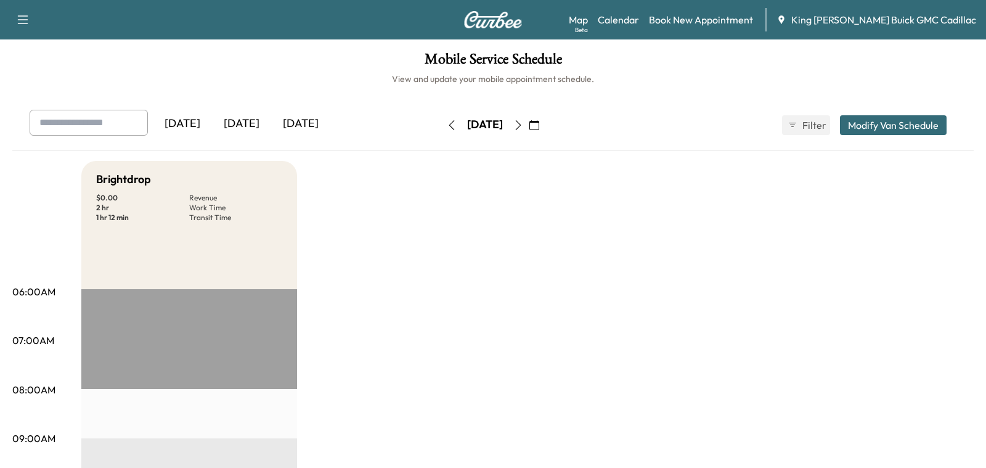
click at [730, 31] on div "Map Beta Calendar Book New Appointment King O'Rourke Buick GMC Cadillac" at bounding box center [772, 19] width 407 height 23
click at [713, 18] on link "Book New Appointment" at bounding box center [701, 19] width 104 height 15
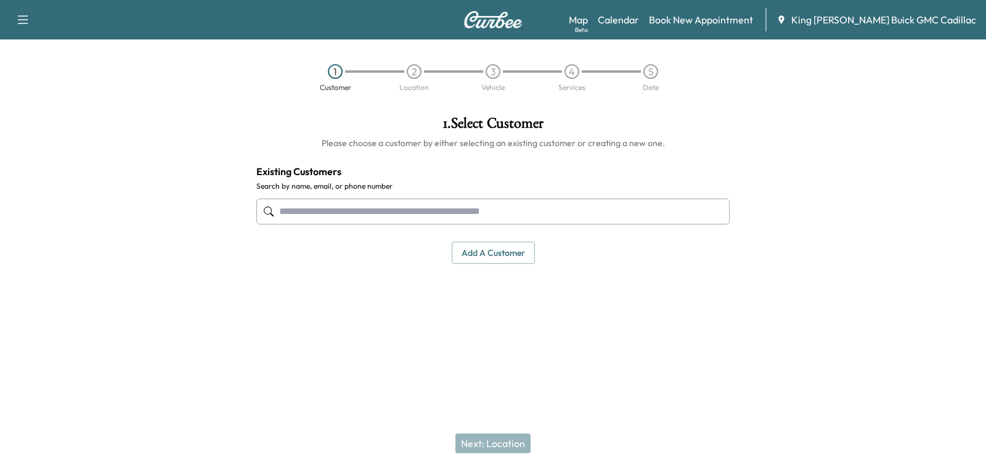
click at [306, 224] on div at bounding box center [492, 211] width 473 height 41
click at [303, 212] on input "text" at bounding box center [492, 211] width 473 height 26
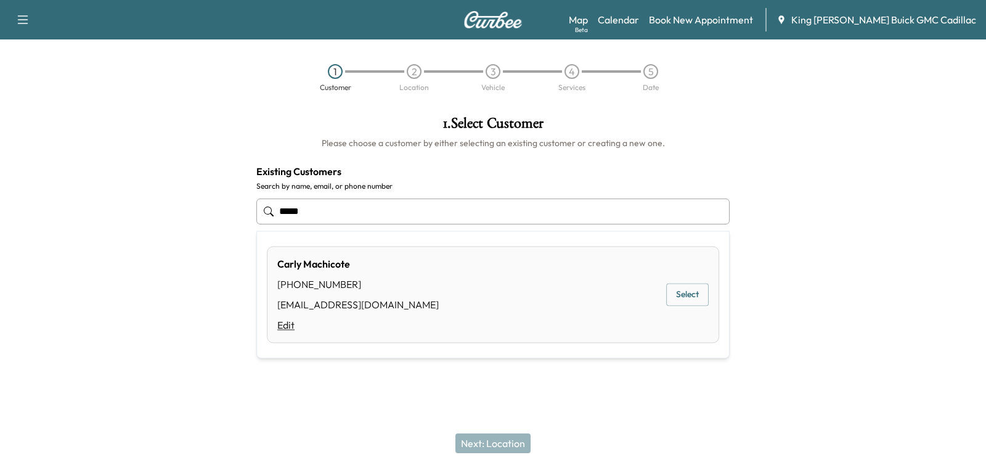
click at [295, 330] on link "Edit" at bounding box center [357, 324] width 161 height 15
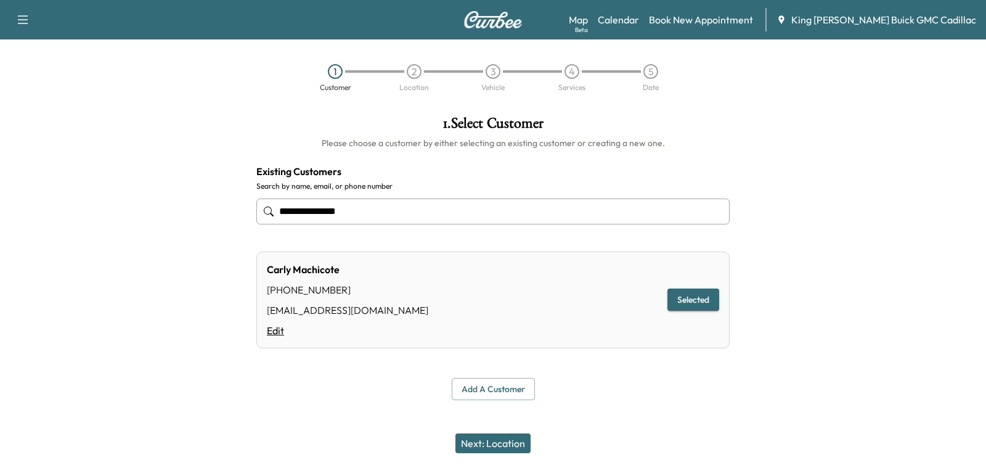
type input "**********"
click at [271, 328] on link "Edit" at bounding box center [347, 330] width 161 height 15
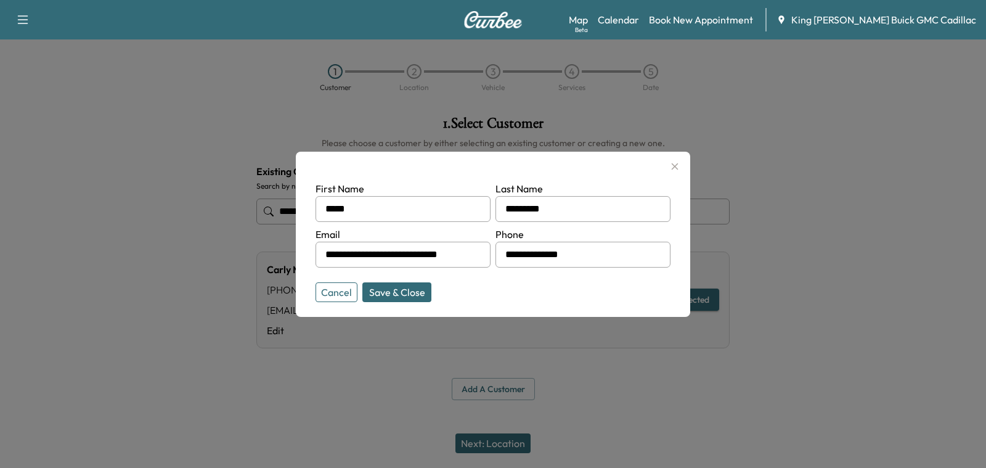
drag, startPoint x: 349, startPoint y: 256, endPoint x: 240, endPoint y: 261, distance: 109.1
click at [240, 261] on div "**********" at bounding box center [493, 234] width 986 height 468
type input "**********"
click at [389, 286] on button "Save & Close" at bounding box center [396, 292] width 69 height 20
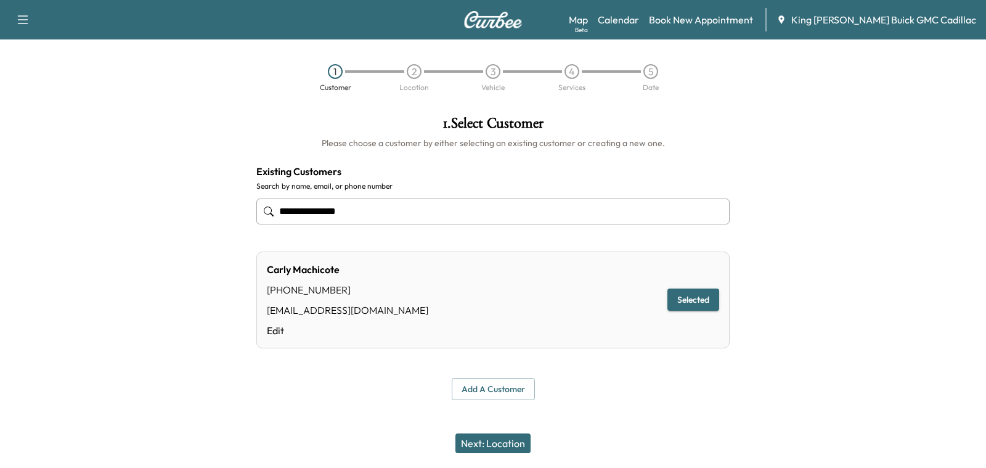
click at [471, 442] on button "Next: Location" at bounding box center [492, 443] width 75 height 20
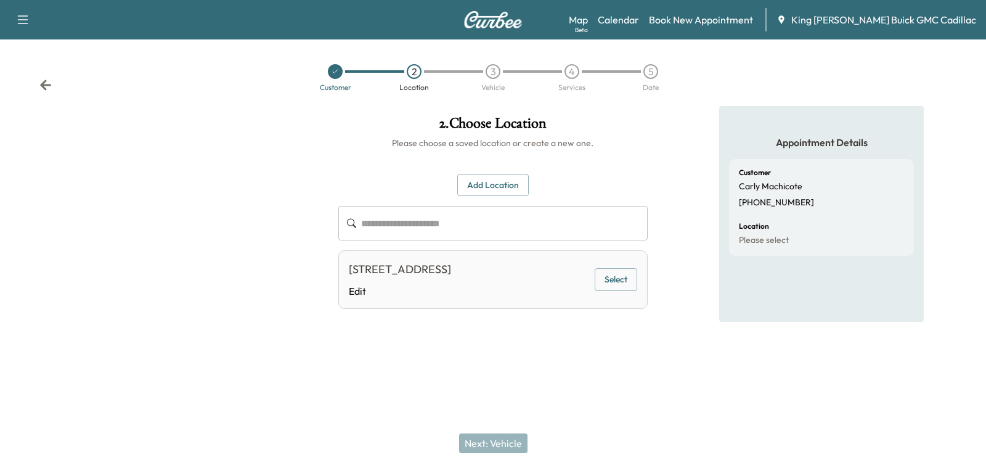
click at [451, 278] on div "756 Smithtown Bypass #101, Smithtown, NY 11787, USA" at bounding box center [400, 269] width 102 height 17
click at [606, 291] on button "Select" at bounding box center [615, 279] width 43 height 23
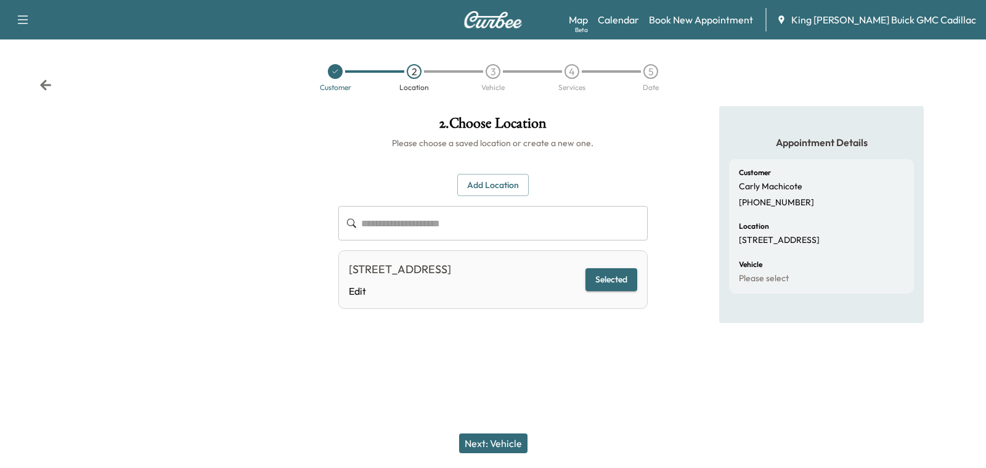
click at [465, 436] on button "Next: Vehicle" at bounding box center [493, 443] width 68 height 20
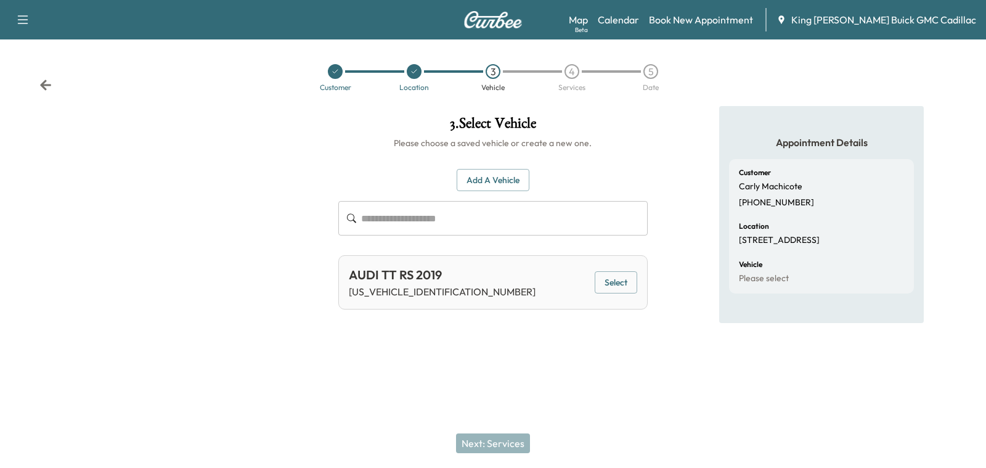
click at [610, 279] on button "Select" at bounding box center [615, 282] width 43 height 23
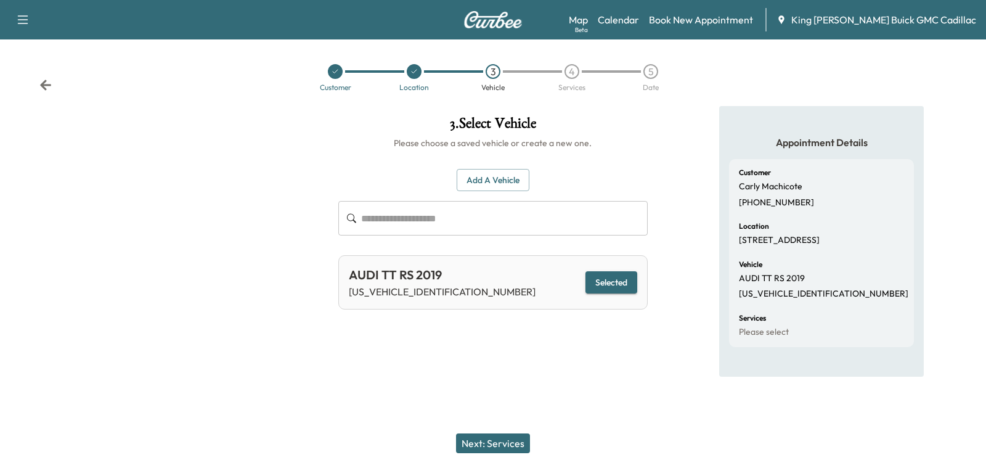
click at [487, 440] on button "Next: Services" at bounding box center [493, 443] width 74 height 20
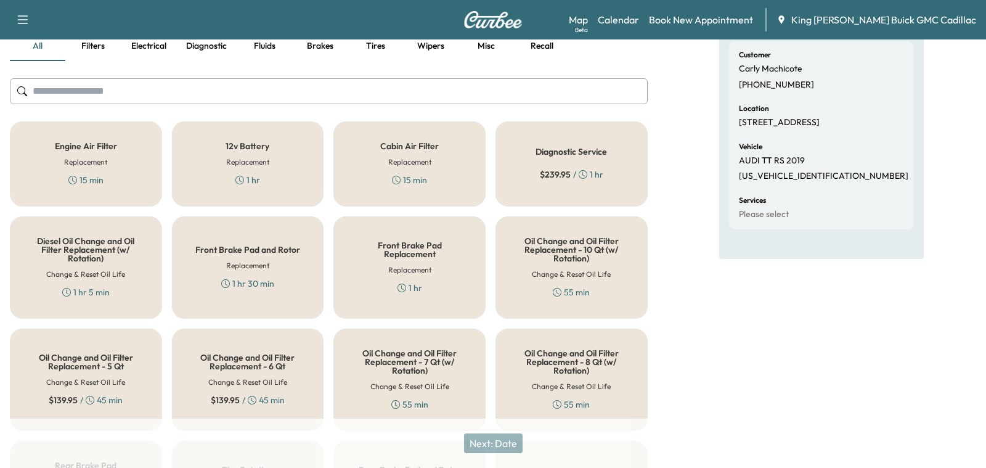
scroll to position [120, 0]
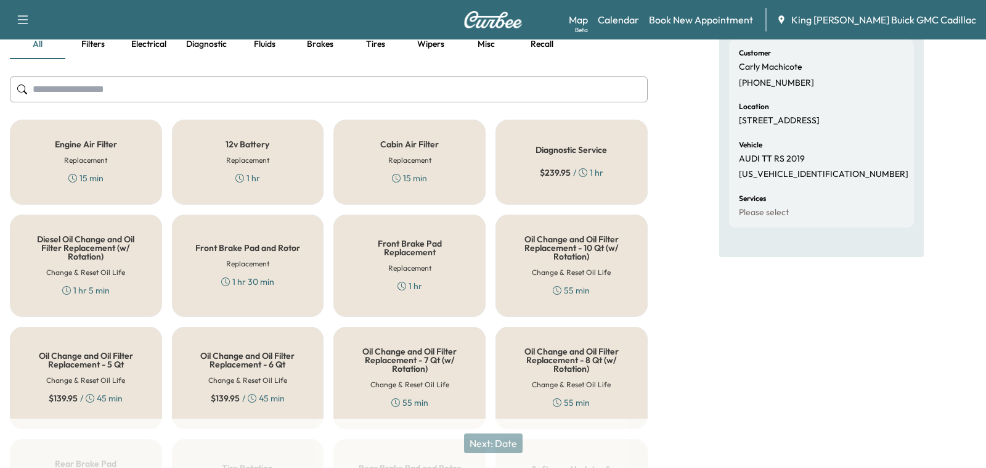
click at [262, 191] on div "12v Battery Replacement 1 hr" at bounding box center [248, 162] width 152 height 85
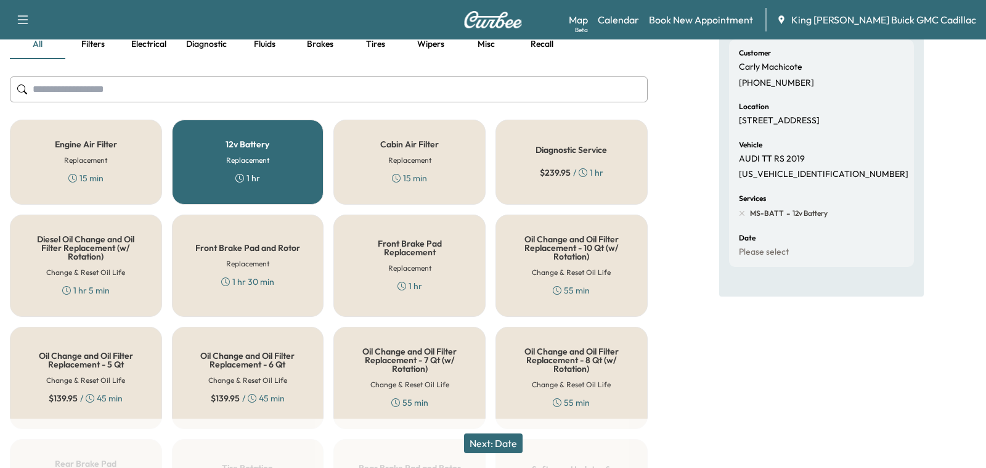
click at [508, 430] on div "Next: Date" at bounding box center [493, 442] width 986 height 49
click at [507, 450] on button "Next: Date" at bounding box center [493, 443] width 59 height 20
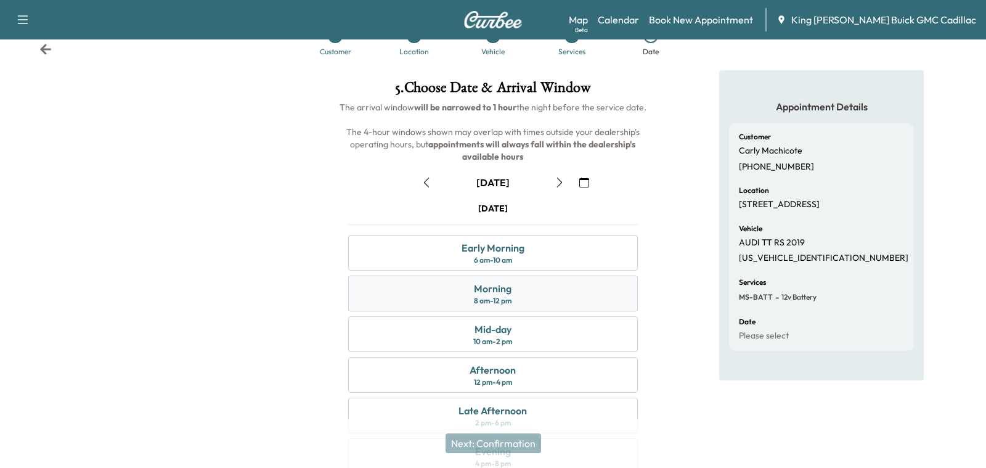
scroll to position [44, 0]
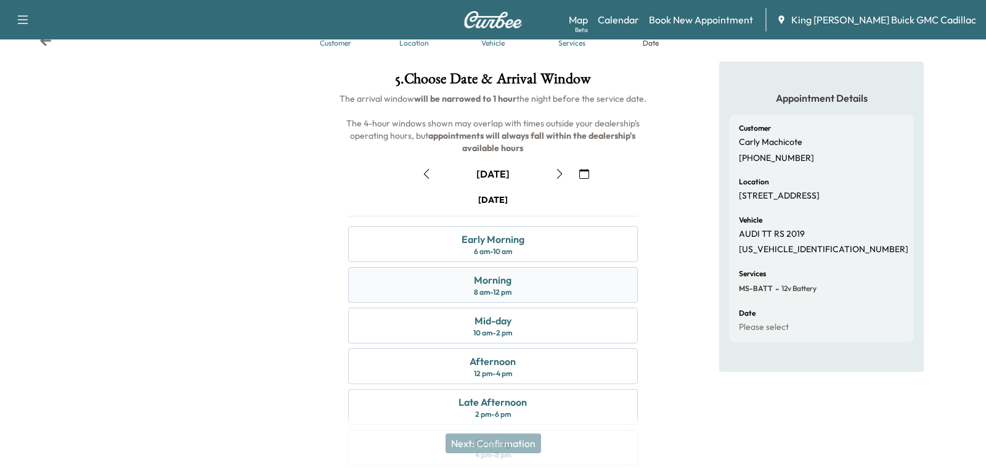
click at [474, 300] on div "Morning 8 am - 12 pm" at bounding box center [492, 285] width 289 height 36
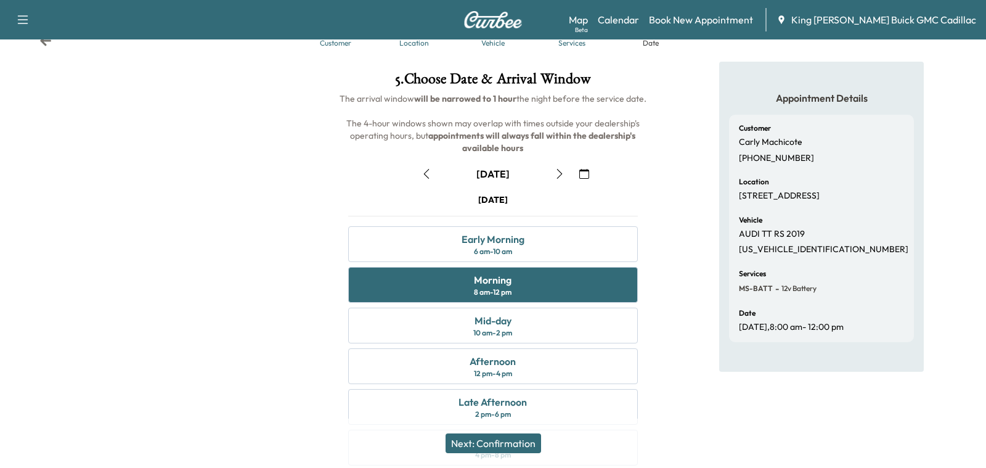
click at [495, 442] on button "Next: Confirmation" at bounding box center [492, 443] width 95 height 20
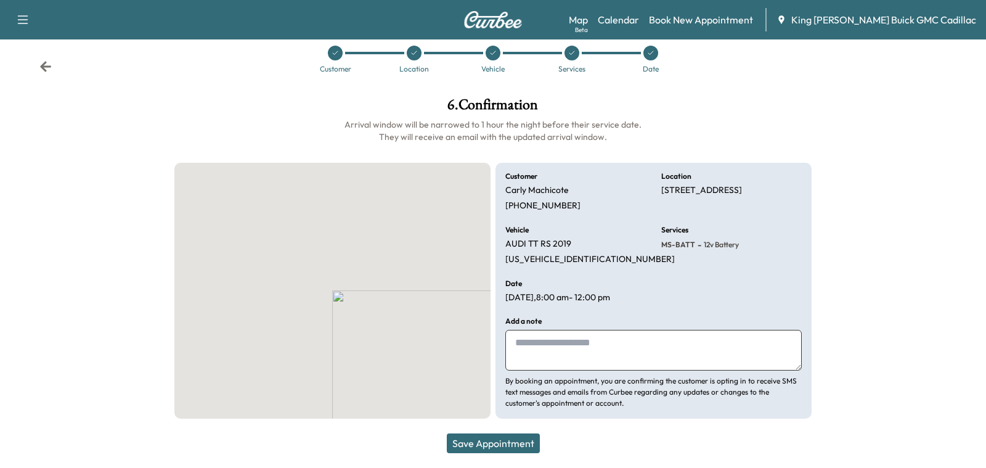
scroll to position [17, 0]
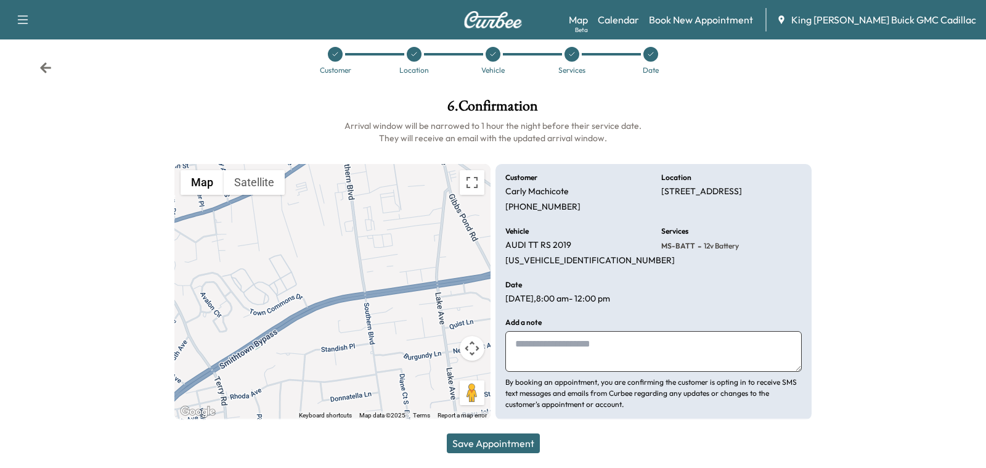
click at [494, 439] on button "Save Appointment" at bounding box center [493, 443] width 93 height 20
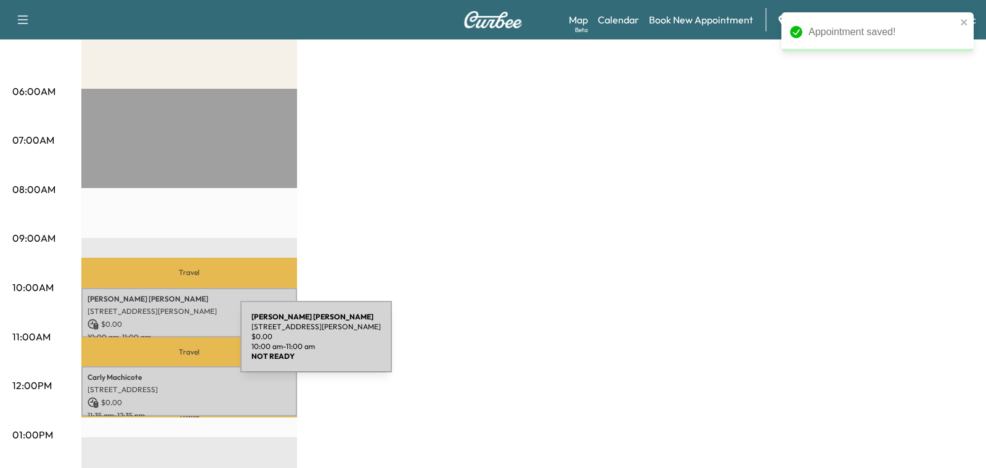
scroll to position [203, 0]
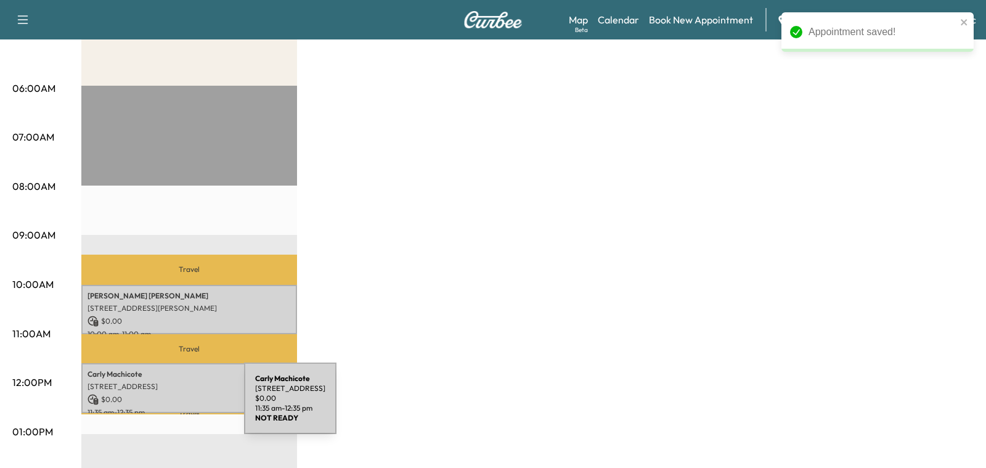
click at [151, 400] on p "$ 0.00" at bounding box center [188, 399] width 203 height 11
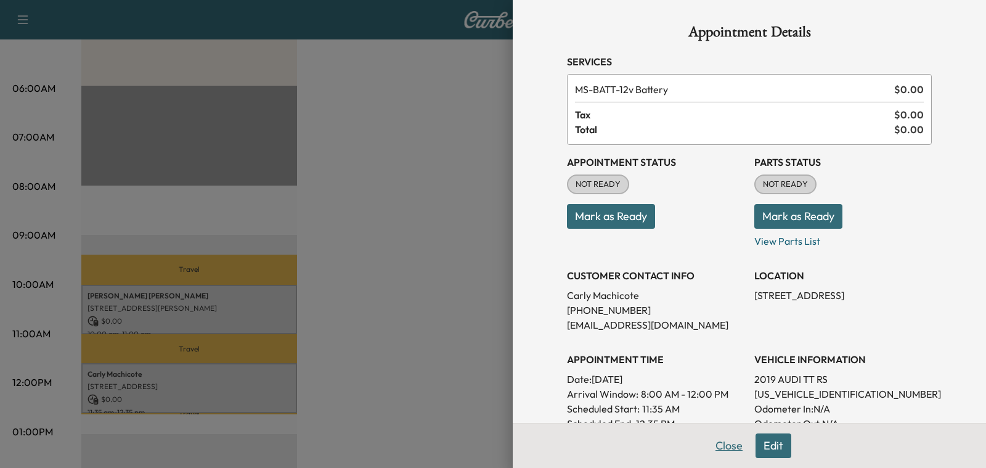
click at [735, 446] on button "Close" at bounding box center [728, 445] width 43 height 25
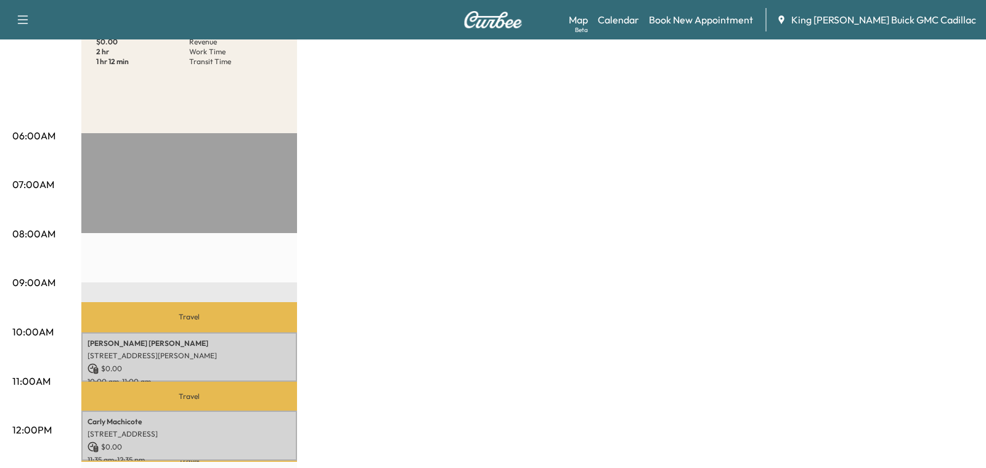
scroll to position [159, 0]
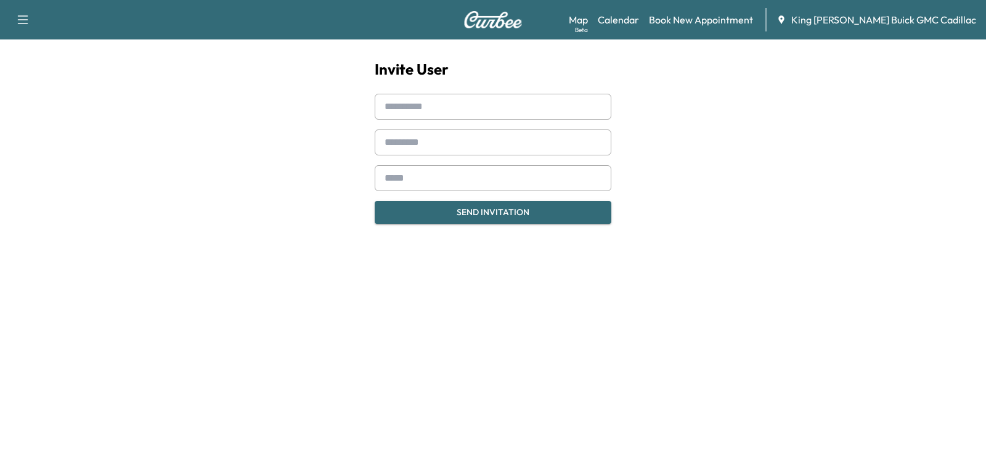
click at [405, 109] on input "text" at bounding box center [493, 107] width 237 height 26
type input "*****"
type input "*********"
paste input "**********"
type input "**********"
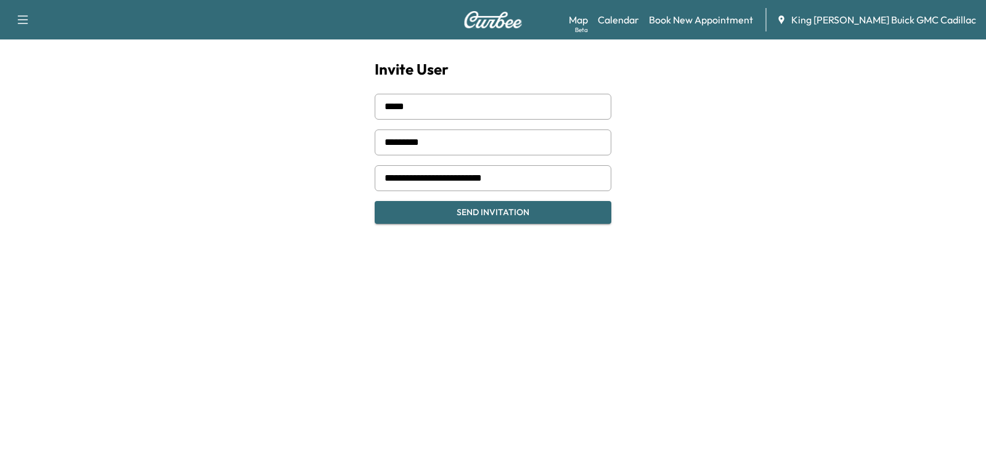
click at [427, 209] on button "Send Invitation" at bounding box center [493, 212] width 237 height 23
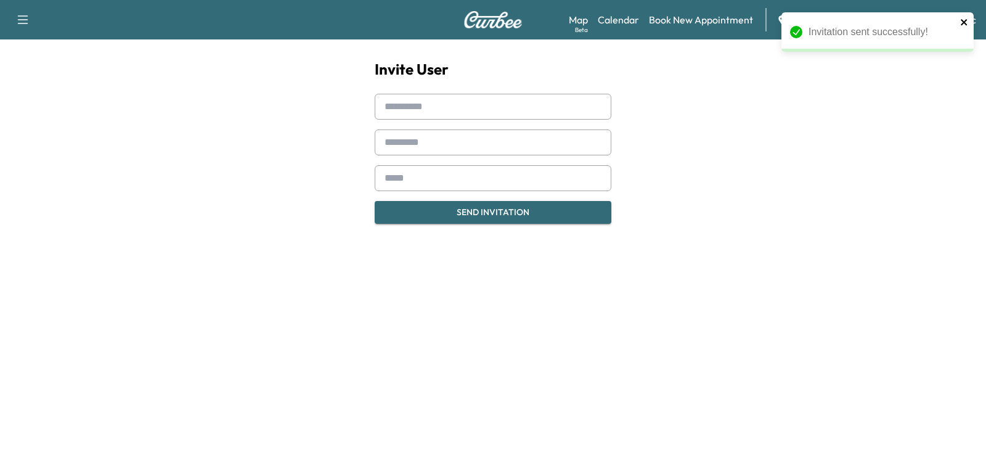
click at [963, 23] on icon "close" at bounding box center [963, 22] width 6 height 6
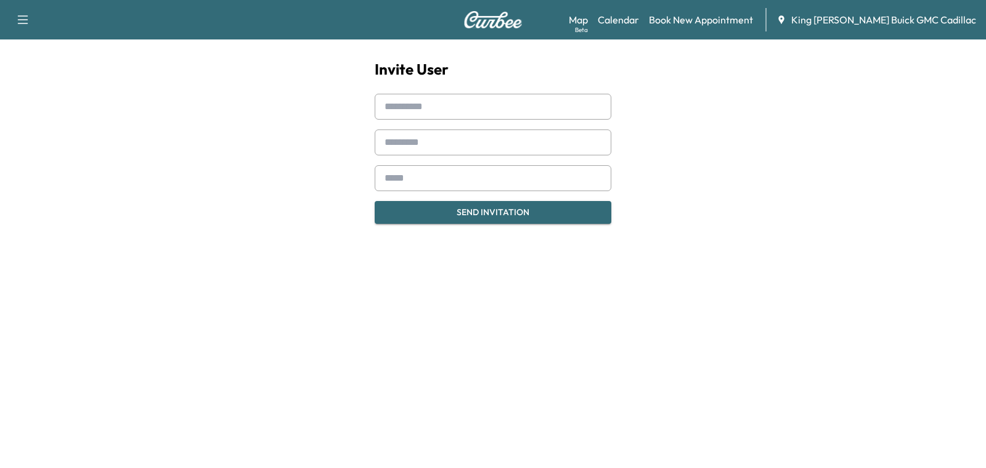
click at [417, 105] on input "text" at bounding box center [493, 107] width 237 height 26
type input "****"
type input "*****"
